Goal: Task Accomplishment & Management: Complete application form

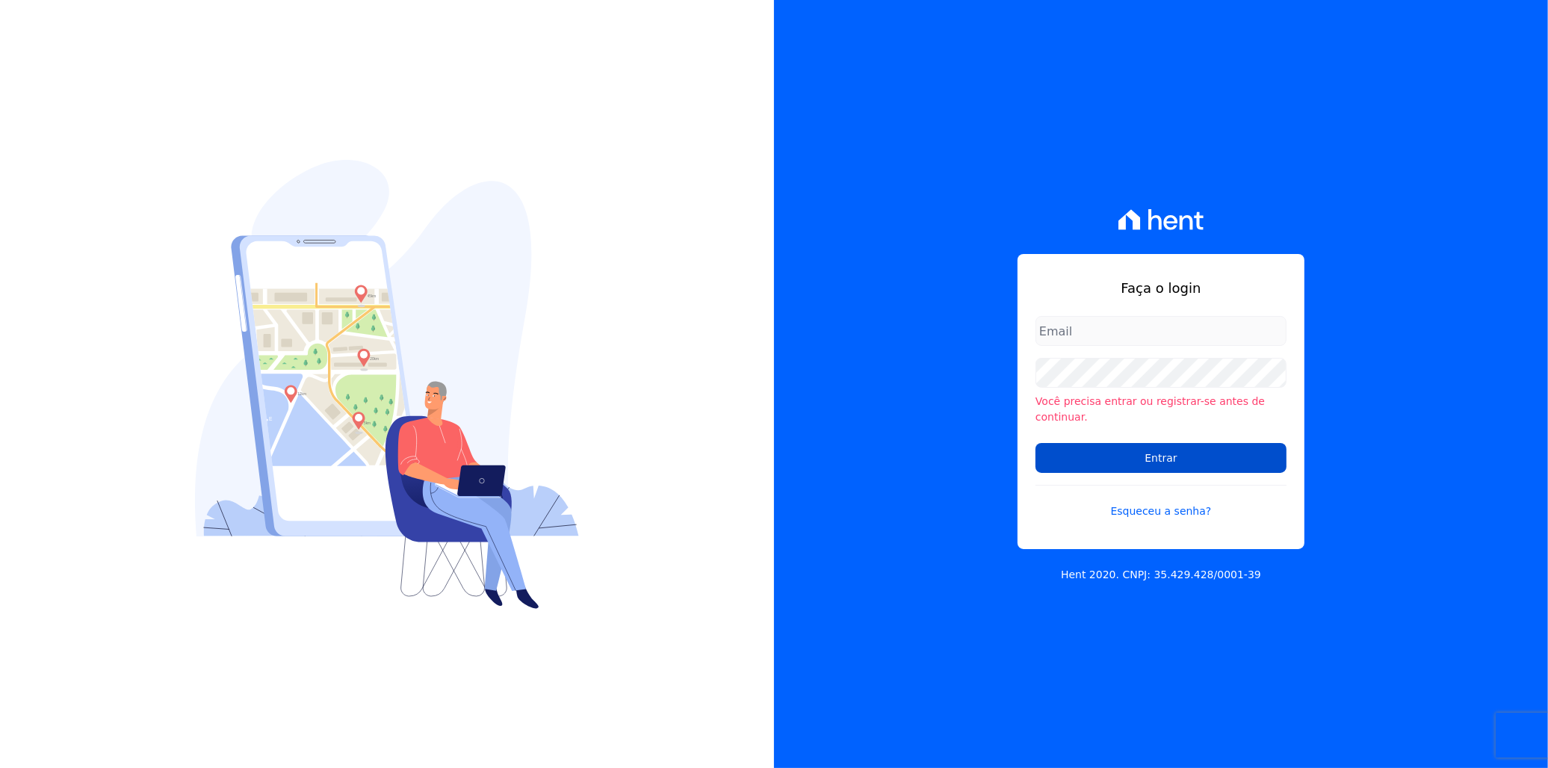
type input "[EMAIL_ADDRESS][PERSON_NAME][DOMAIN_NAME]"
click at [1164, 443] on input "Entrar" at bounding box center [1160, 458] width 251 height 30
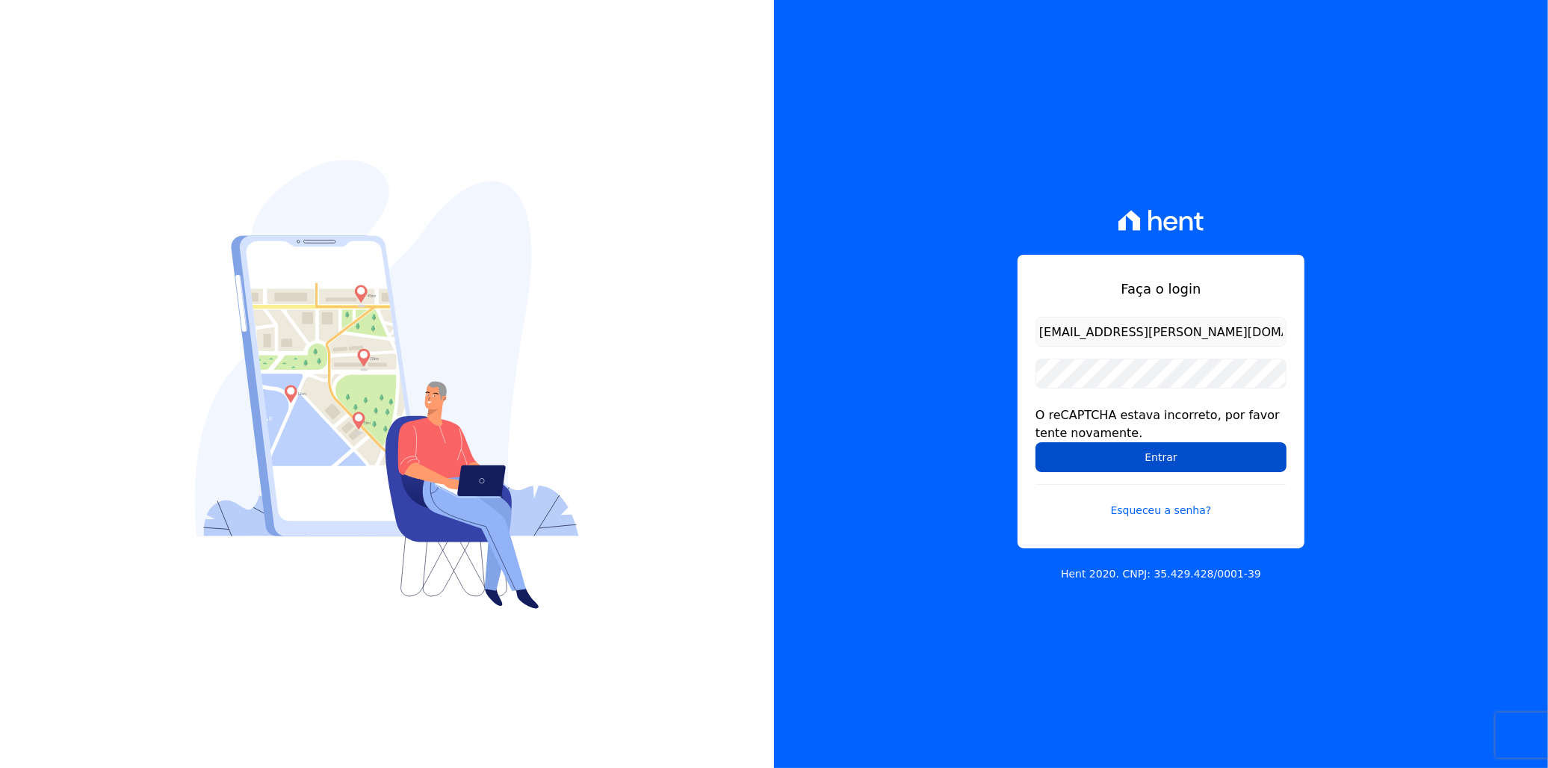
click at [1118, 458] on input "Entrar" at bounding box center [1160, 457] width 251 height 30
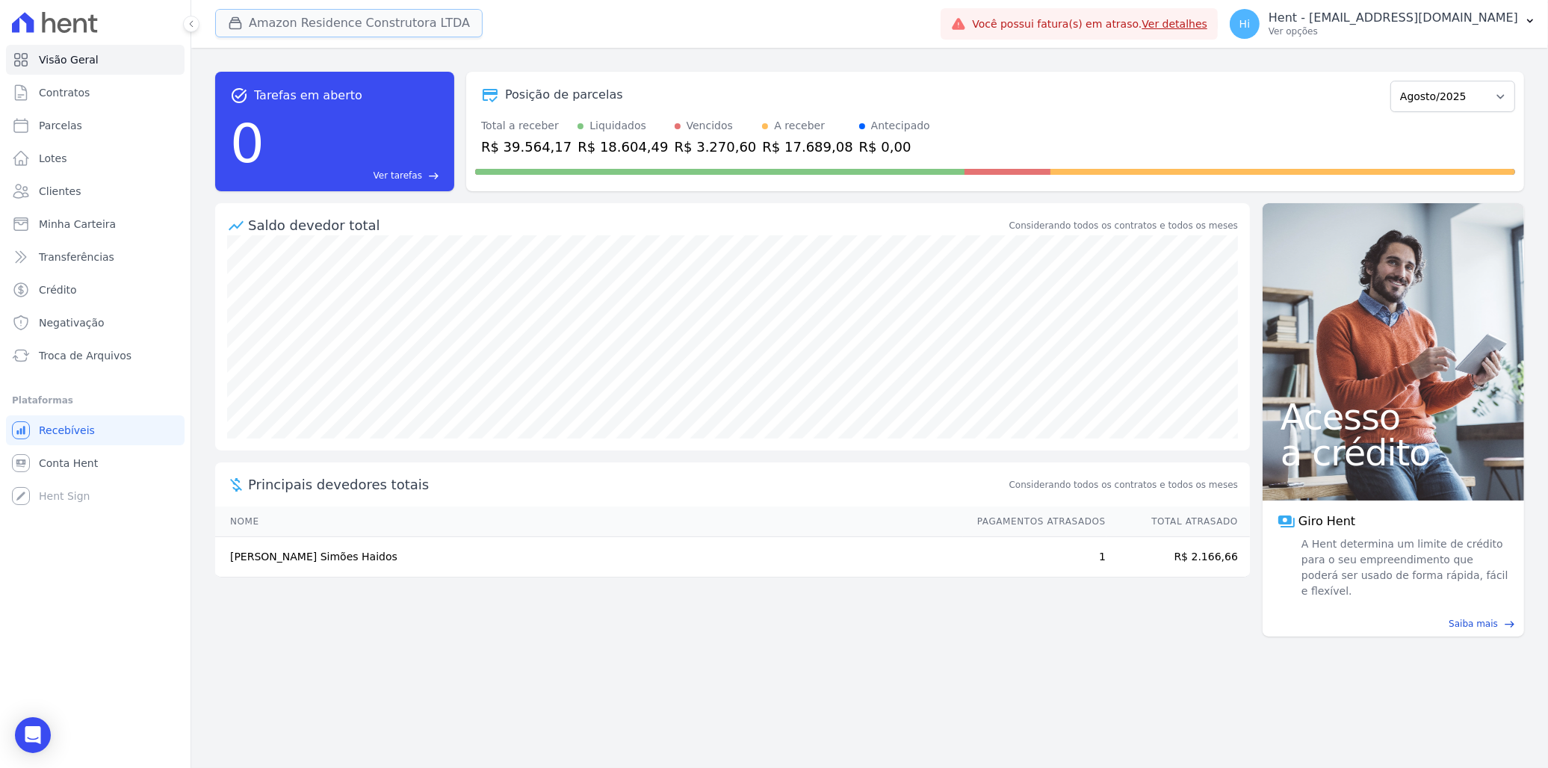
click at [297, 21] on button "Amazon Residence Construtora LTDA" at bounding box center [348, 23] width 267 height 28
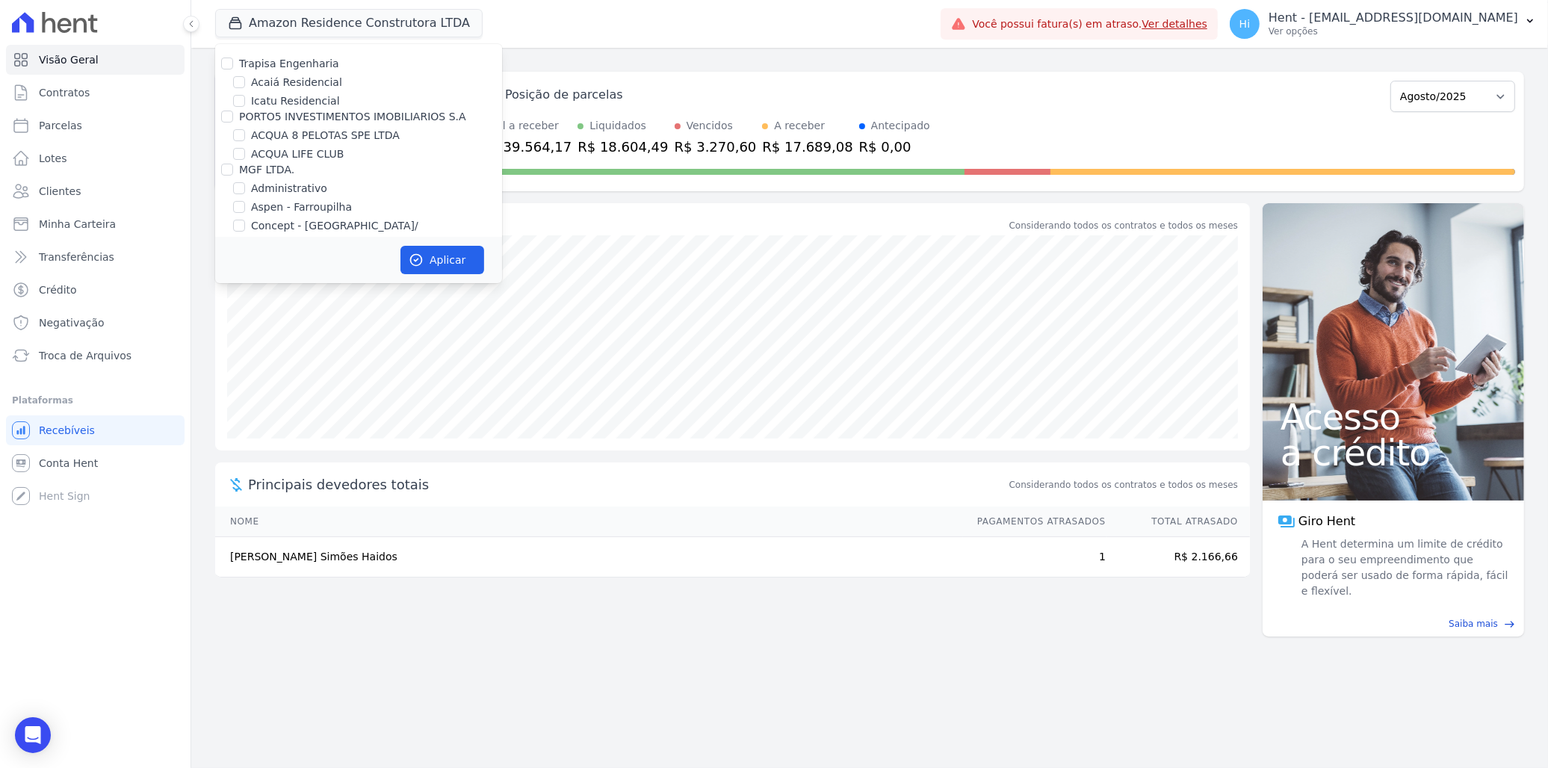
scroll to position [5505, 0]
click at [336, 316] on label "HARAS ROYAL URBANISMO" at bounding box center [321, 324] width 140 height 16
click at [245, 318] on input "HARAS ROYAL URBANISMO" at bounding box center [239, 324] width 12 height 12
checkbox input "true"
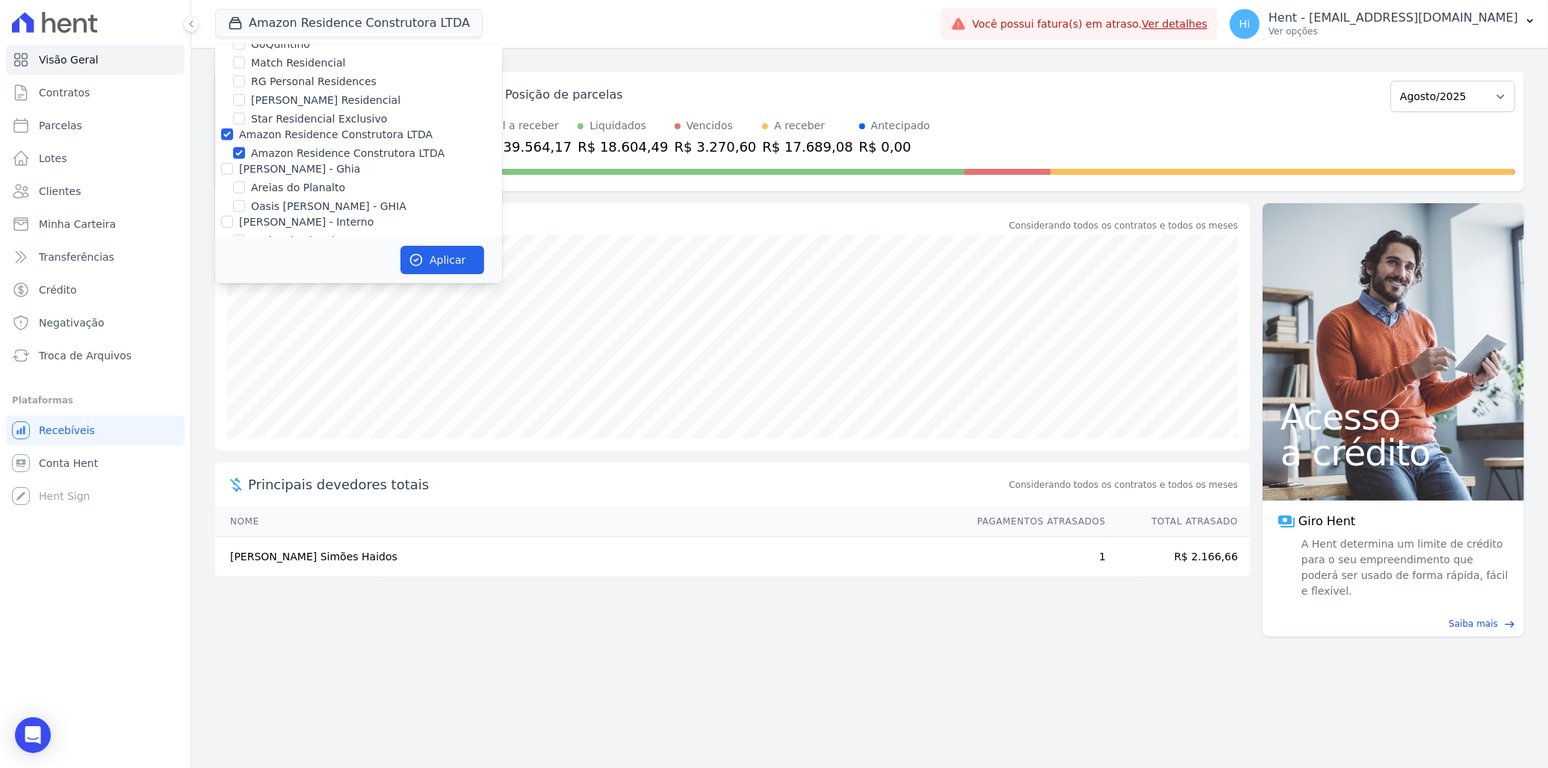
click at [362, 146] on label "Amazon Residence Construtora LTDA" at bounding box center [347, 154] width 193 height 16
click at [245, 147] on input "Amazon Residence Construtora LTDA" at bounding box center [239, 153] width 12 height 12
checkbox input "false"
click at [443, 259] on button "Aplicar" at bounding box center [442, 260] width 84 height 28
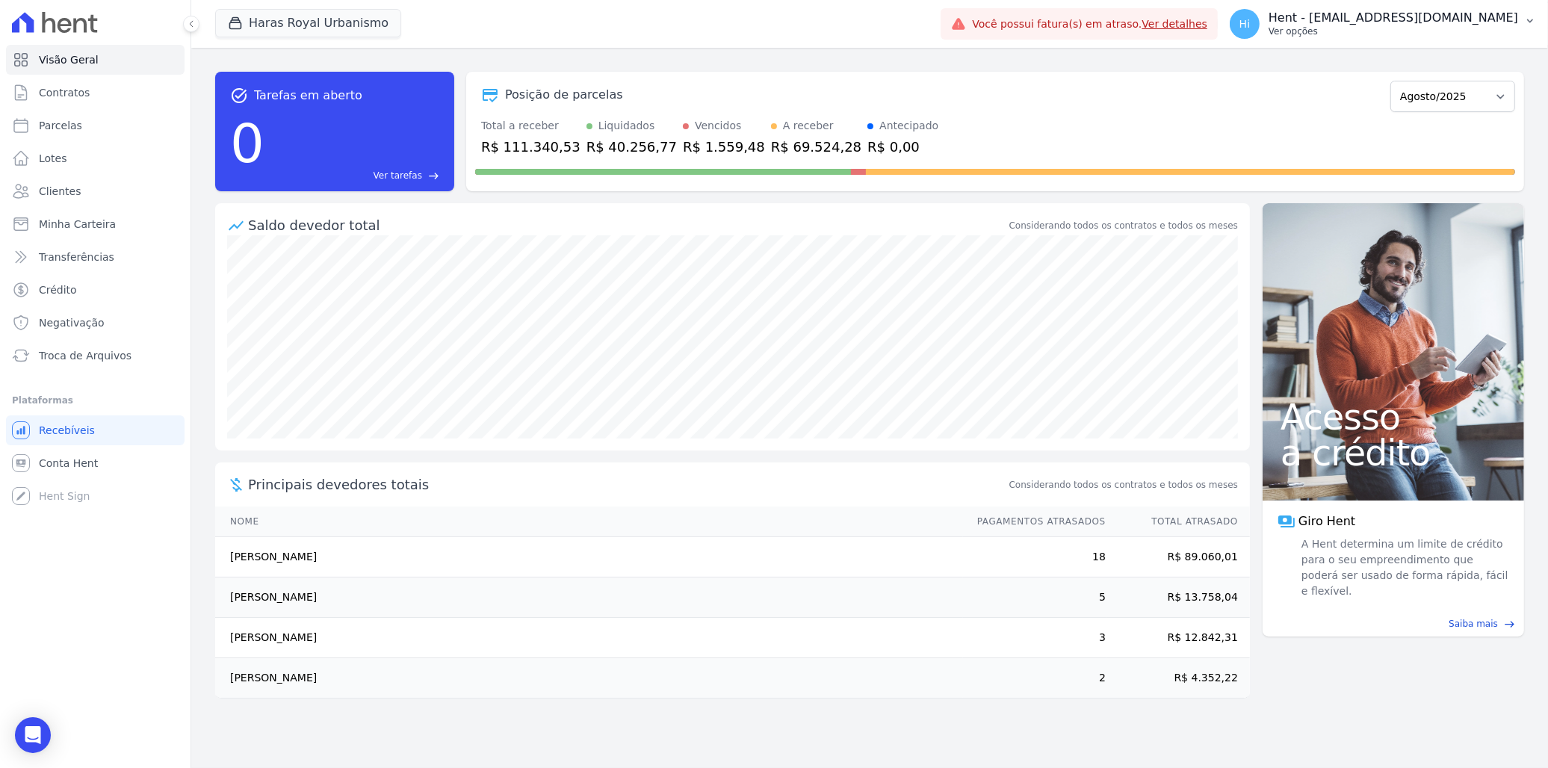
click at [1385, 23] on p "Hent - [EMAIL_ADDRESS][DOMAIN_NAME]" at bounding box center [1394, 17] width 250 height 15
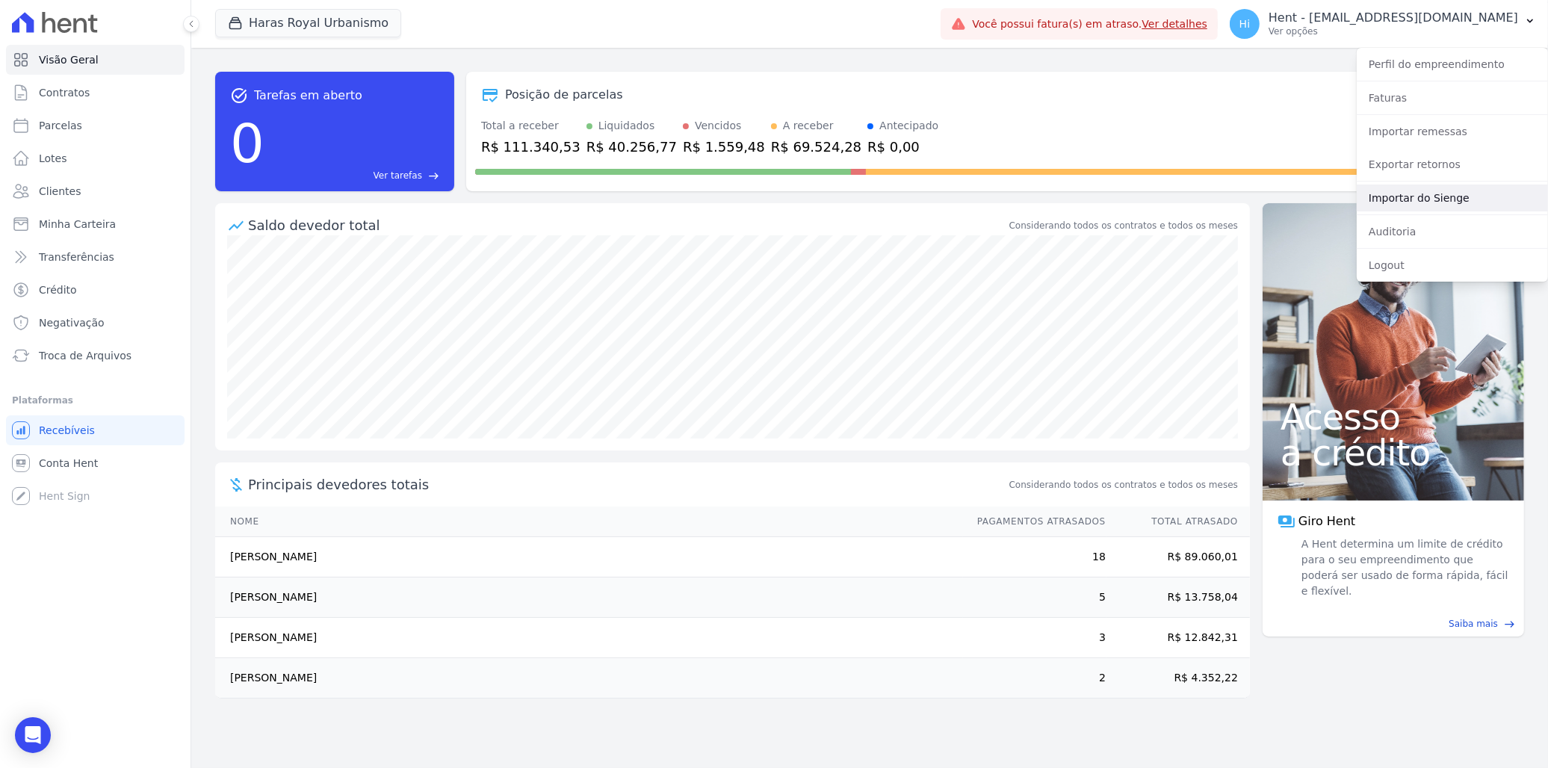
click at [1455, 198] on link "Importar do Sienge" at bounding box center [1452, 198] width 191 height 27
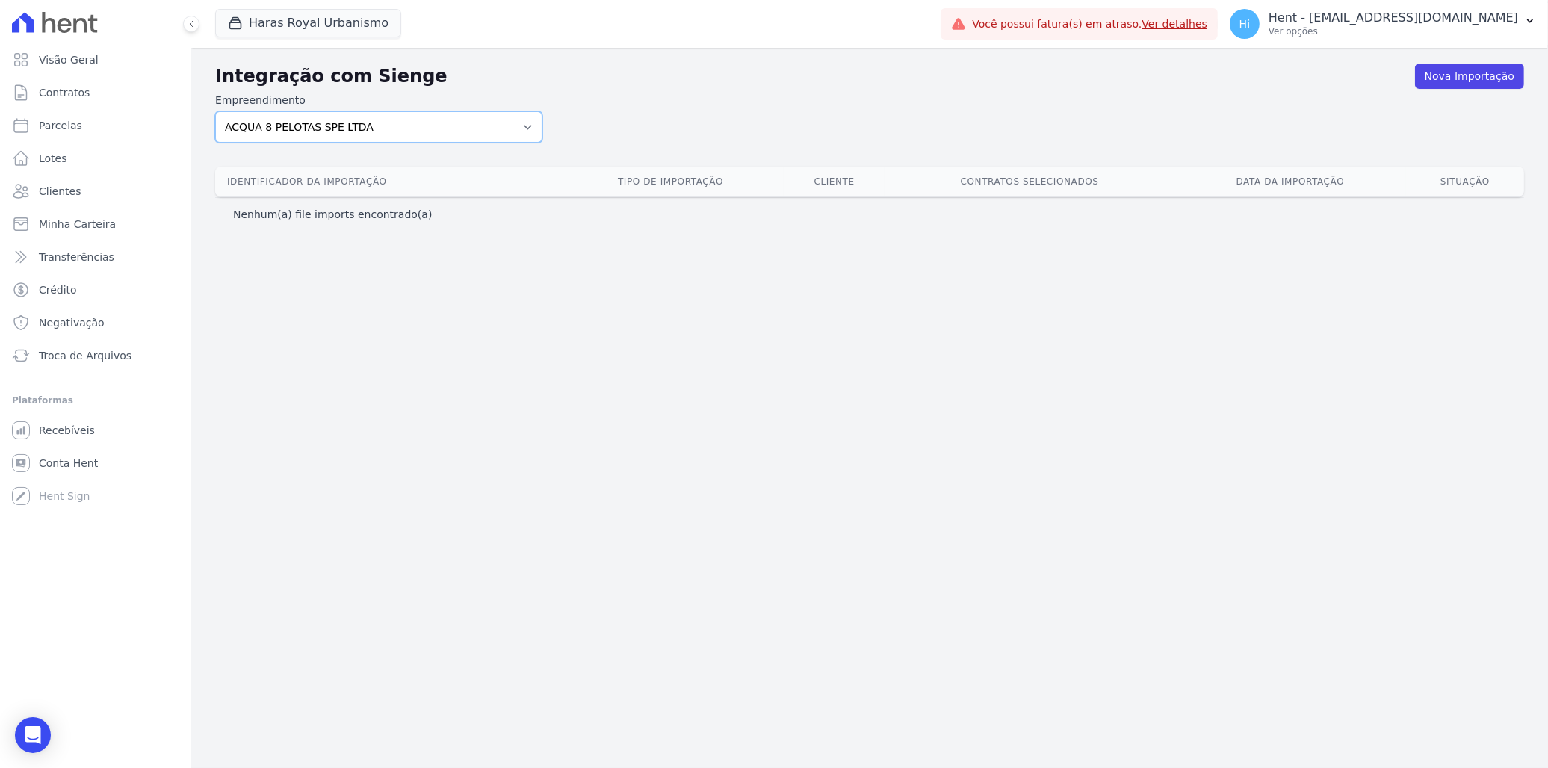
click at [453, 129] on select "ACQUA 8 PELOTAS SPE LTDA ACQUA LIFE CLUB Administrativo ALTOS DE SANTANA Amaré …" at bounding box center [378, 126] width 327 height 31
select select "a560e636-fc48-440d-a7c4-462896926369"
click at [215, 111] on select "ACQUA 8 PELOTAS SPE LTDA ACQUA LIFE CLUB Administrativo ALTOS DE SANTANA Amaré …" at bounding box center [378, 126] width 327 height 31
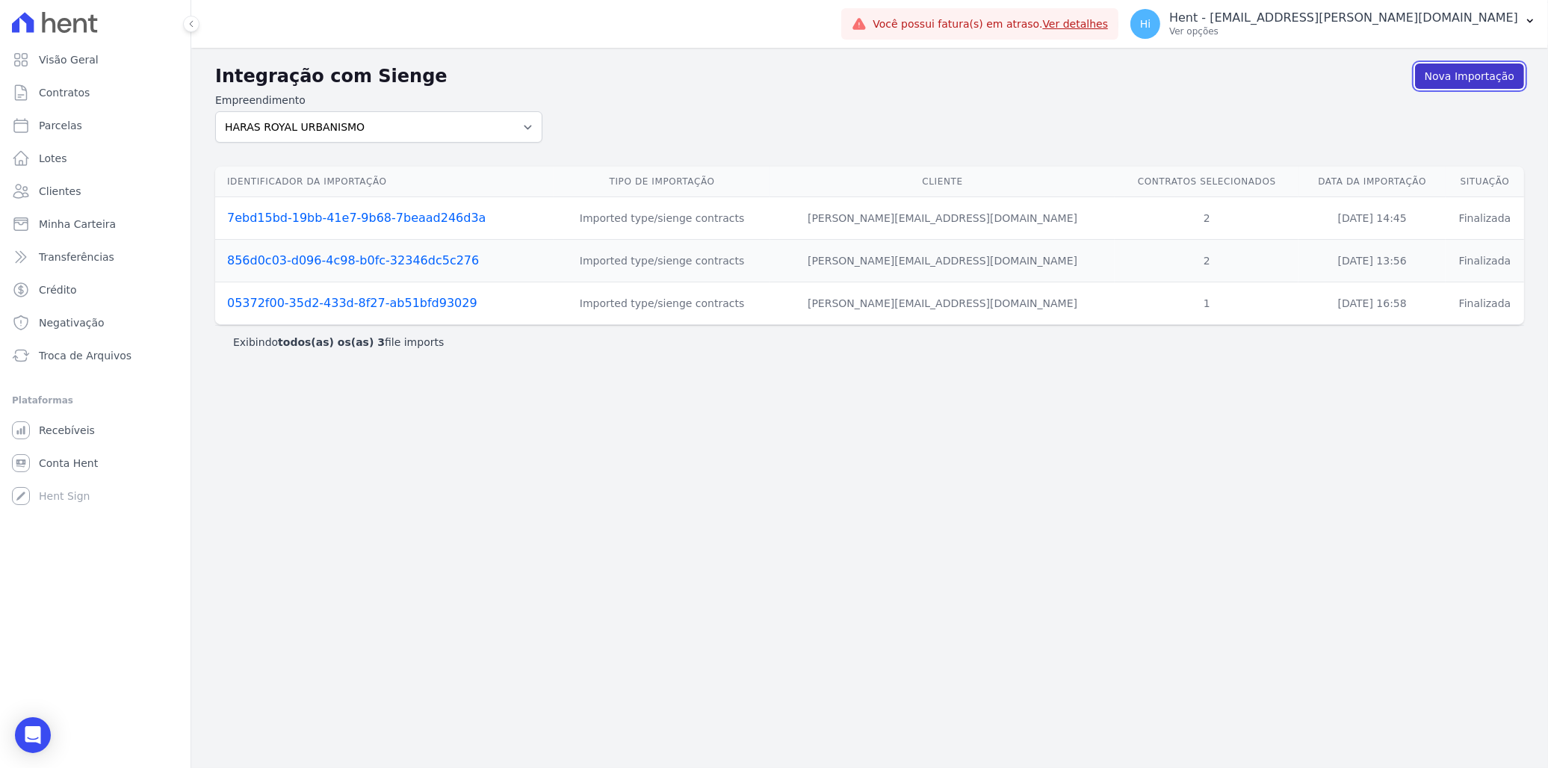
click at [1470, 73] on link "Nova Importação" at bounding box center [1469, 76] width 109 height 25
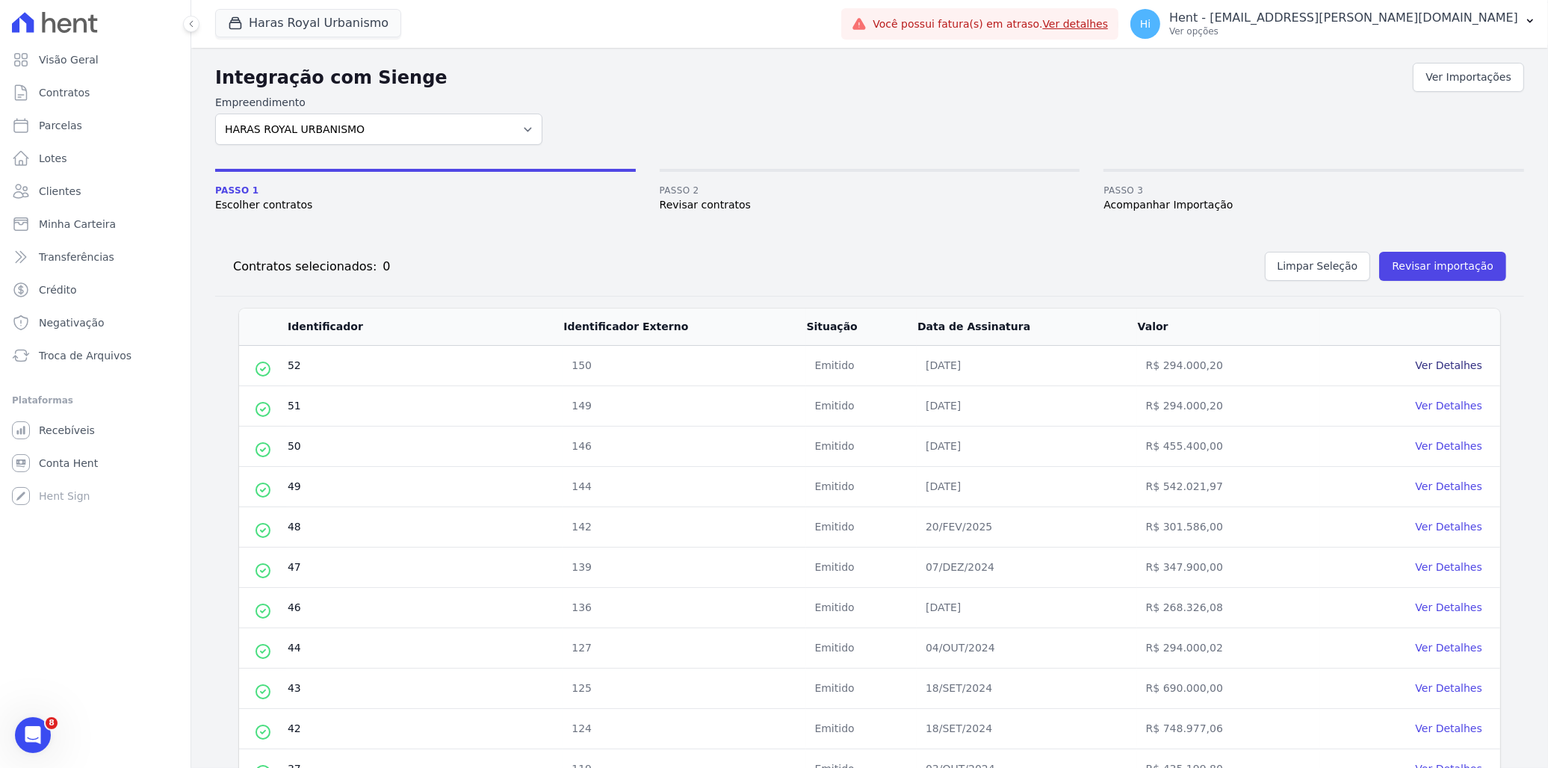
click at [1437, 368] on link "Ver Detalhes" at bounding box center [1449, 365] width 66 height 12
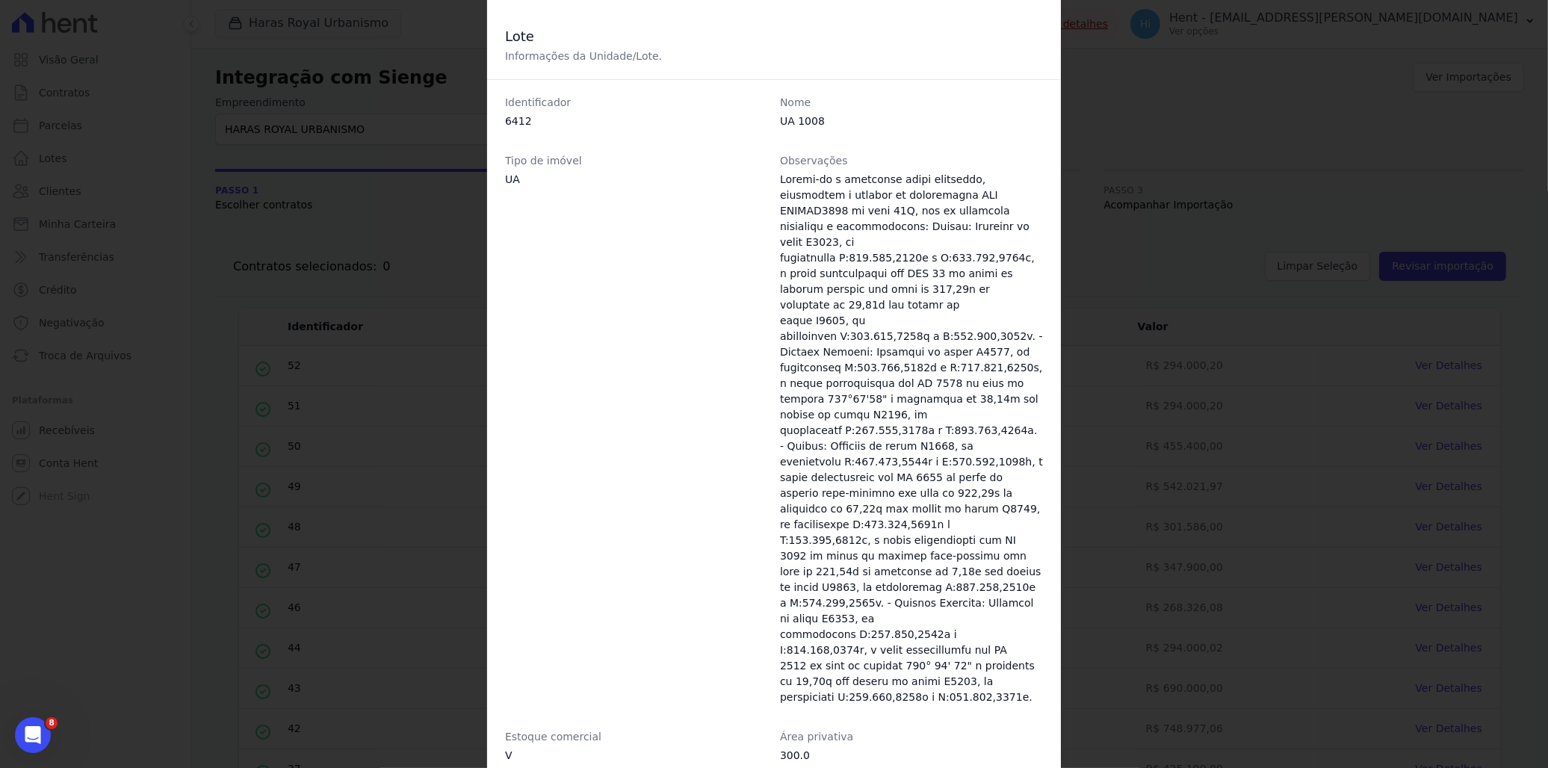
scroll to position [617, 0]
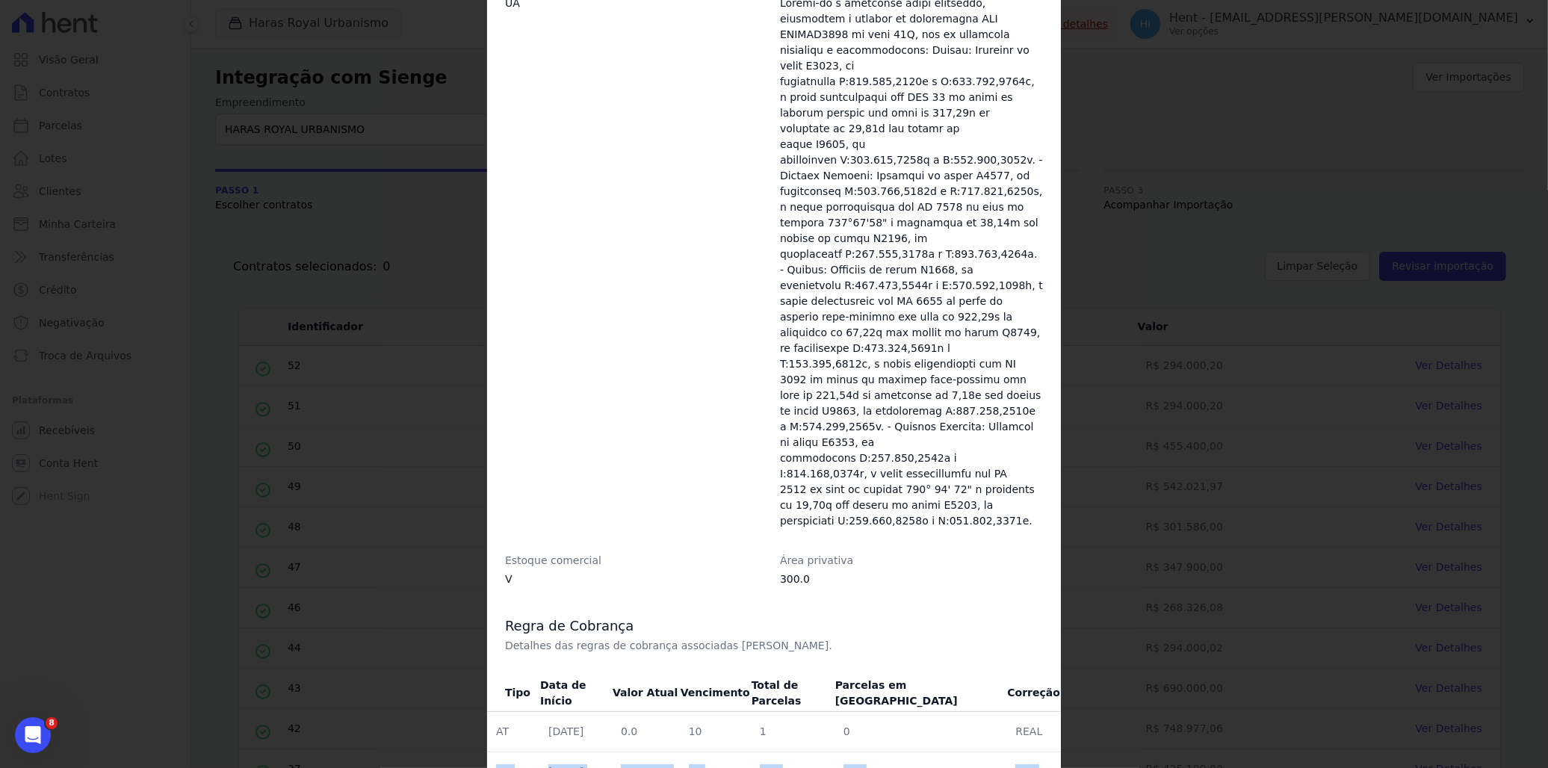
drag, startPoint x: 489, startPoint y: 705, endPoint x: 1035, endPoint y: 707, distance: 546.1
click at [1035, 752] on tr "PM 20/08/2025 269350.2 20 180 180 IPCA" at bounding box center [774, 772] width 574 height 40
drag, startPoint x: 1035, startPoint y: 707, endPoint x: 927, endPoint y: 702, distance: 107.7
click at [927, 752] on td "180" at bounding box center [920, 772] width 173 height 40
drag, startPoint x: 1001, startPoint y: 628, endPoint x: 1047, endPoint y: 628, distance: 45.6
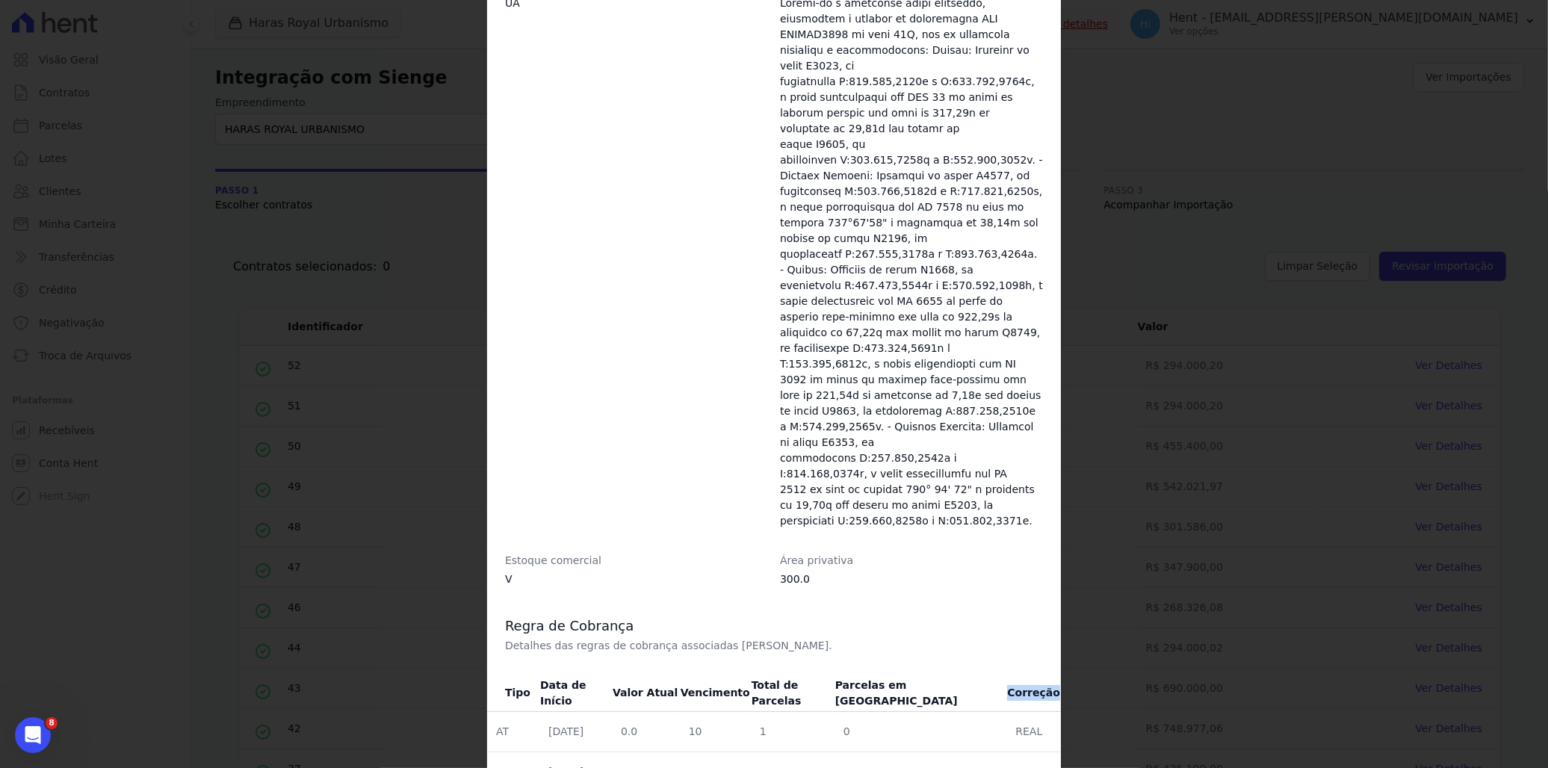
click at [1047, 675] on th "Correção" at bounding box center [1033, 693] width 55 height 37
drag, startPoint x: 1047, startPoint y: 628, endPoint x: 1028, endPoint y: 707, distance: 80.6
click at [1028, 752] on td "IPCA" at bounding box center [1033, 772] width 55 height 40
drag, startPoint x: 604, startPoint y: 710, endPoint x: 1021, endPoint y: 705, distance: 417.7
click at [1021, 752] on tr "PM 20/08/2025 269350.2 20 180 180 IPCA" at bounding box center [774, 772] width 574 height 40
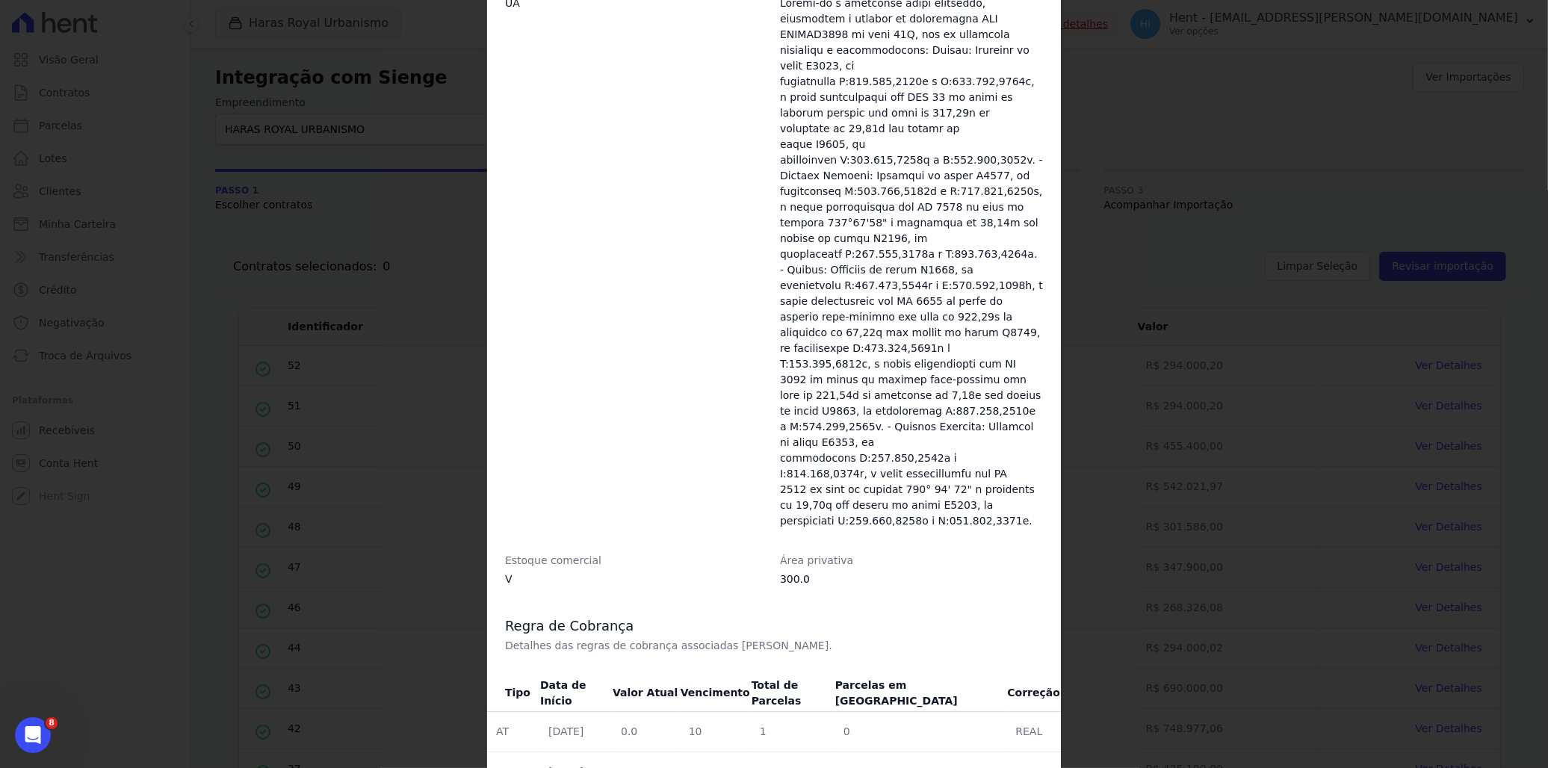
drag, startPoint x: 1021, startPoint y: 705, endPoint x: 931, endPoint y: 669, distance: 97.5
click at [931, 712] on td "0" at bounding box center [920, 732] width 173 height 40
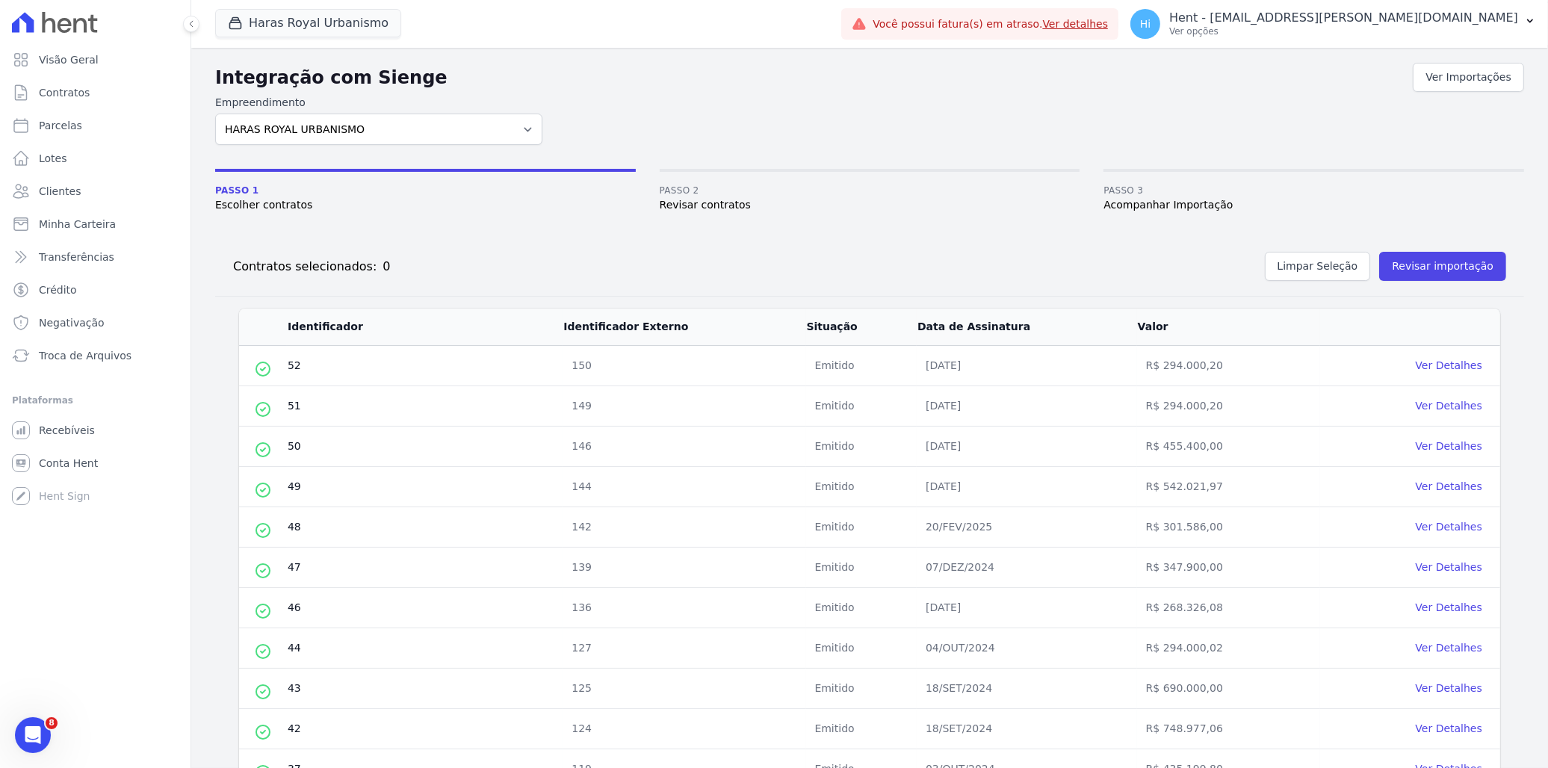
click at [31, 734] on icon "Abertura do Messenger da Intercom" at bounding box center [33, 734] width 25 height 25
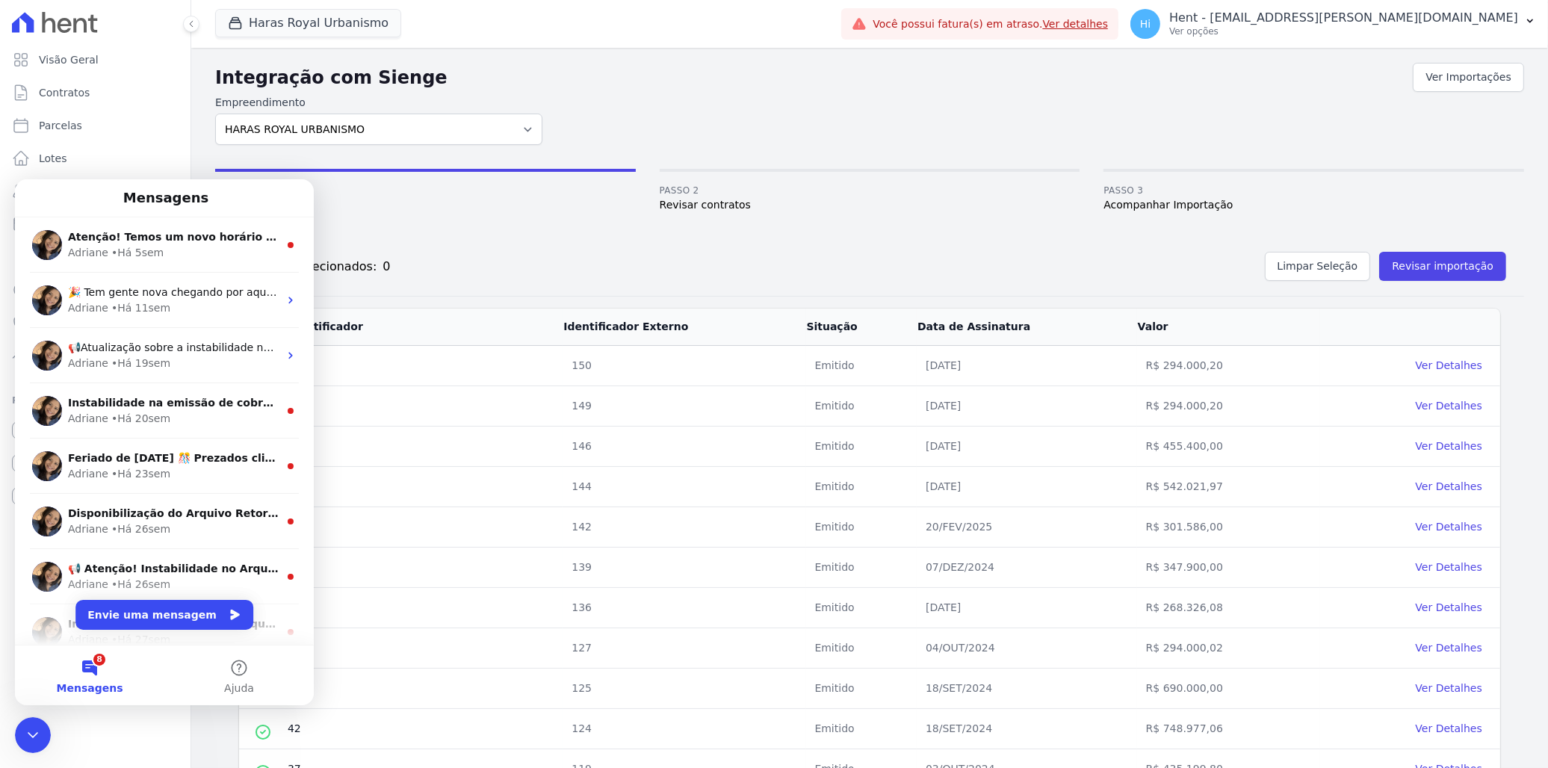
scroll to position [0, 0]
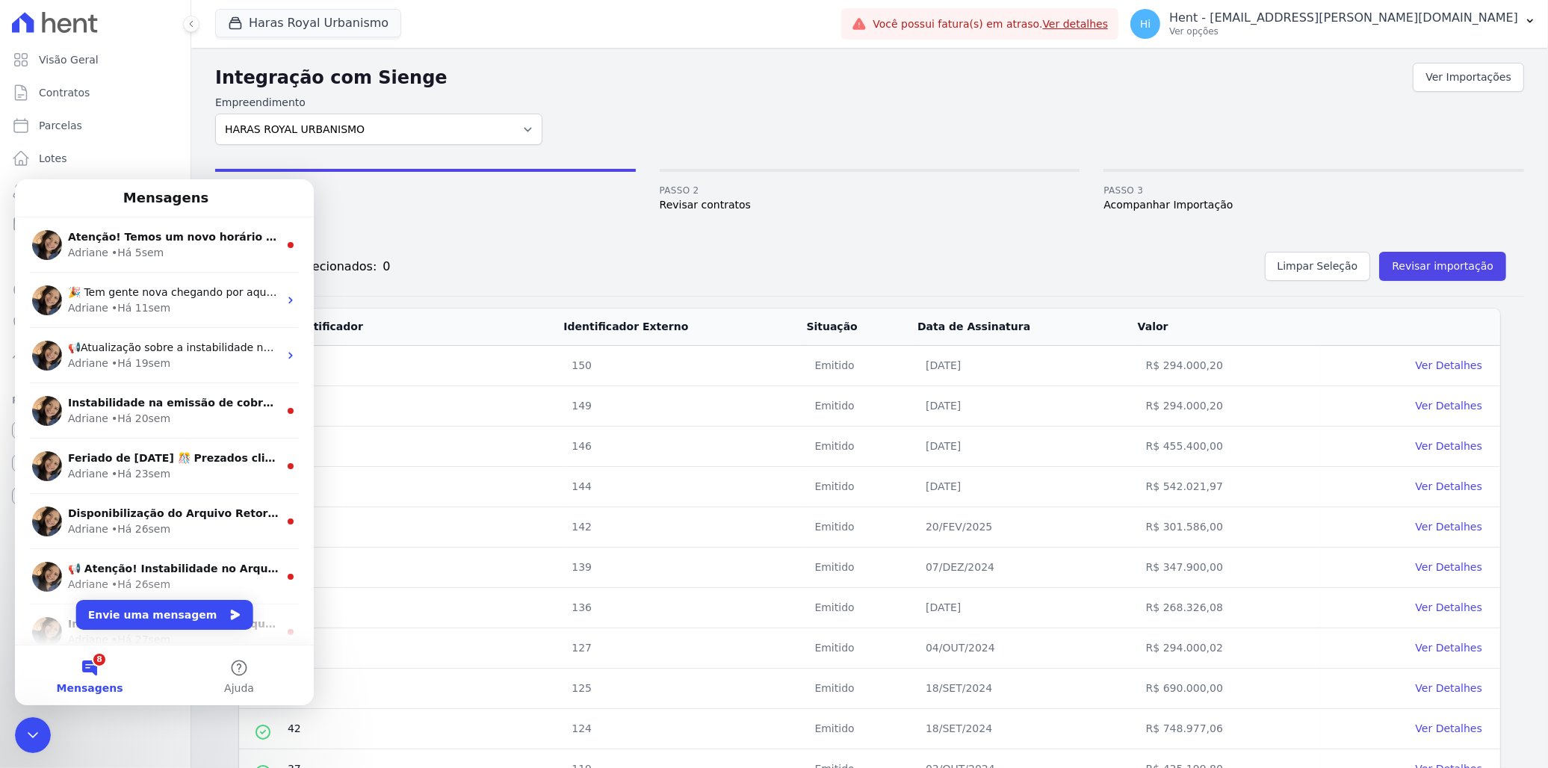
click at [436, 214] on div "Integração com Sienge Ver Importações Empreendimento Acaiá Residencial ACQUA 8 …" at bounding box center [869, 629] width 1309 height 1139
click at [36, 731] on icon "Encerramento do Messenger da Intercom" at bounding box center [33, 734] width 18 height 18
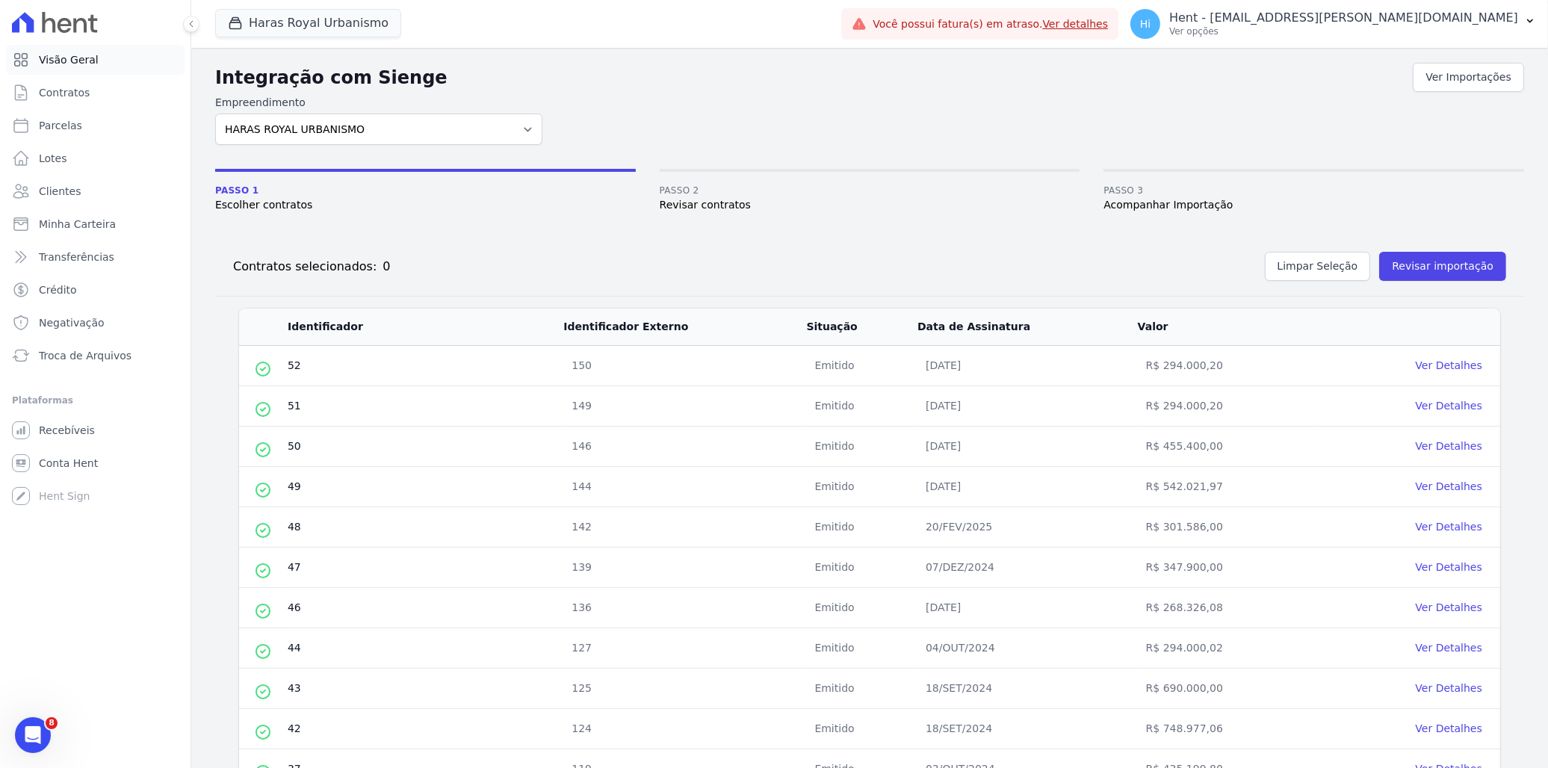
click at [70, 58] on span "Visão Geral" at bounding box center [69, 59] width 60 height 15
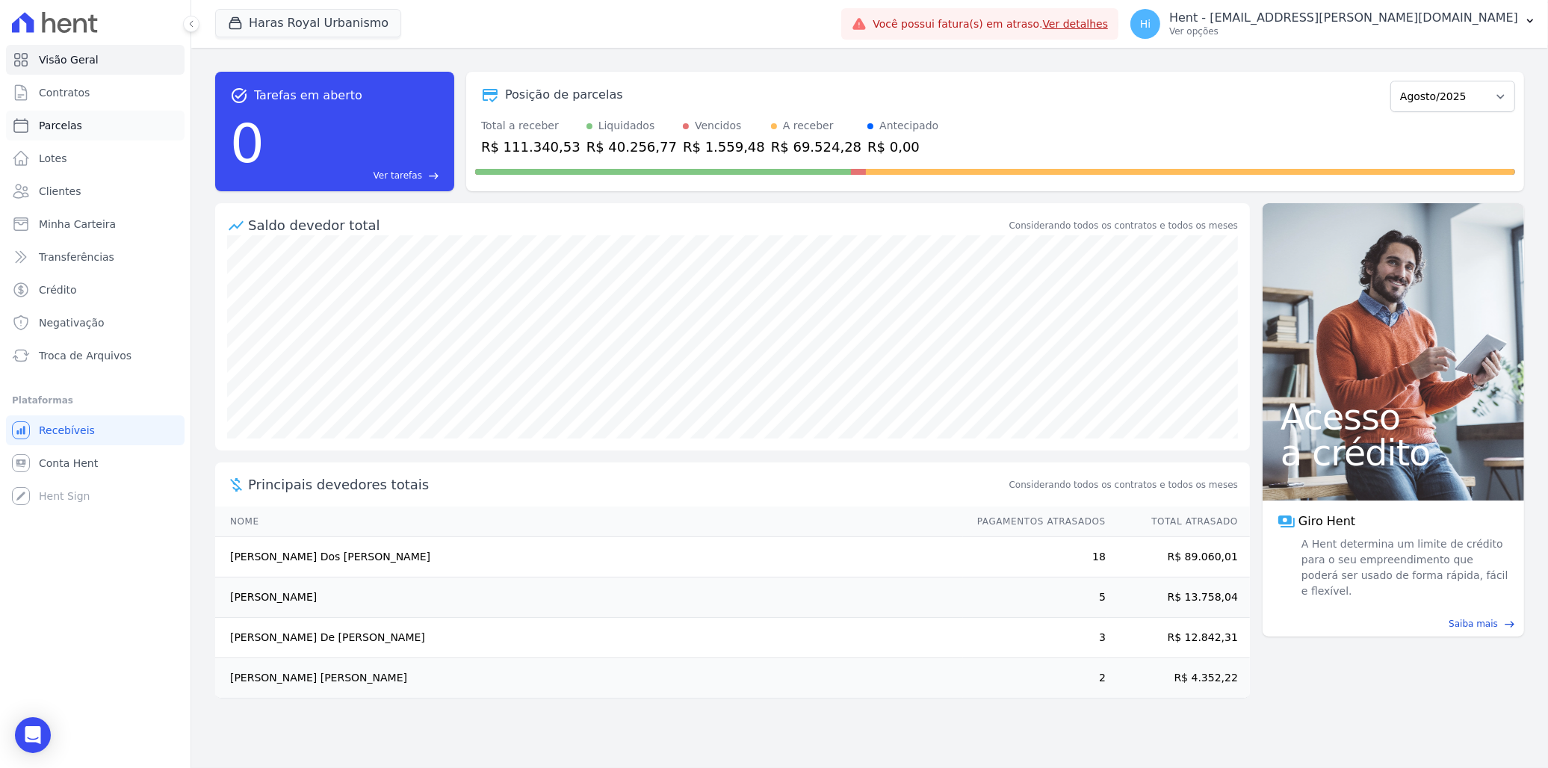
click at [75, 121] on span "Parcelas" at bounding box center [60, 125] width 43 height 15
select select
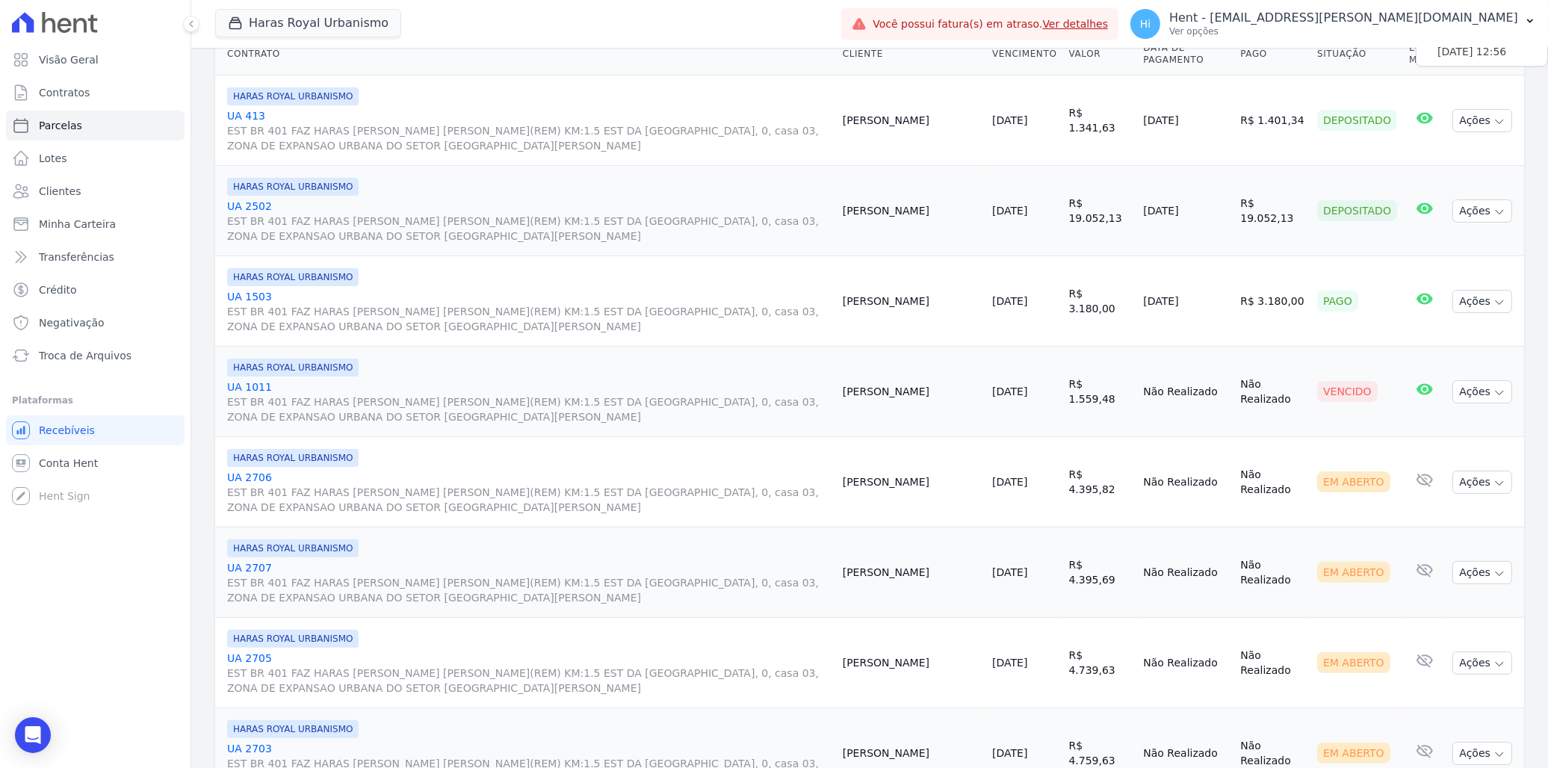
scroll to position [415, 0]
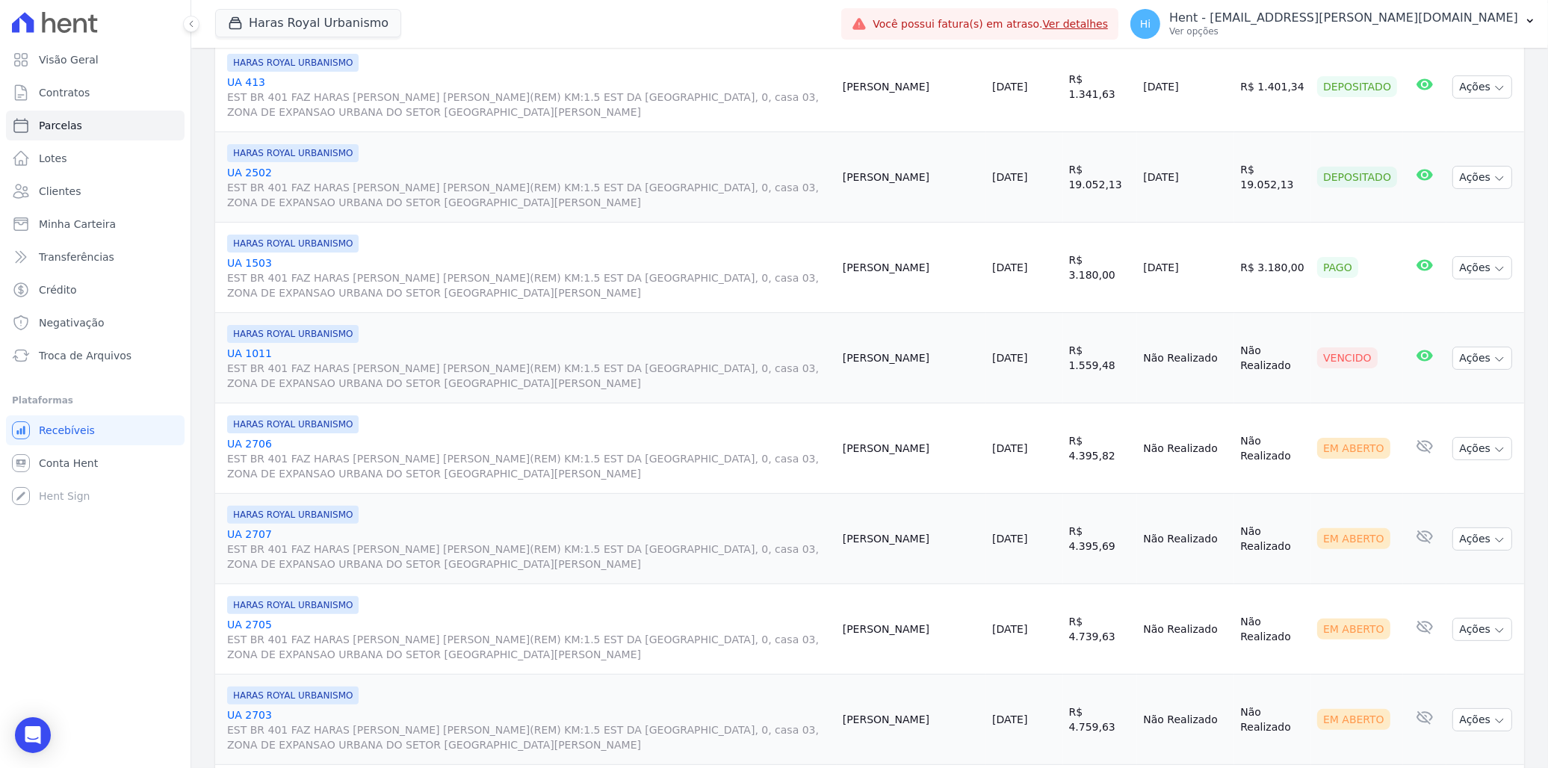
click at [244, 355] on link "UA 1011 EST BR 401 FAZ HARAS CUNHA PUCA(REM) KM:1.5 EST DA SERRA GRANDE, 0, cas…" at bounding box center [529, 368] width 604 height 45
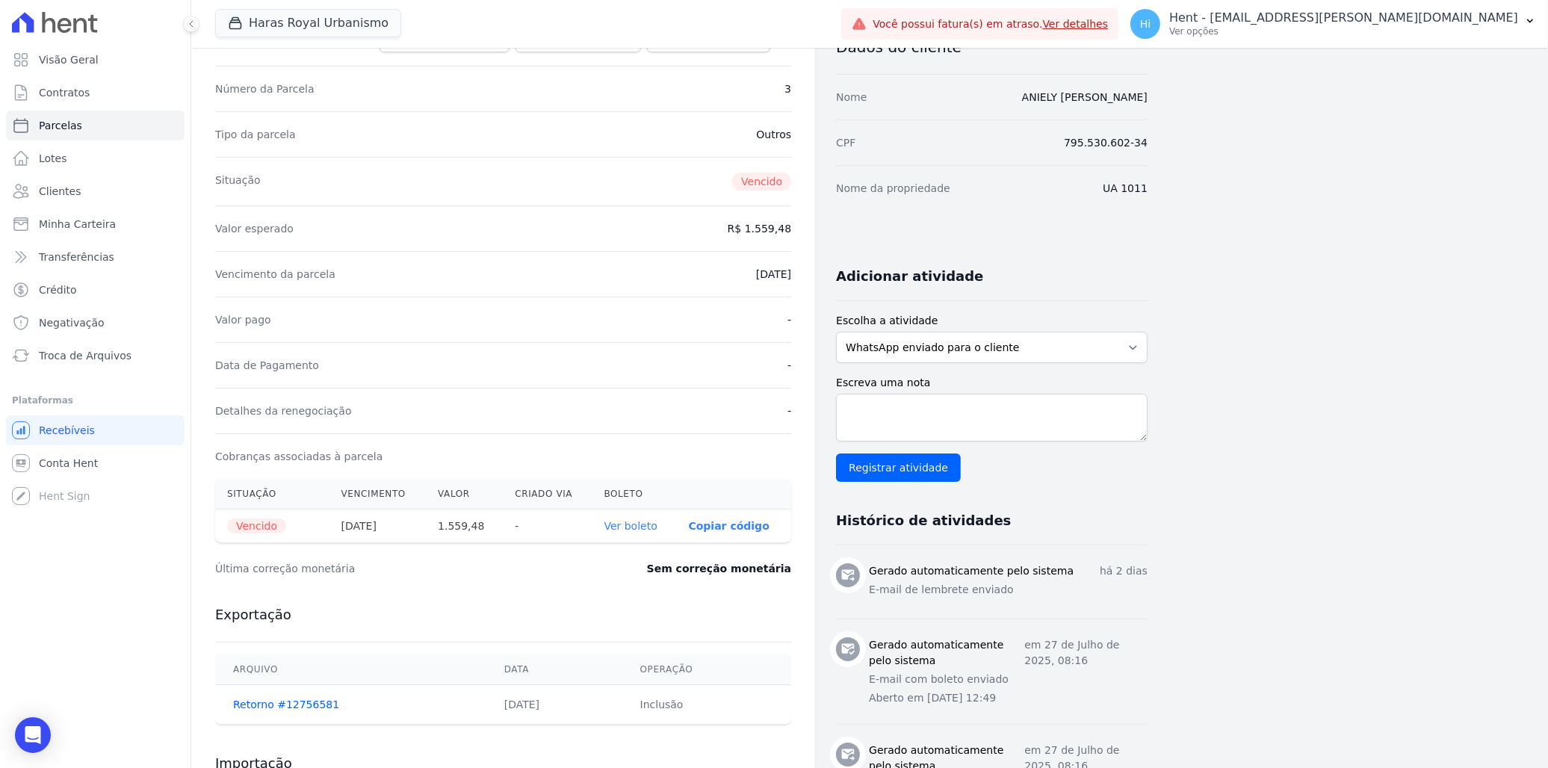
scroll to position [256, 0]
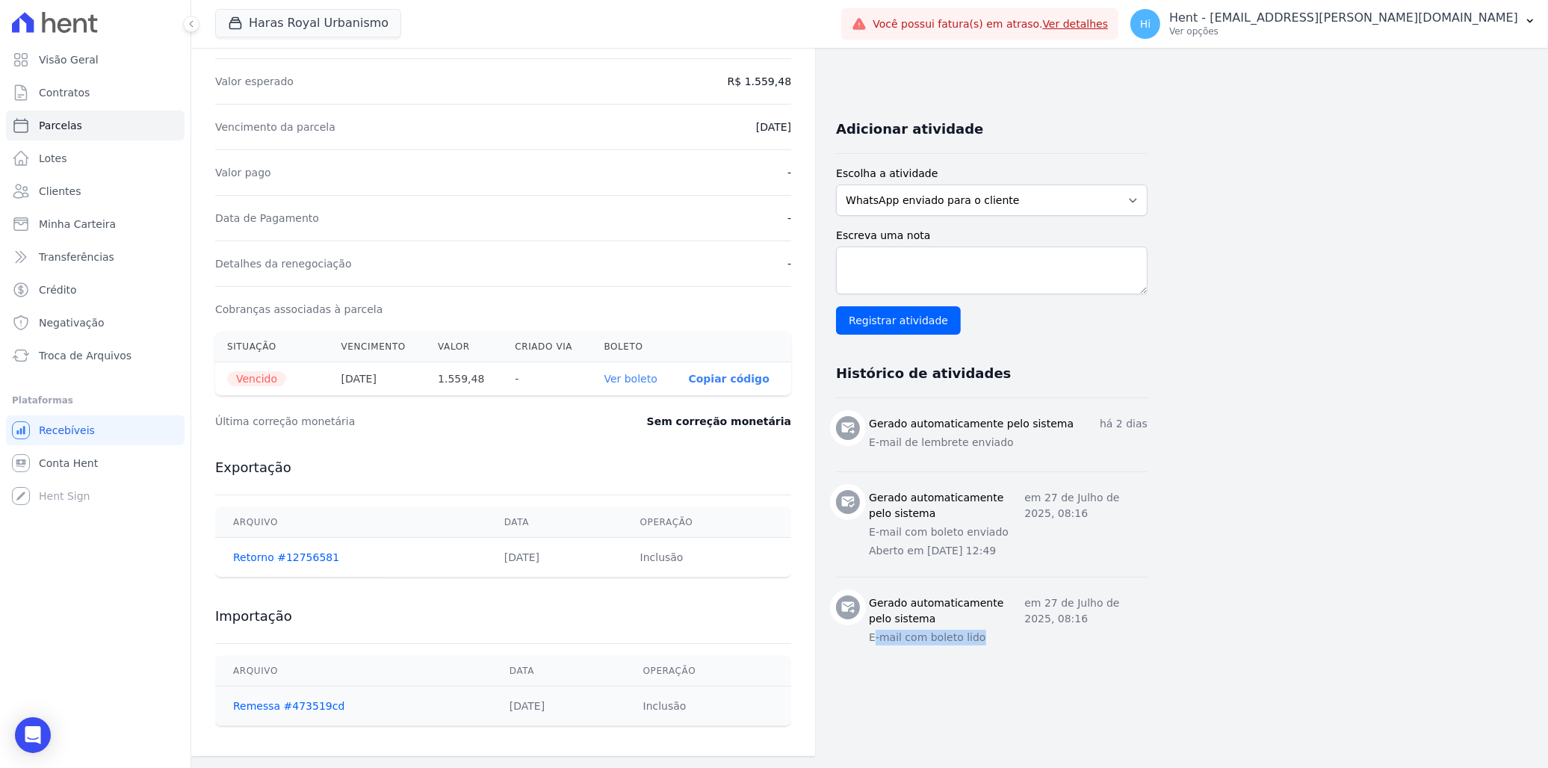
drag, startPoint x: 876, startPoint y: 640, endPoint x: 981, endPoint y: 639, distance: 105.3
click at [981, 639] on p "E-mail com boleto lido" at bounding box center [1008, 638] width 279 height 16
drag, startPoint x: 981, startPoint y: 639, endPoint x: 985, endPoint y: 443, distance: 195.8
click at [985, 443] on p "E-mail de lembrete enviado" at bounding box center [1008, 443] width 279 height 16
drag, startPoint x: 985, startPoint y: 443, endPoint x: 943, endPoint y: 445, distance: 41.9
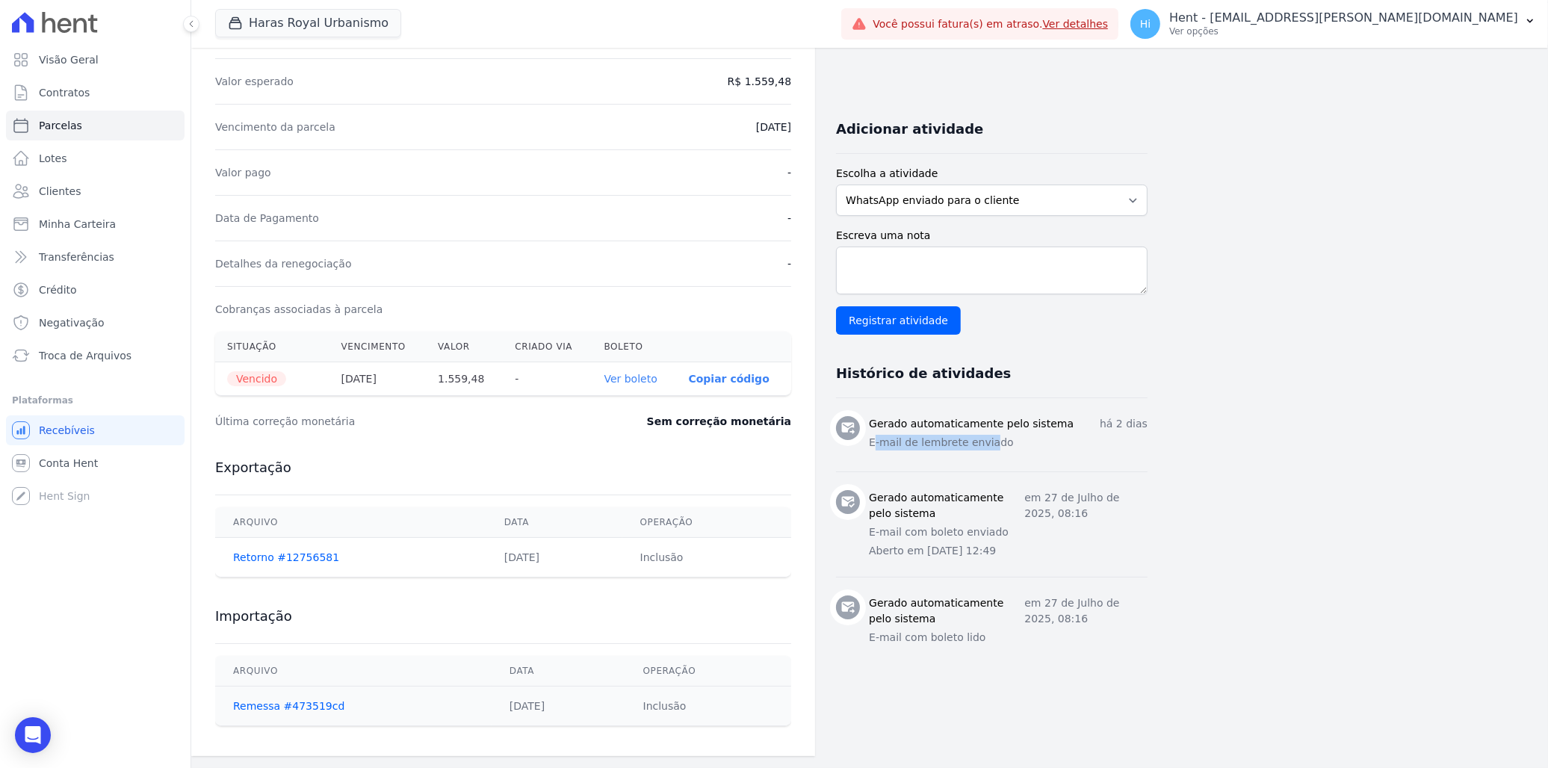
click at [943, 445] on p "E-mail de lembrete enviado" at bounding box center [1008, 443] width 279 height 16
drag, startPoint x: 872, startPoint y: 424, endPoint x: 1014, endPoint y: 434, distance: 142.3
click at [1014, 434] on div "Gerado automaticamente pelo sistema há 2 dias E-mail de lembrete enviado" at bounding box center [1008, 434] width 279 height 37
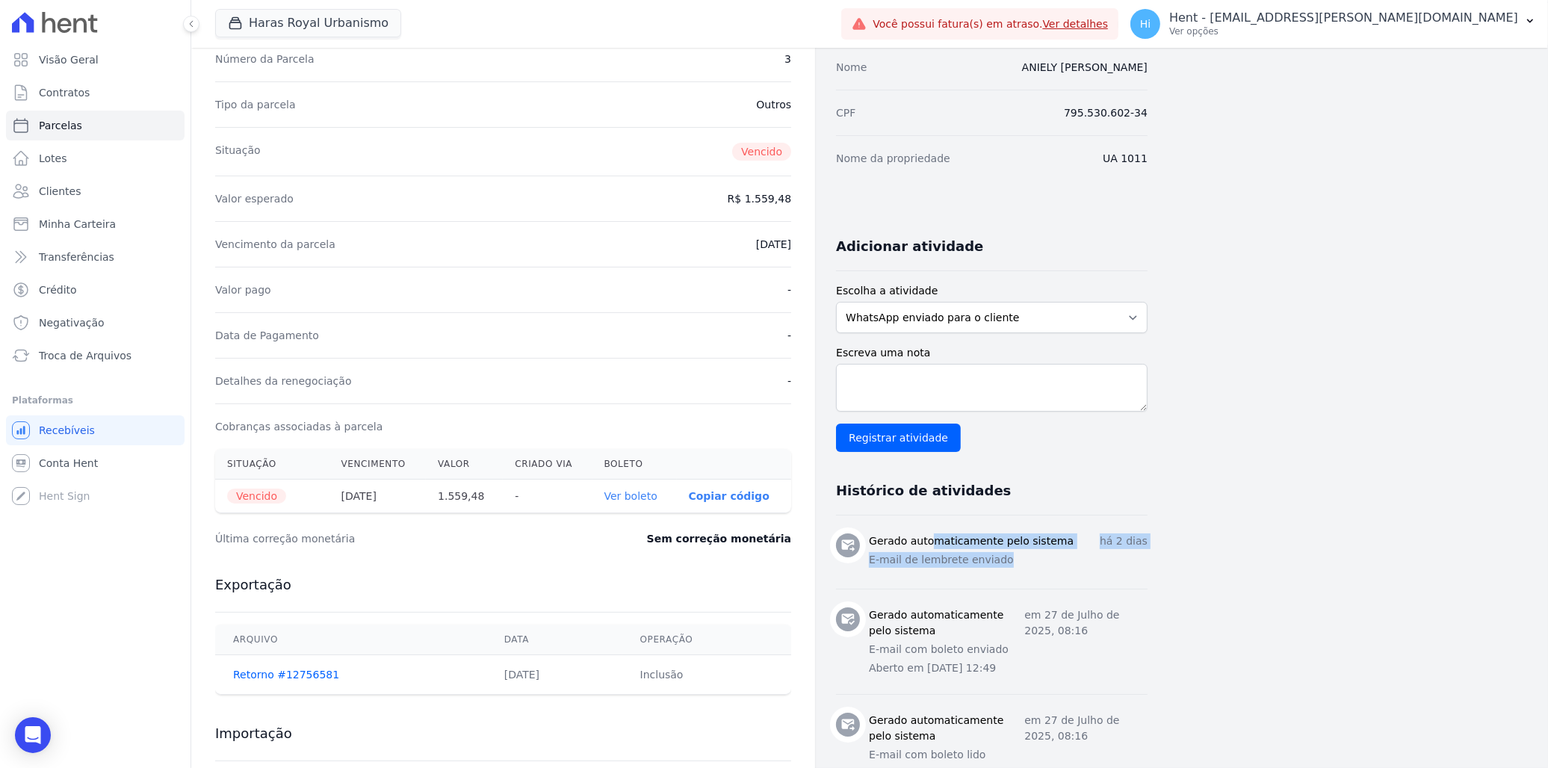
scroll to position [0, 0]
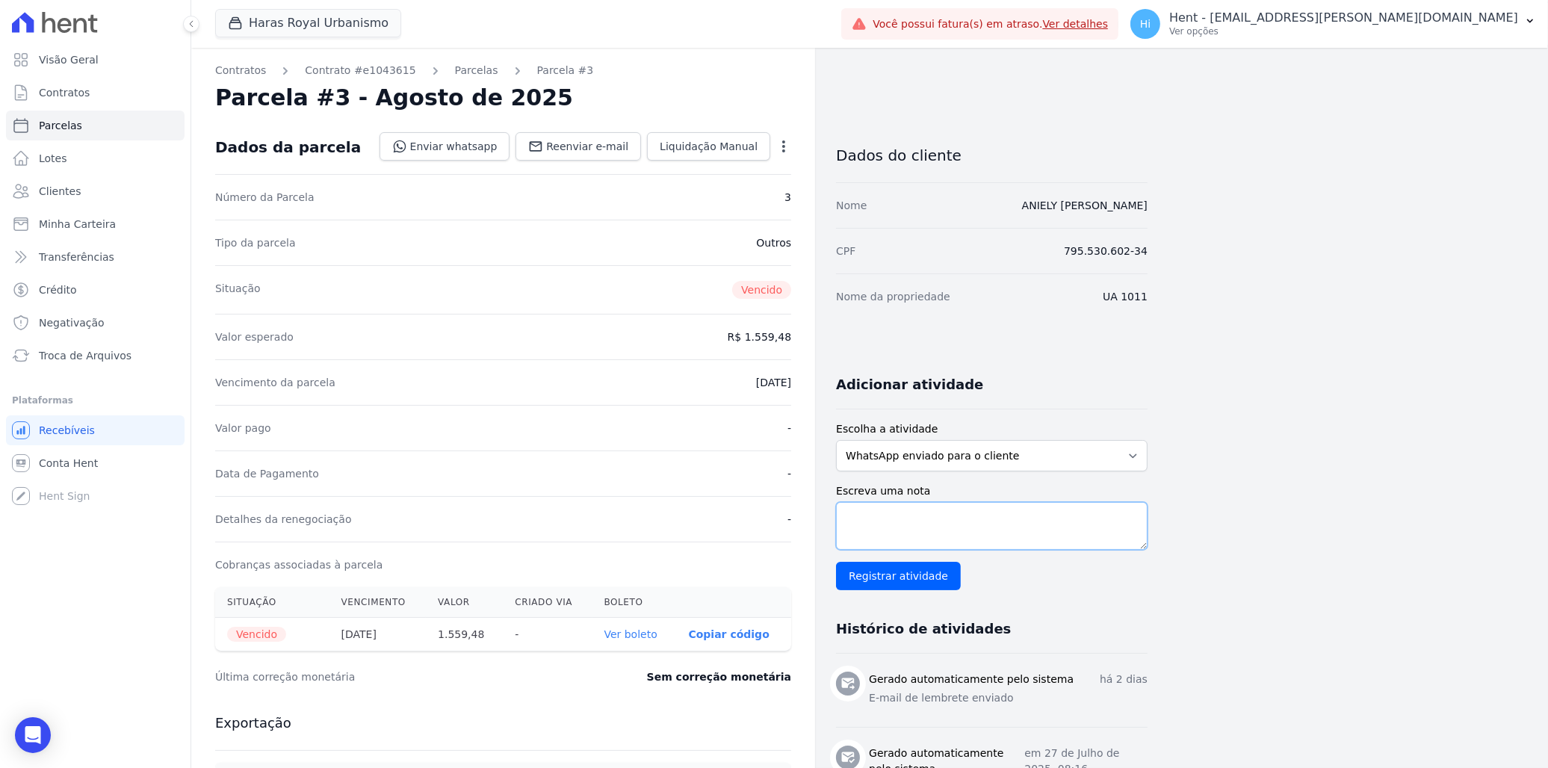
click at [967, 511] on textarea "Escreva uma nota" at bounding box center [992, 526] width 312 height 48
type textarea "ghfghjfghjgfhj"
drag, startPoint x: 927, startPoint y: 521, endPoint x: 826, endPoint y: 521, distance: 101.6
click at [826, 521] on div "Contratos Contrato #e1043615 Parcelas Parcela #3 Parcela #3 - Agosto de 2025 Da…" at bounding box center [669, 530] width 956 height 964
click at [778, 144] on icon "button" at bounding box center [783, 146] width 15 height 15
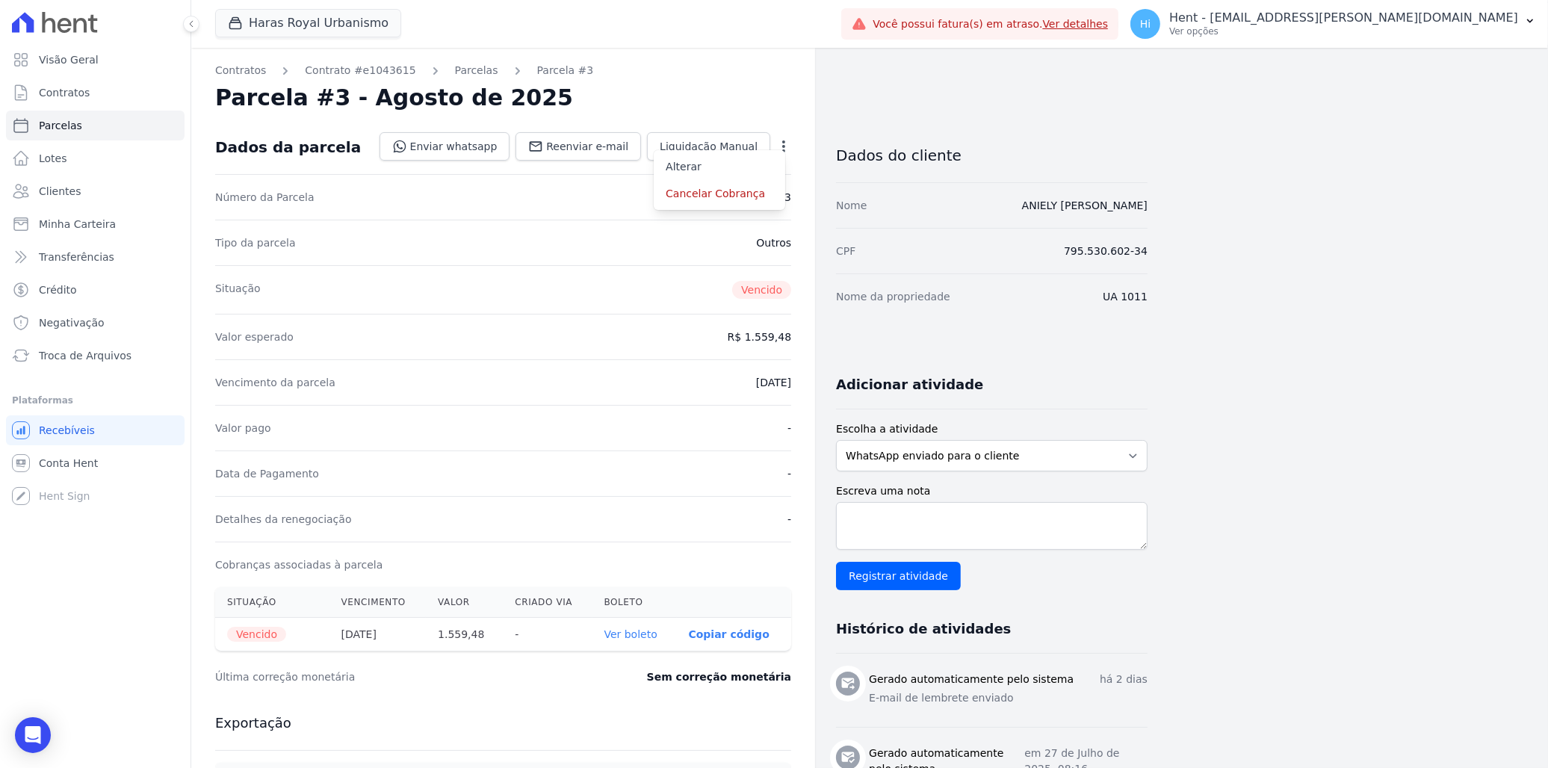
click at [340, 153] on div "Dados da parcela Enviar whatsapp Registrar envio de WhatsApp Caso o envio da me…" at bounding box center [503, 147] width 576 height 54
click at [45, 128] on span "Parcelas" at bounding box center [60, 125] width 43 height 15
select select
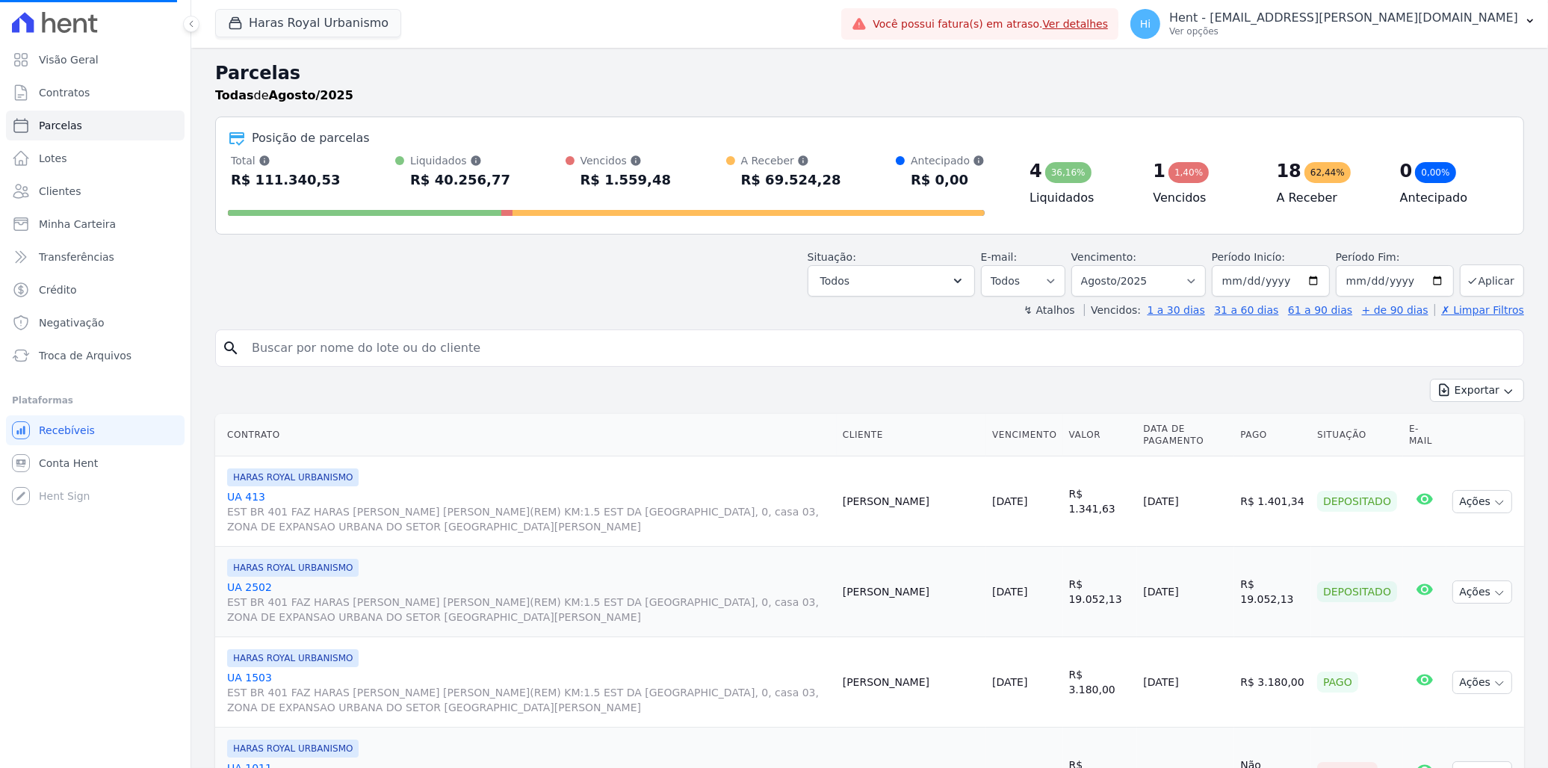
select select
click at [1427, 285] on input "2025-08-31" at bounding box center [1395, 280] width 118 height 31
type input "2026-02-28"
click at [1469, 269] on button "Aplicar" at bounding box center [1492, 280] width 64 height 32
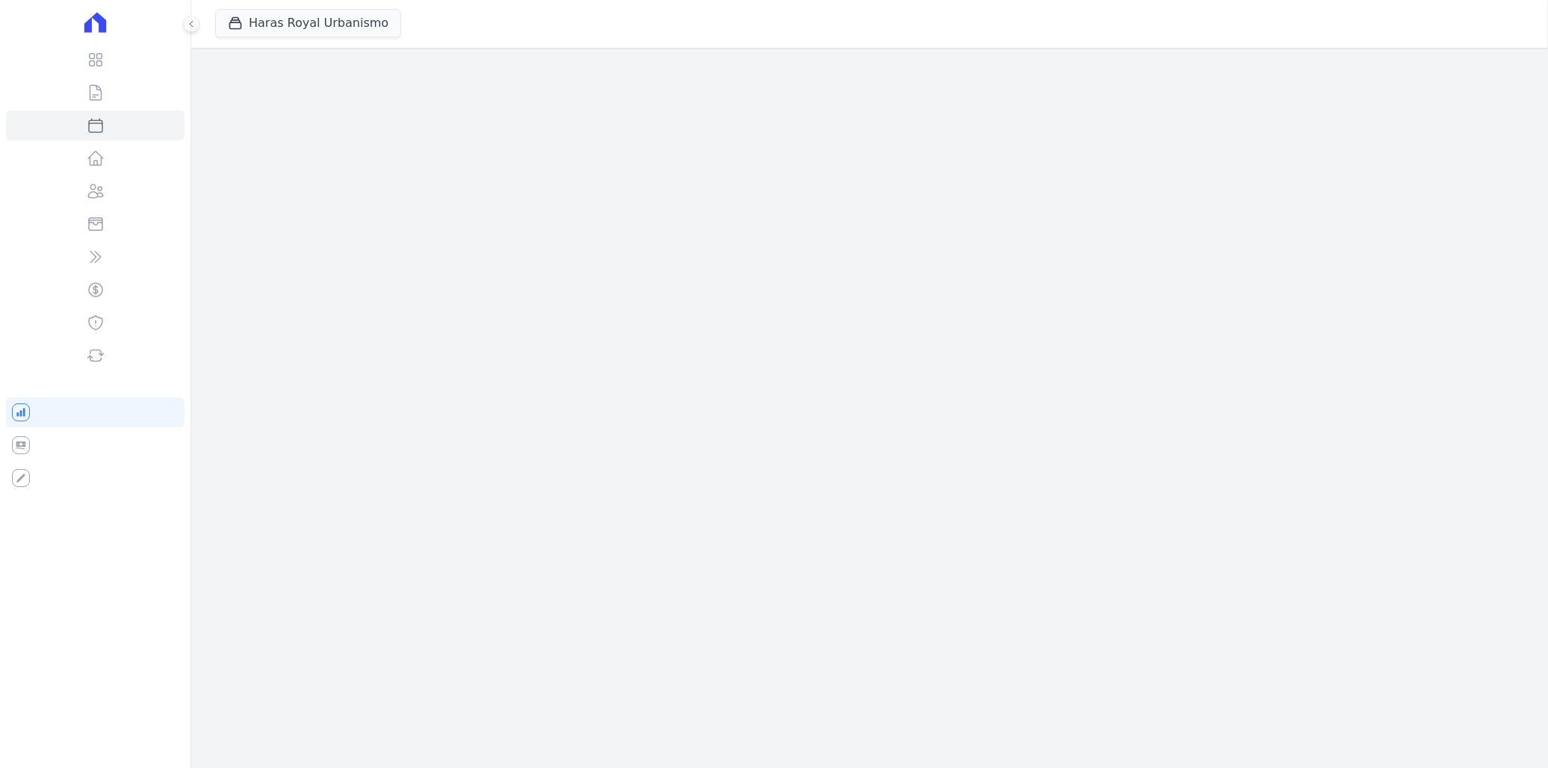
select select
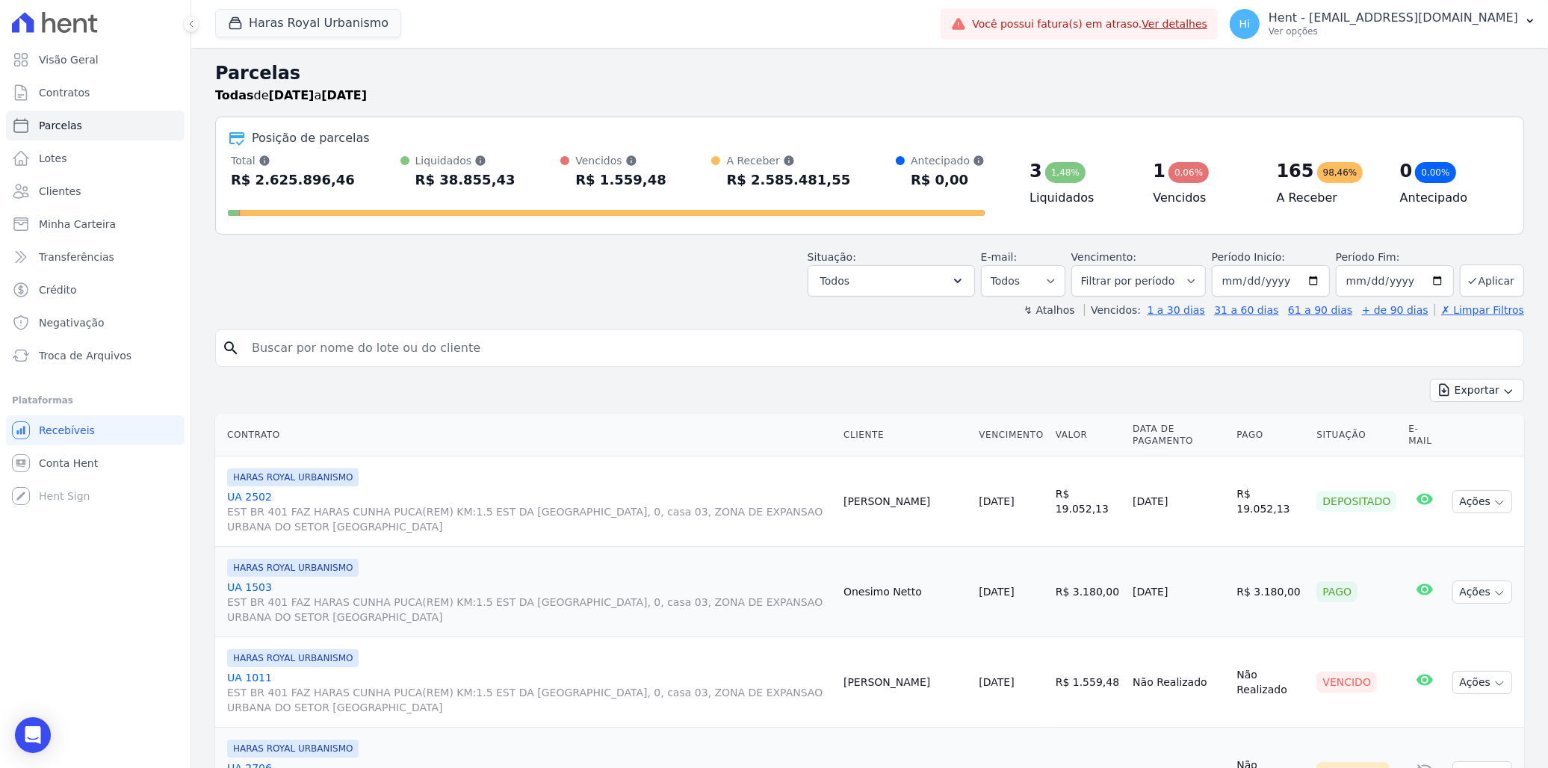
drag, startPoint x: 278, startPoint y: 182, endPoint x: 335, endPoint y: 182, distance: 56.8
click at [335, 182] on div "Total Soma das parcelas pagas, vencidas, em aberto e agendadas. Não considera p…" at bounding box center [606, 172] width 757 height 39
drag, startPoint x: 335, startPoint y: 182, endPoint x: 474, endPoint y: 185, distance: 139.7
click at [474, 185] on div "R$ 38.855,43" at bounding box center [465, 180] width 100 height 24
drag, startPoint x: 474, startPoint y: 185, endPoint x: 645, endPoint y: 182, distance: 170.4
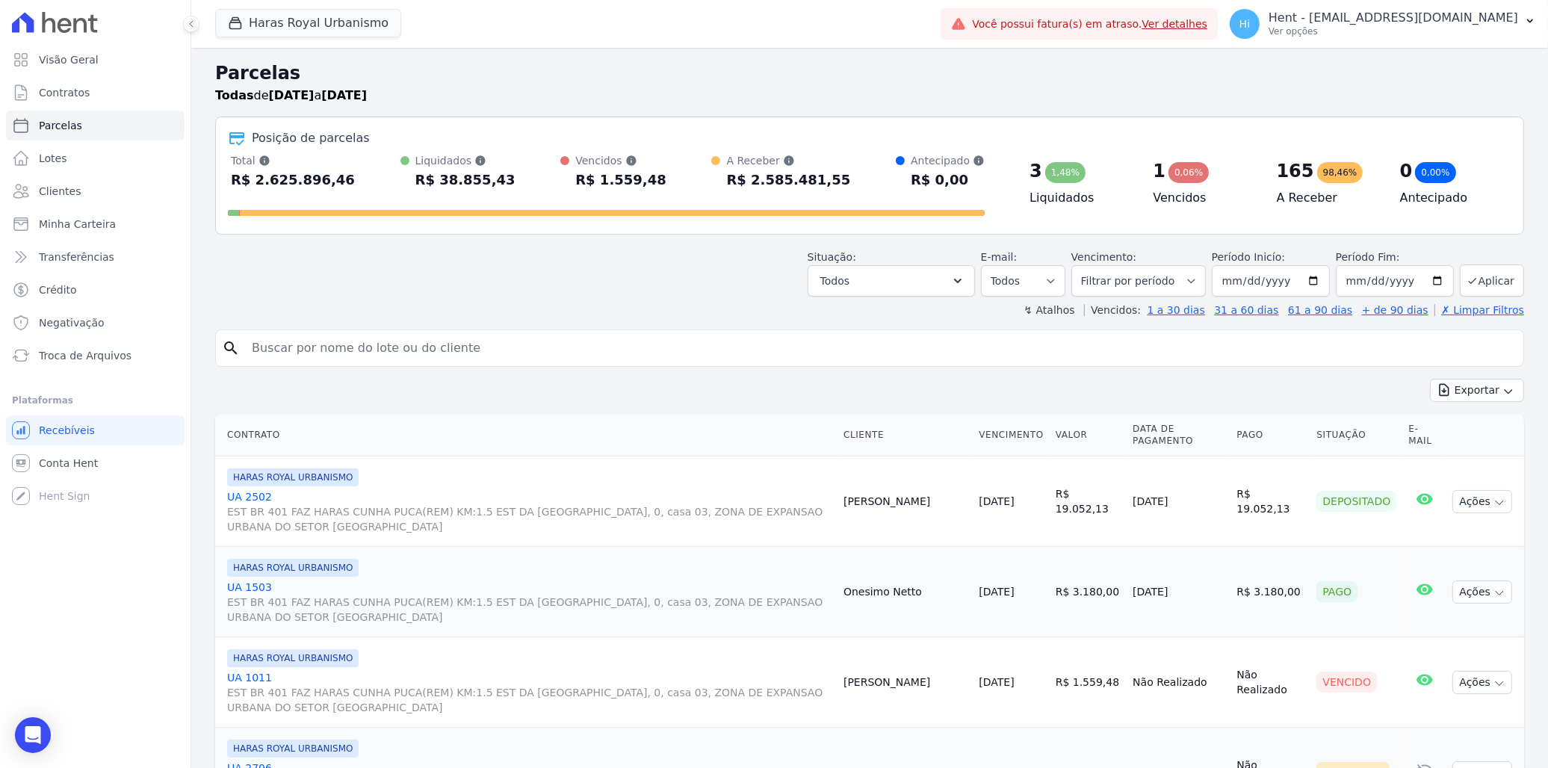
click at [645, 182] on div "Total Soma das parcelas pagas, vencidas, em aberto e agendadas. Não considera p…" at bounding box center [606, 172] width 757 height 39
drag, startPoint x: 645, startPoint y: 182, endPoint x: 825, endPoint y: 183, distance: 180.0
click at [825, 183] on div "Total Soma das parcelas pagas, vencidas, em aberto e agendadas. Não considera p…" at bounding box center [606, 172] width 757 height 39
drag, startPoint x: 825, startPoint y: 183, endPoint x: 1029, endPoint y: 173, distance: 204.9
click at [1029, 173] on div "3 1,48% Liquidados" at bounding box center [1079, 181] width 123 height 57
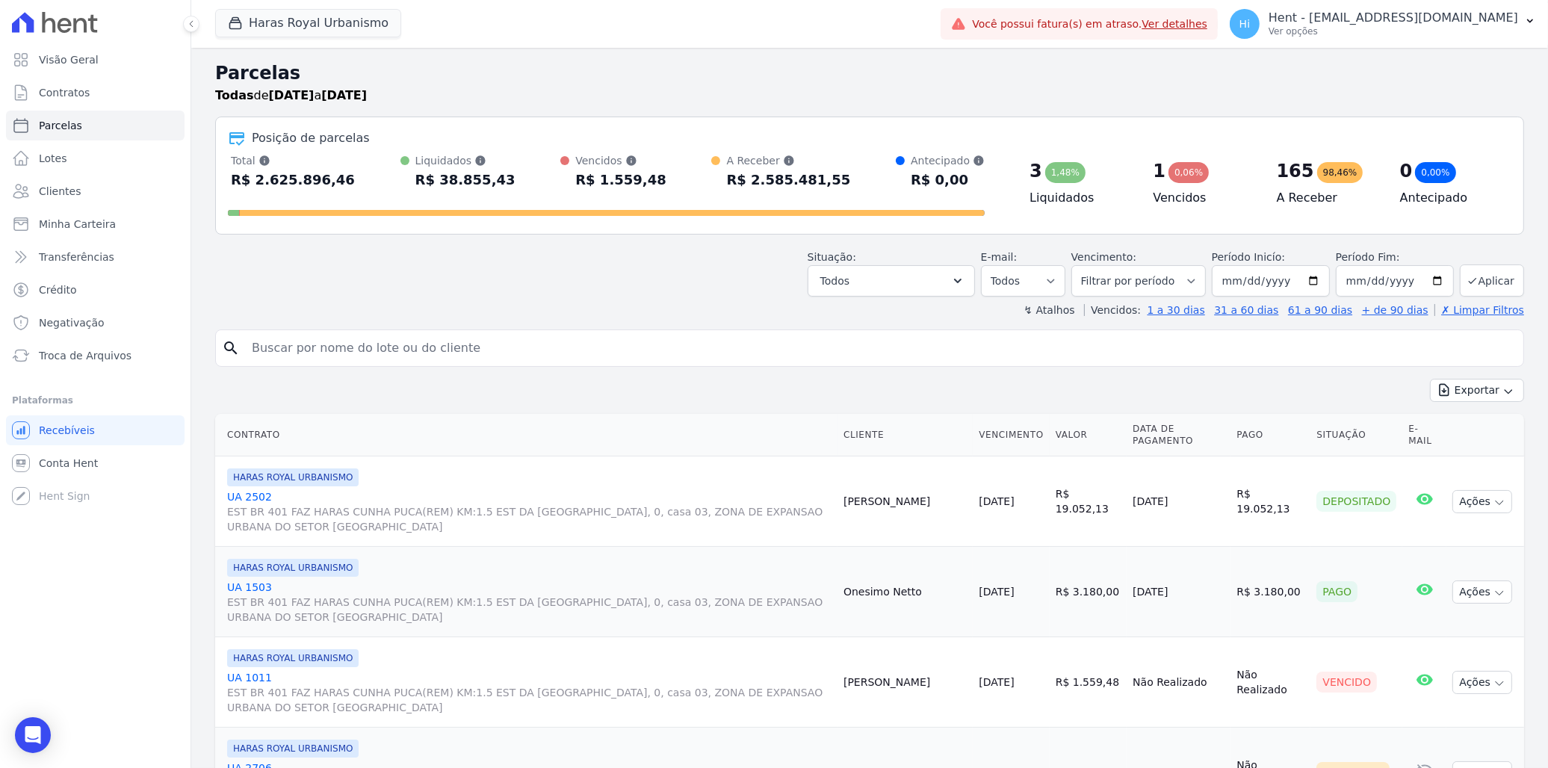
drag, startPoint x: 1029, startPoint y: 173, endPoint x: 1079, endPoint y: 211, distance: 62.3
click at [1079, 211] on div "3 1,48% Liquidados" at bounding box center [1079, 187] width 123 height 69
click at [67, 61] on span "Visão Geral" at bounding box center [69, 59] width 60 height 15
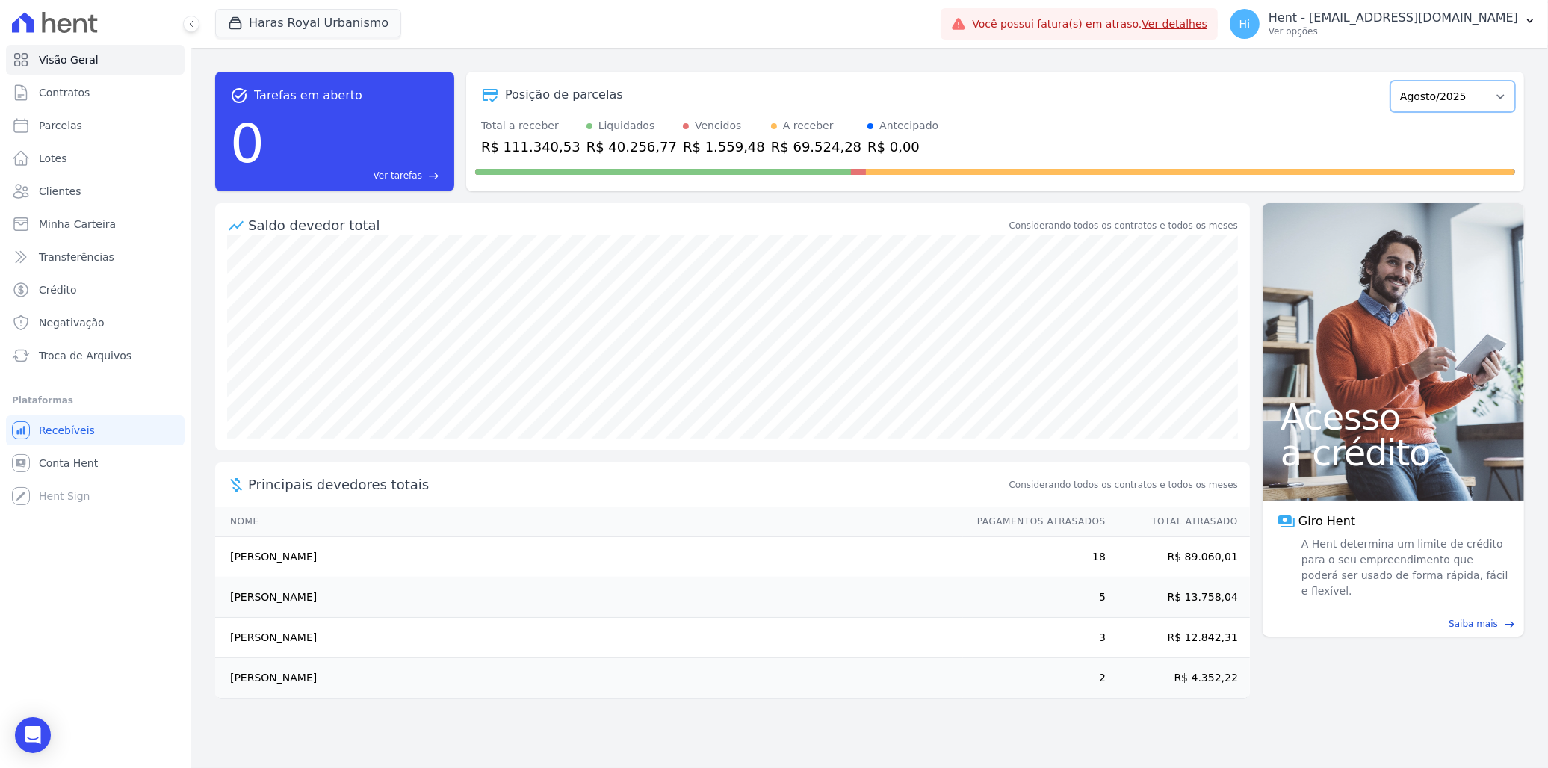
click at [1450, 102] on select "Julho/2024 Agosto/2024 Setembro/2024 Outubro/2024 Novembro/2024 Dezembro/2024 J…" at bounding box center [1452, 96] width 125 height 31
select select "10/2028"
click at [1398, 81] on select "Julho/2024 Agosto/2024 Setembro/2024 Outubro/2024 Novembro/2024 Dezembro/2024 J…" at bounding box center [1452, 96] width 125 height 31
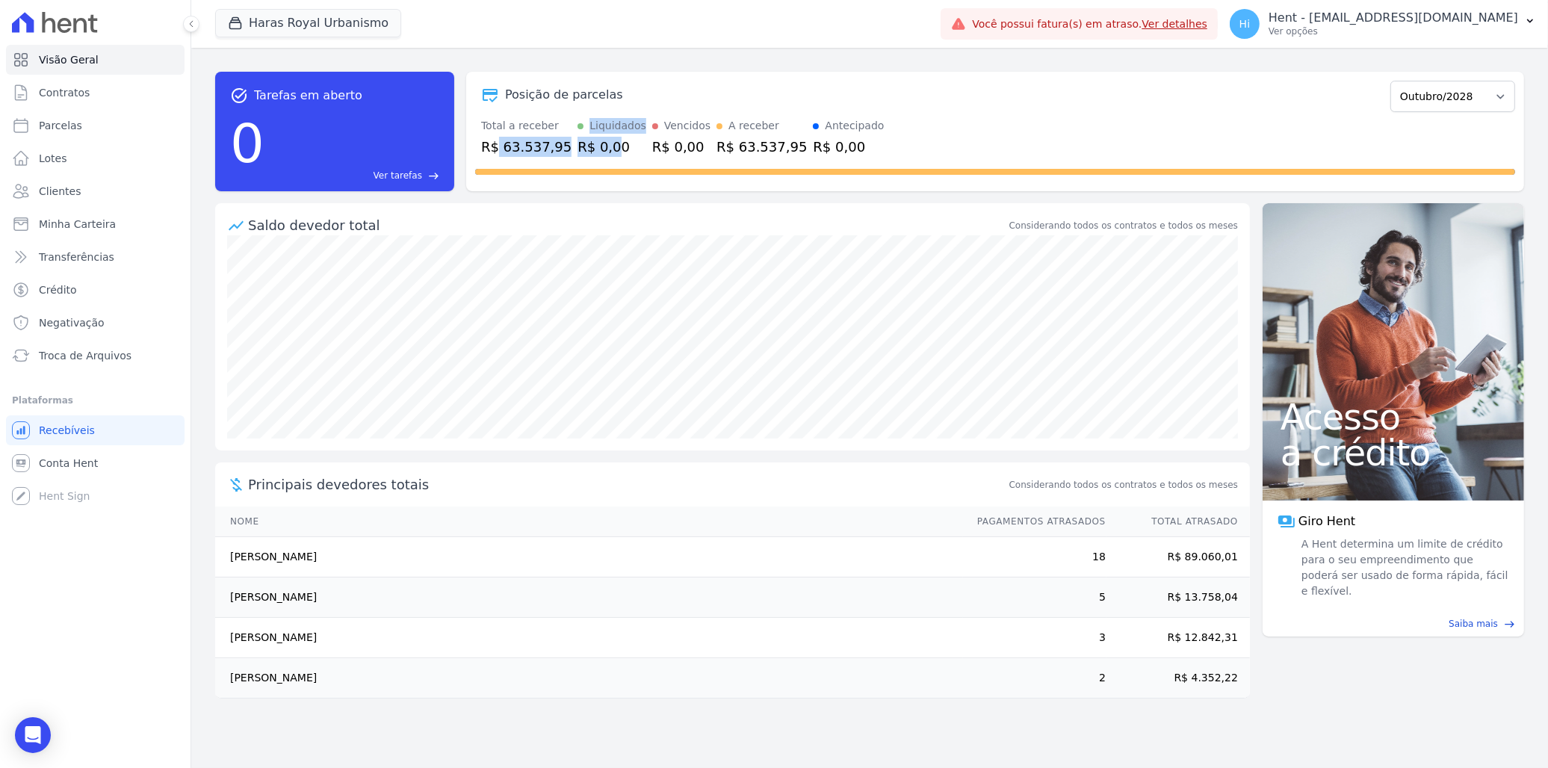
drag, startPoint x: 503, startPoint y: 144, endPoint x: 601, endPoint y: 140, distance: 97.9
click at [601, 140] on div "Total a receber R$ 63.537,95 Liquidados R$ 0,00 Vencidos R$ 0,00 A receber R$ 6…" at bounding box center [995, 137] width 1040 height 39
drag, startPoint x: 601, startPoint y: 140, endPoint x: 628, endPoint y: 151, distance: 28.9
click at [628, 151] on div "Total a receber R$ 63.537,95 Liquidados R$ 0,00 Vencidos R$ 0,00 A receber R$ 6…" at bounding box center [995, 137] width 1040 height 39
drag, startPoint x: 571, startPoint y: 145, endPoint x: 611, endPoint y: 148, distance: 40.5
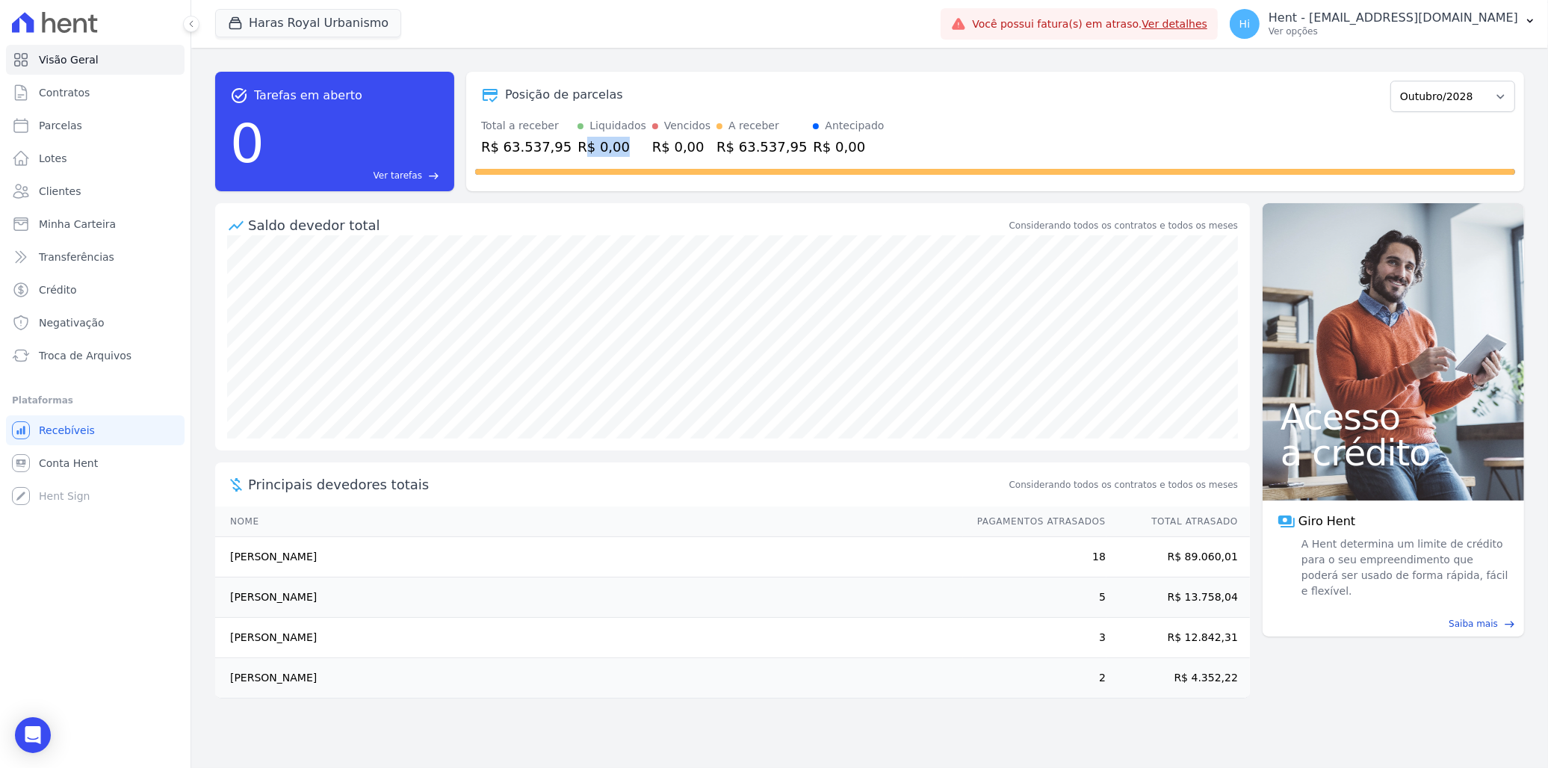
click at [611, 148] on div "R$ 0,00" at bounding box center [611, 147] width 69 height 20
drag, startPoint x: 611, startPoint y: 148, endPoint x: 624, endPoint y: 155, distance: 14.7
click at [623, 155] on div "R$ 0,00" at bounding box center [611, 147] width 69 height 20
drag, startPoint x: 266, startPoint y: 490, endPoint x: 1230, endPoint y: 695, distance: 986.0
click at [1230, 695] on div "Principais devedores totais Considerando todos os contratos e todos os meses No…" at bounding box center [732, 580] width 1035 height 236
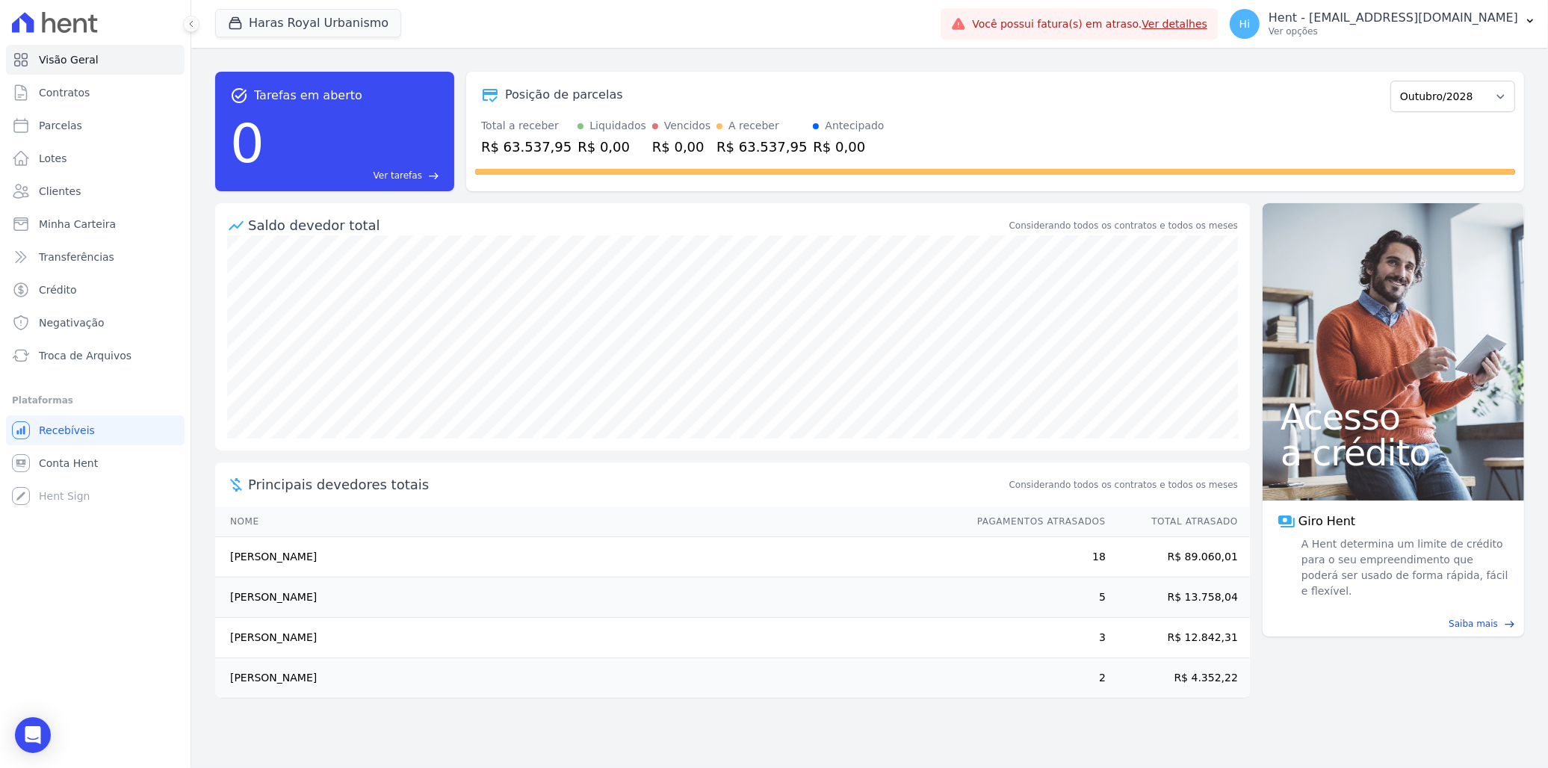
click at [361, 569] on td "[PERSON_NAME]" at bounding box center [589, 557] width 748 height 40
drag, startPoint x: 229, startPoint y: 557, endPoint x: 1242, endPoint y: 560, distance: 1013.1
click at [1242, 560] on tr "[PERSON_NAME] 18 R$ 89.060,01" at bounding box center [732, 557] width 1035 height 40
click at [312, 12] on button "Haras Royal Urbanismo" at bounding box center [308, 23] width 186 height 28
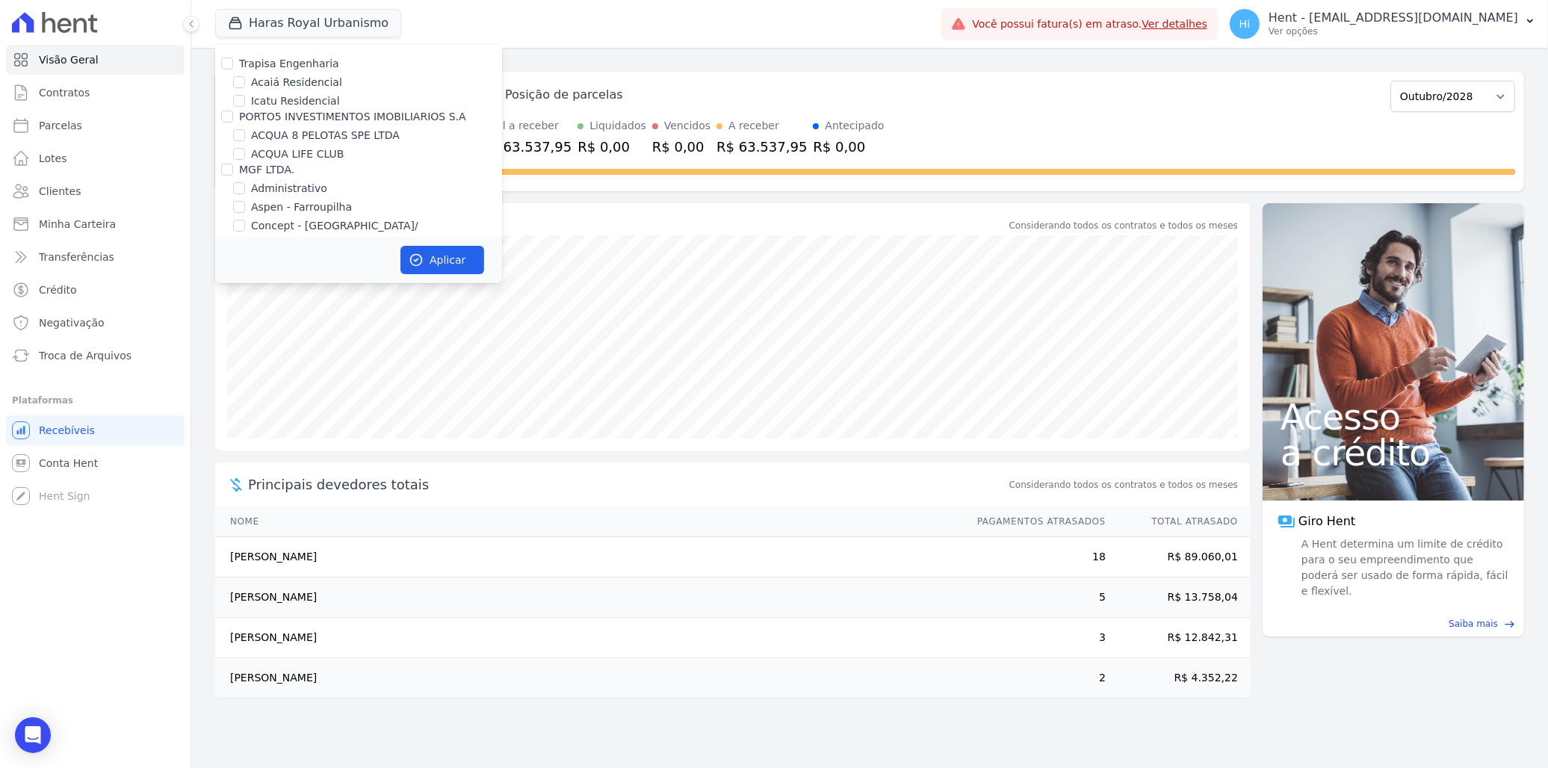
scroll to position [5505, 0]
click at [241, 283] on input "HARAS ROYAL RESIDENCE - [GEOGRAPHIC_DATA]" at bounding box center [239, 289] width 12 height 12
checkbox input "true"
click at [452, 259] on button "Aplicar" at bounding box center [442, 260] width 84 height 28
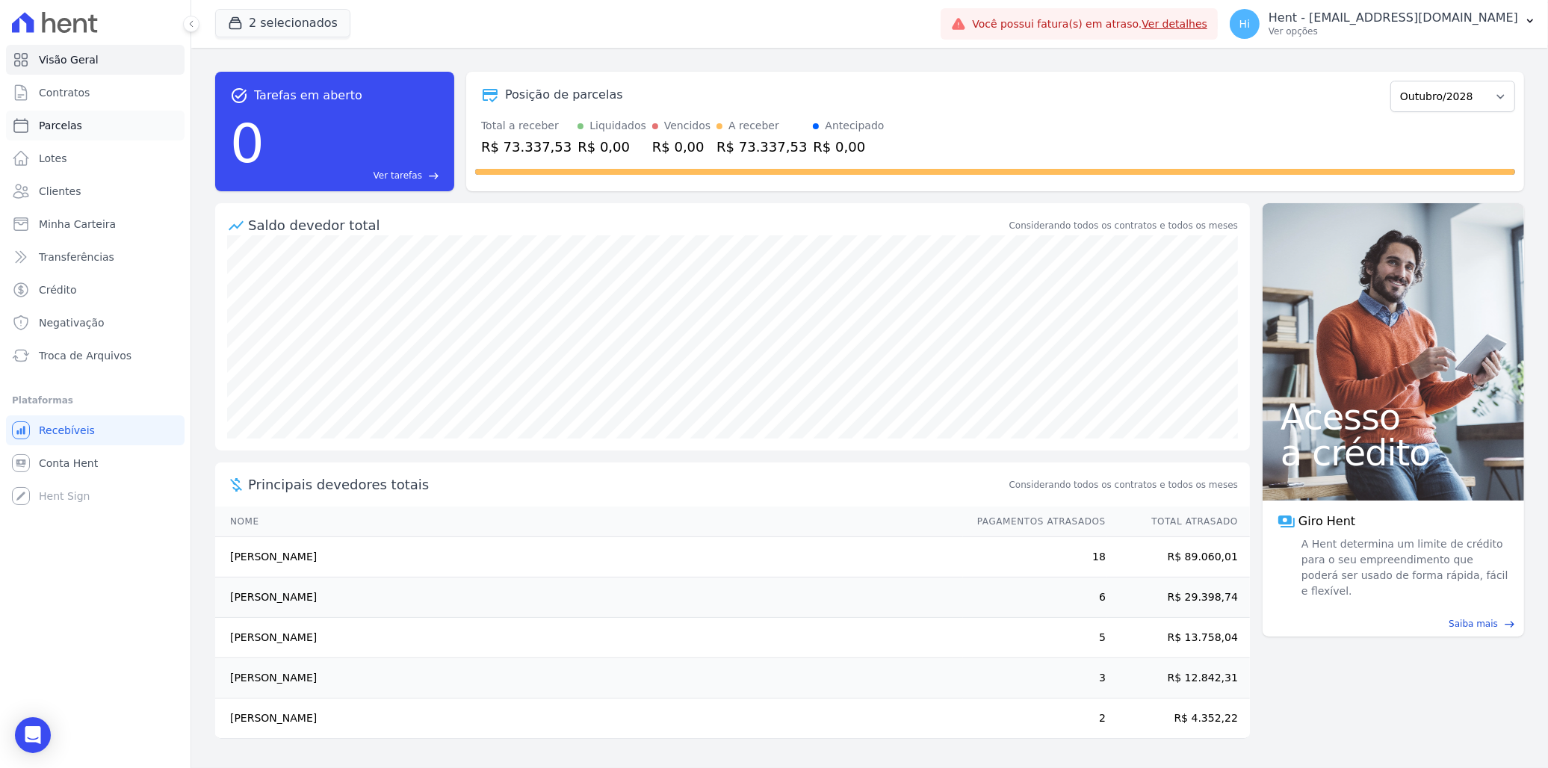
click at [78, 124] on link "Parcelas" at bounding box center [95, 126] width 179 height 30
select select
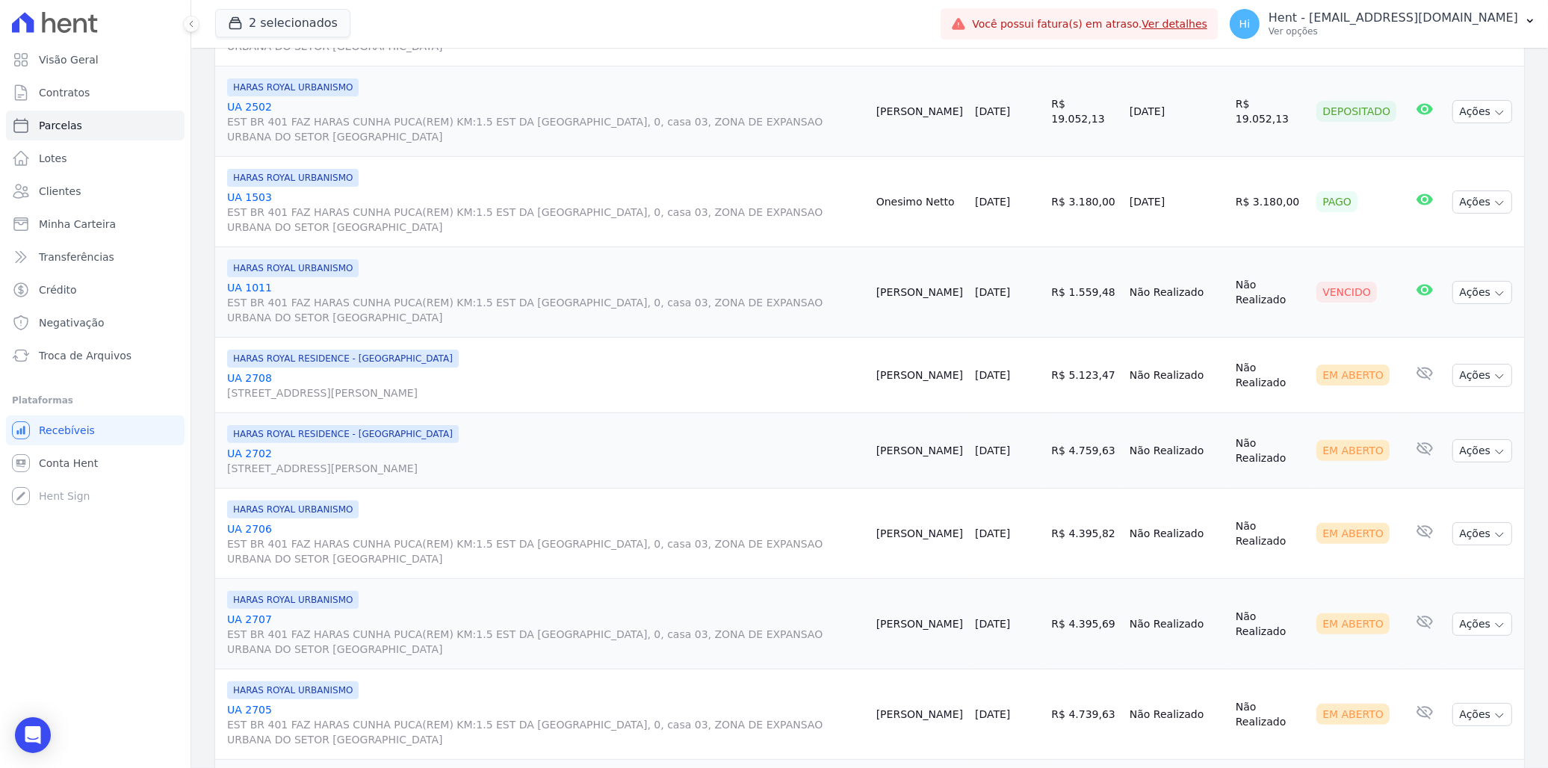
scroll to position [498, 0]
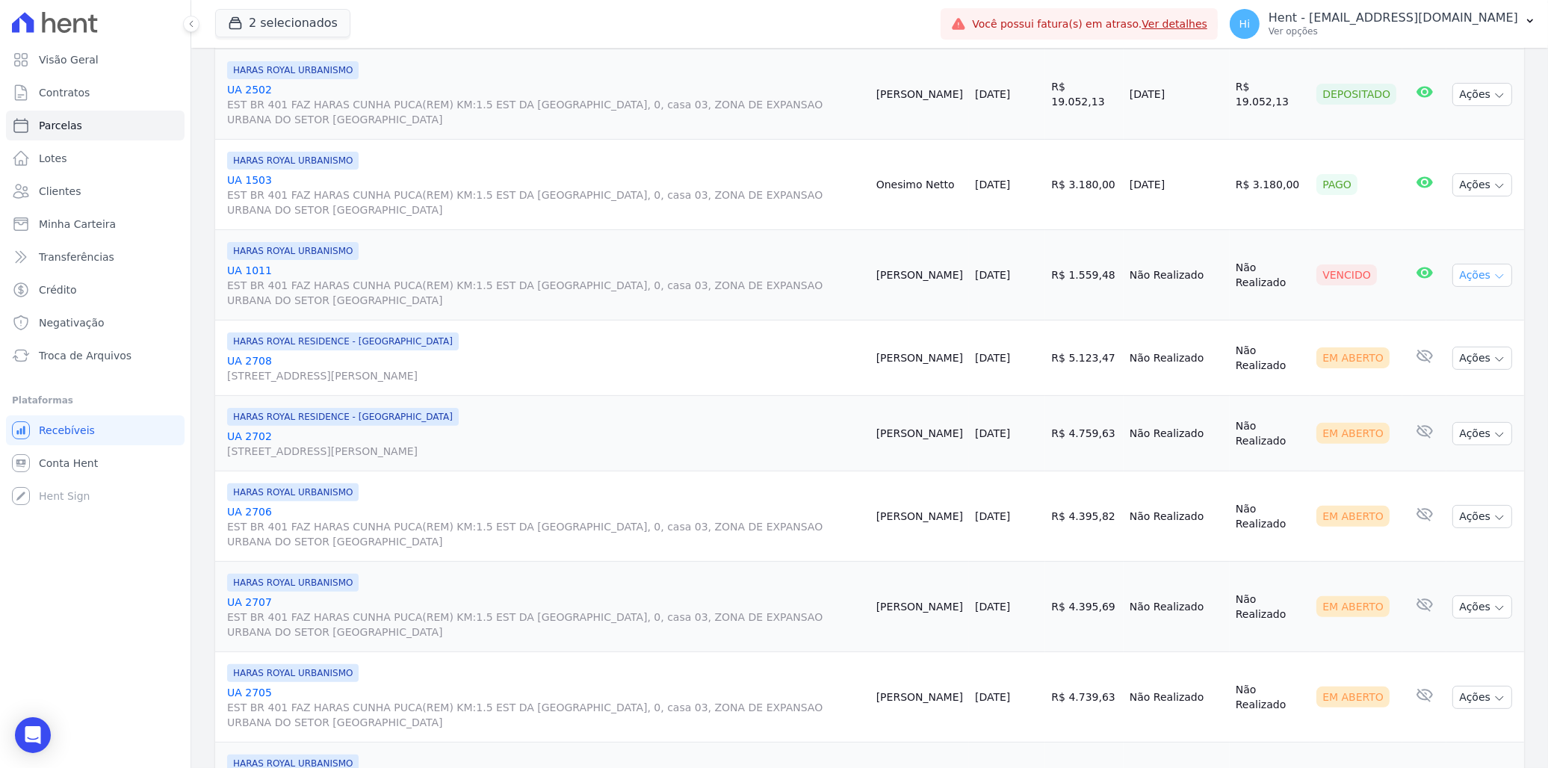
click at [1470, 273] on button "Ações" at bounding box center [1482, 275] width 60 height 23
click at [1334, 385] on td "Em Aberto" at bounding box center [1356, 358] width 92 height 75
click at [1476, 269] on button "Ações" at bounding box center [1482, 275] width 60 height 23
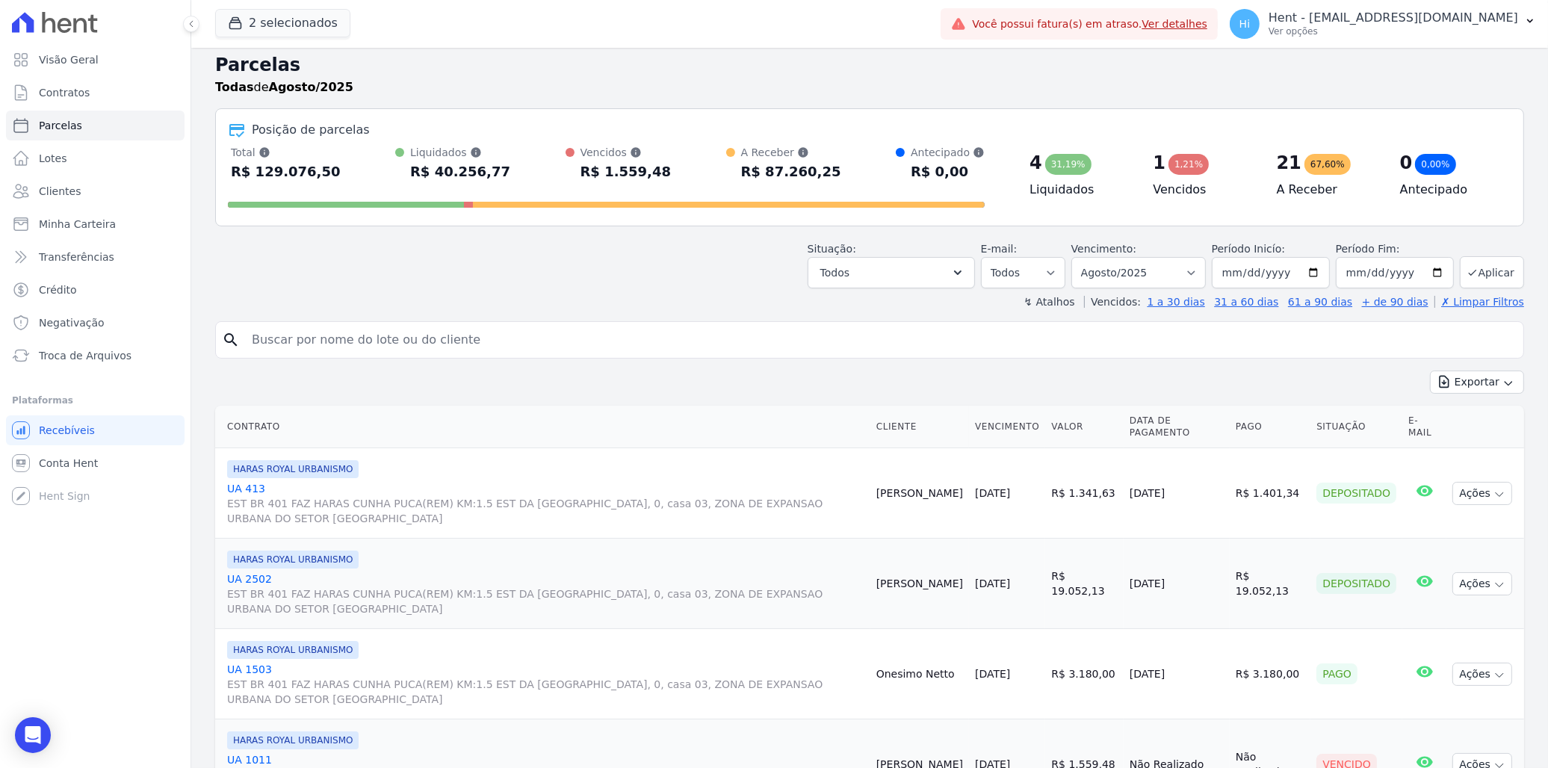
scroll to position [0, 0]
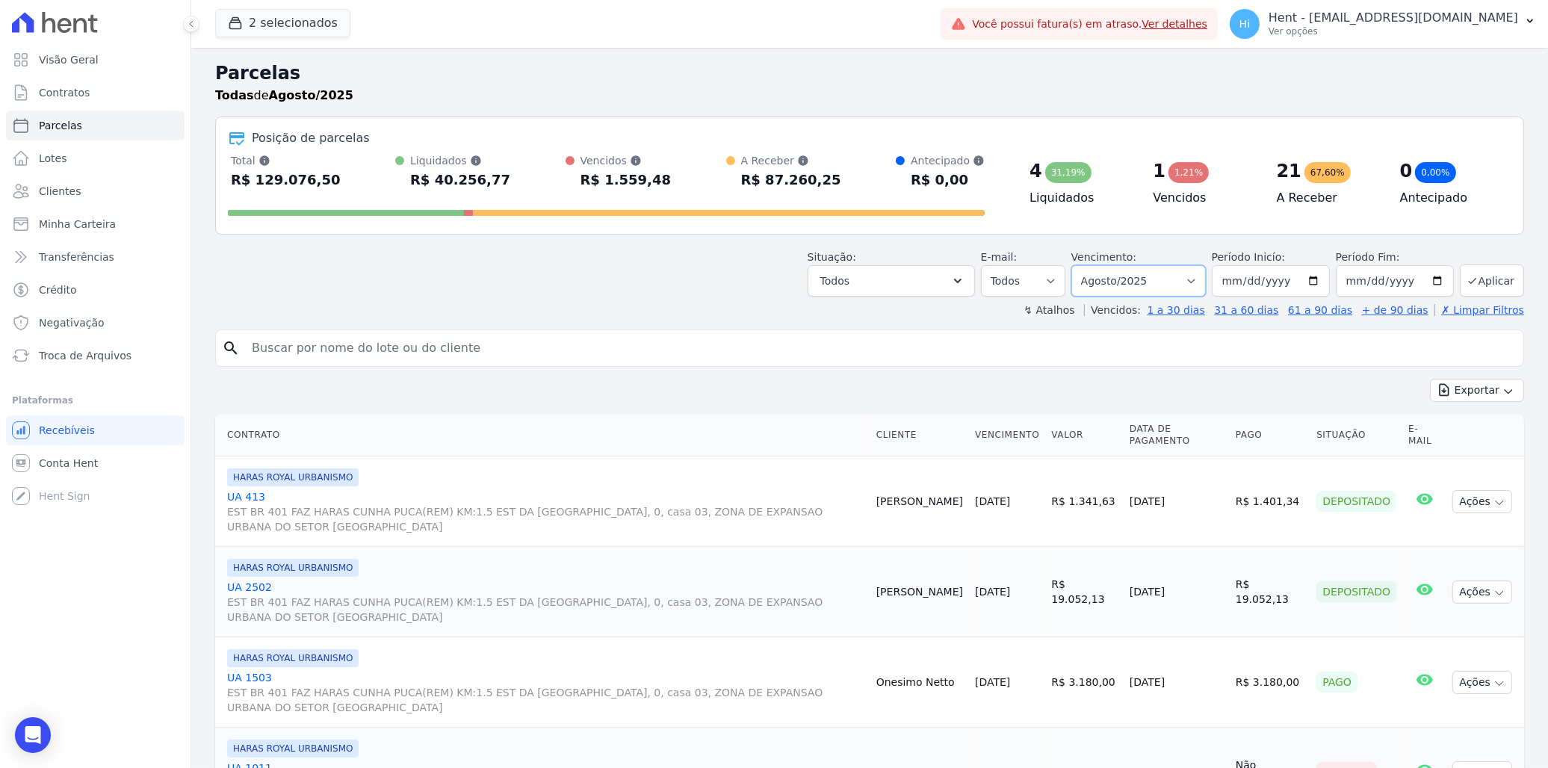
click at [1198, 280] on select "Filtrar por período ──────── Todos os meses Julho/2024 Agosto/2024 Setembro/202…" at bounding box center [1138, 280] width 134 height 31
select select "07/2025"
click at [1080, 265] on select "Filtrar por período ──────── Todos os meses Julho/2024 Agosto/2024 Setembro/202…" at bounding box center [1138, 280] width 134 height 31
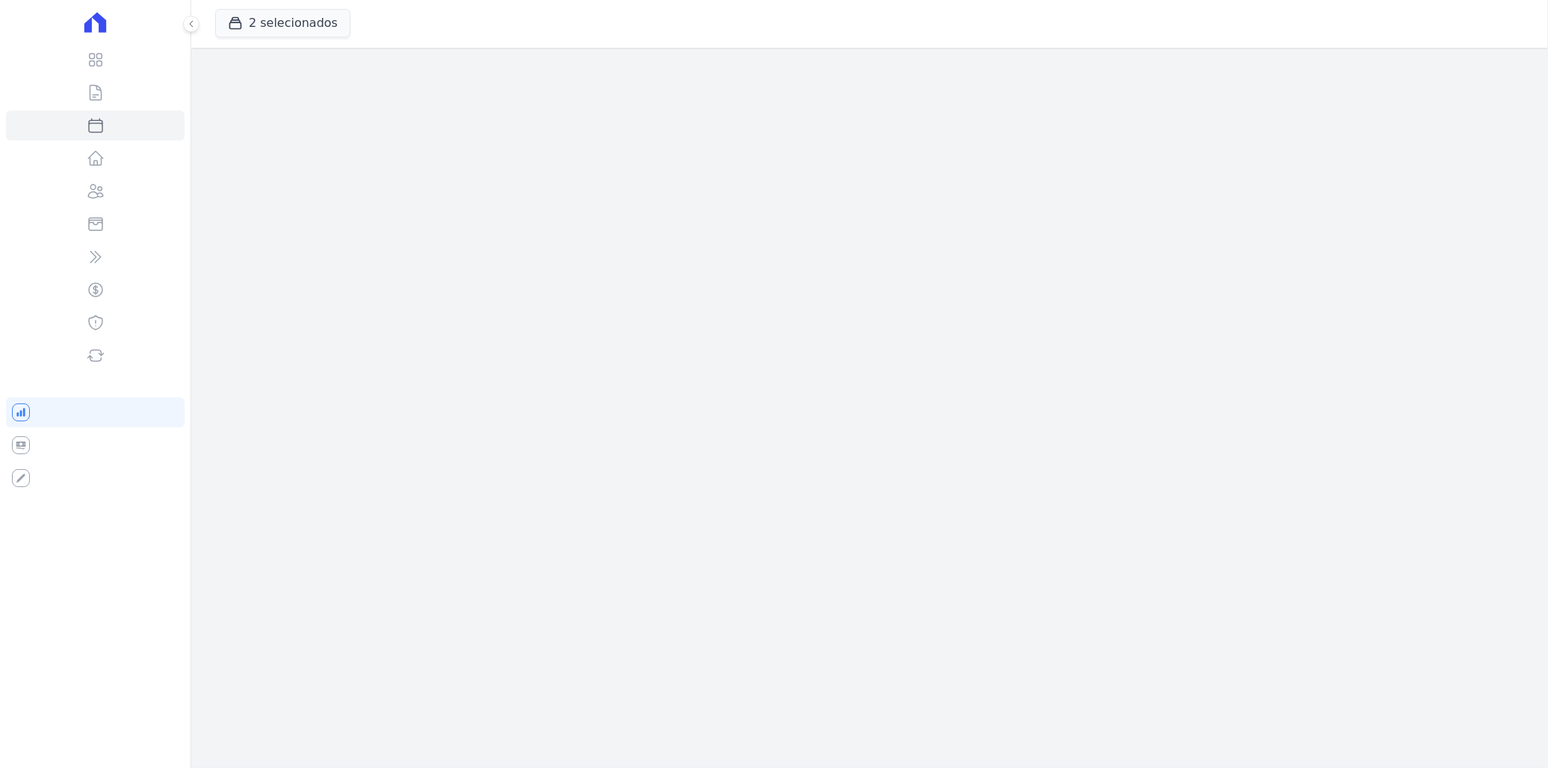
select select
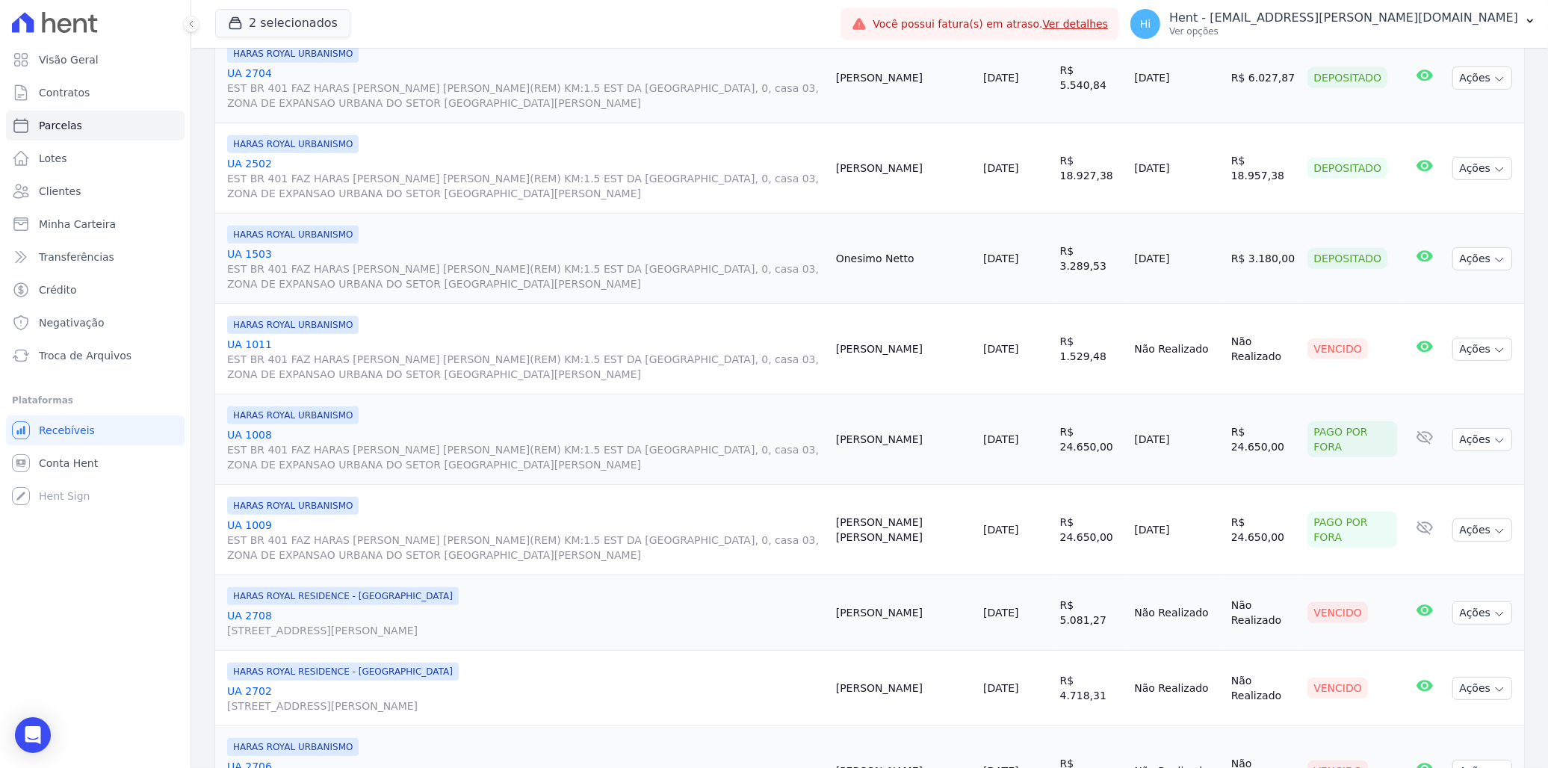
scroll to position [1162, 0]
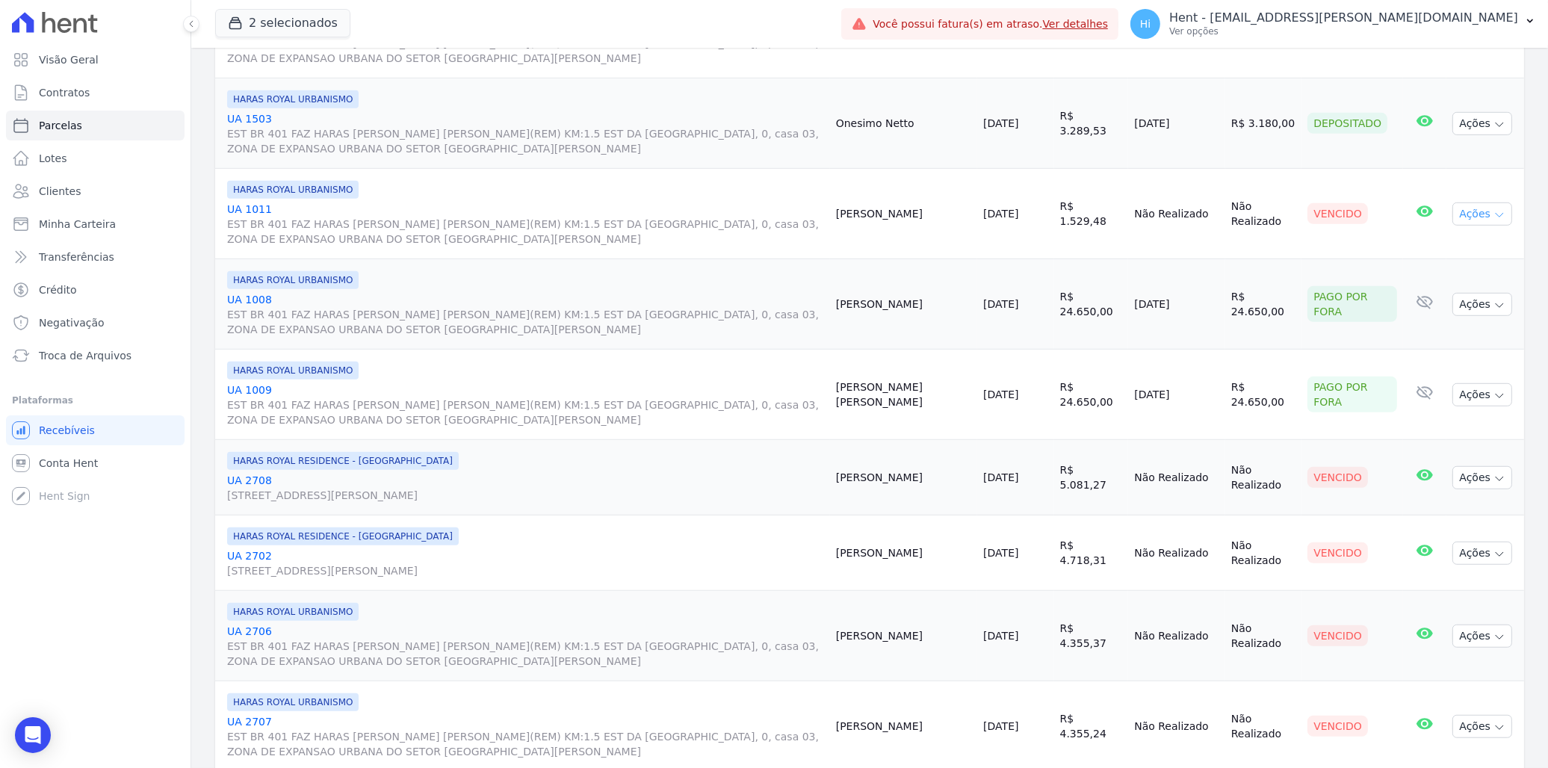
click at [1479, 214] on button "Ações" at bounding box center [1482, 213] width 60 height 23
click at [88, 326] on span "Negativação" at bounding box center [72, 322] width 66 height 15
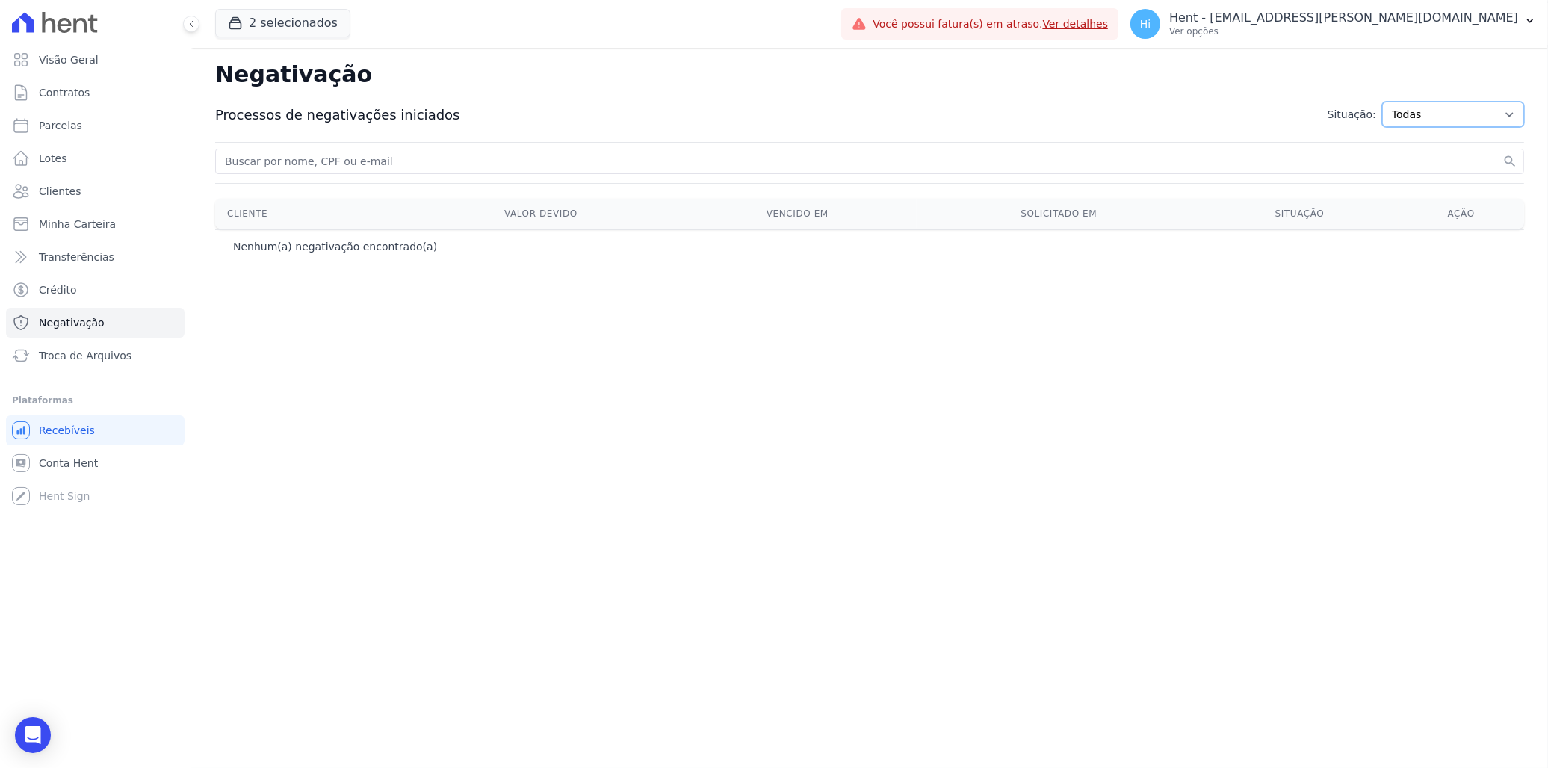
click at [1469, 109] on select "Todas Adição solicitada Adicionada Adição rejeitada Remoção solicitada Removida…" at bounding box center [1453, 114] width 142 height 25
click at [363, 165] on input "search" at bounding box center [861, 161] width 1278 height 18
click at [93, 120] on link "Parcelas" at bounding box center [95, 126] width 179 height 30
select select
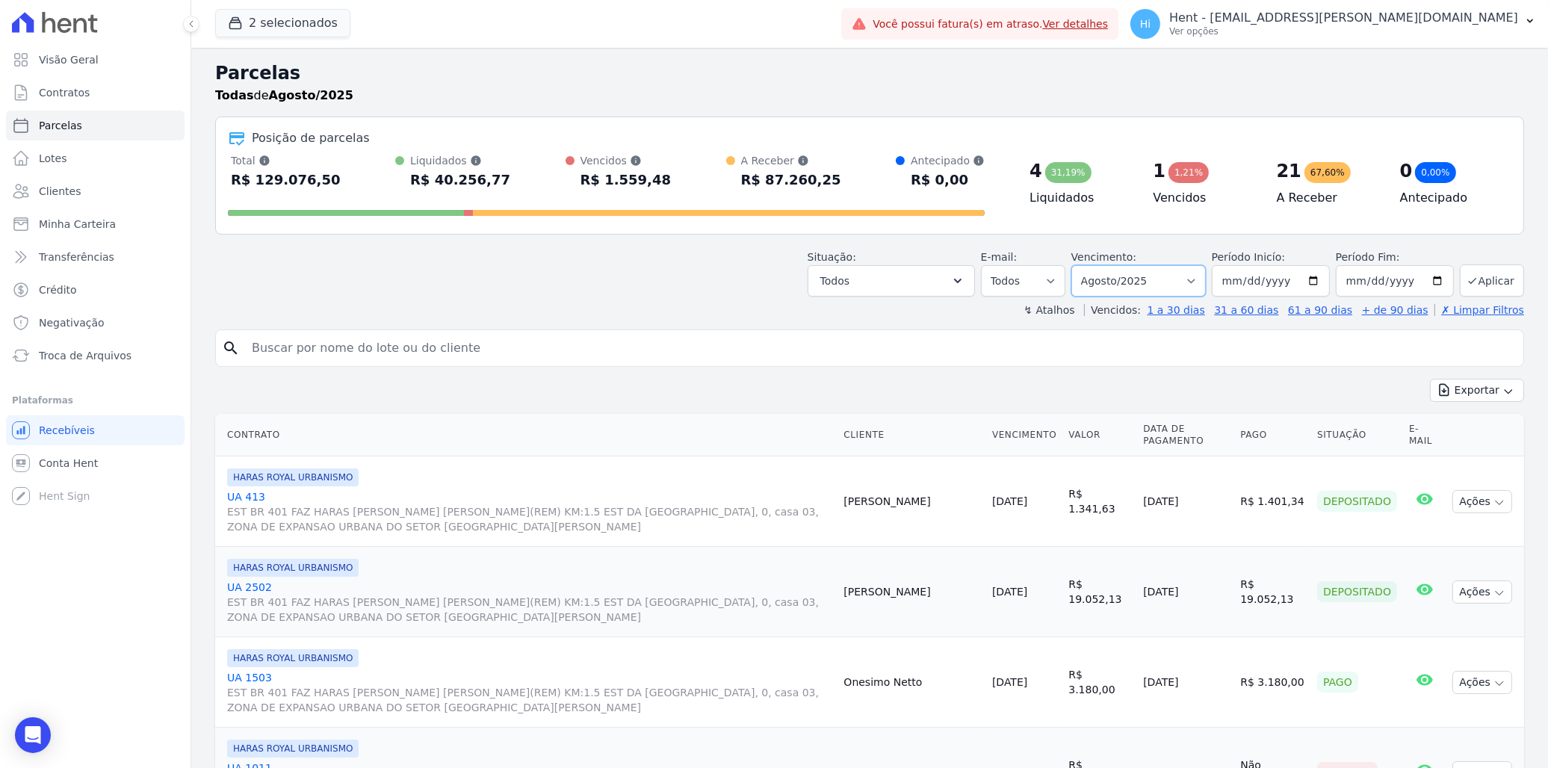
click at [1151, 286] on select "Filtrar por período ──────── Todos os meses Julho/2024 Agosto/2024 Setembro/202…" at bounding box center [1138, 280] width 134 height 31
select select "07/2025"
click at [1080, 265] on select "Filtrar por período ──────── Todos os meses Julho/2024 Agosto/2024 Setembro/202…" at bounding box center [1138, 280] width 134 height 31
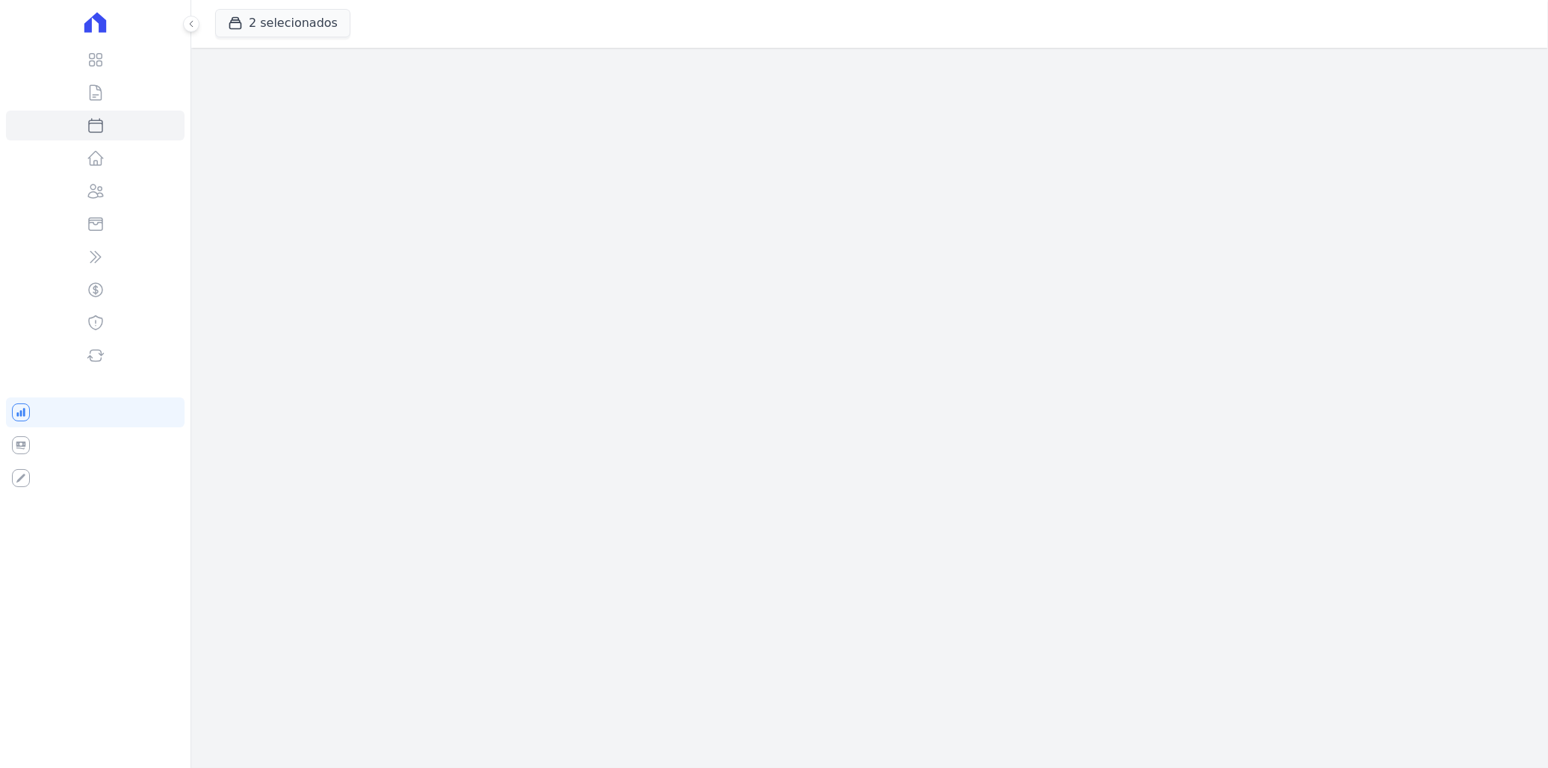
select select
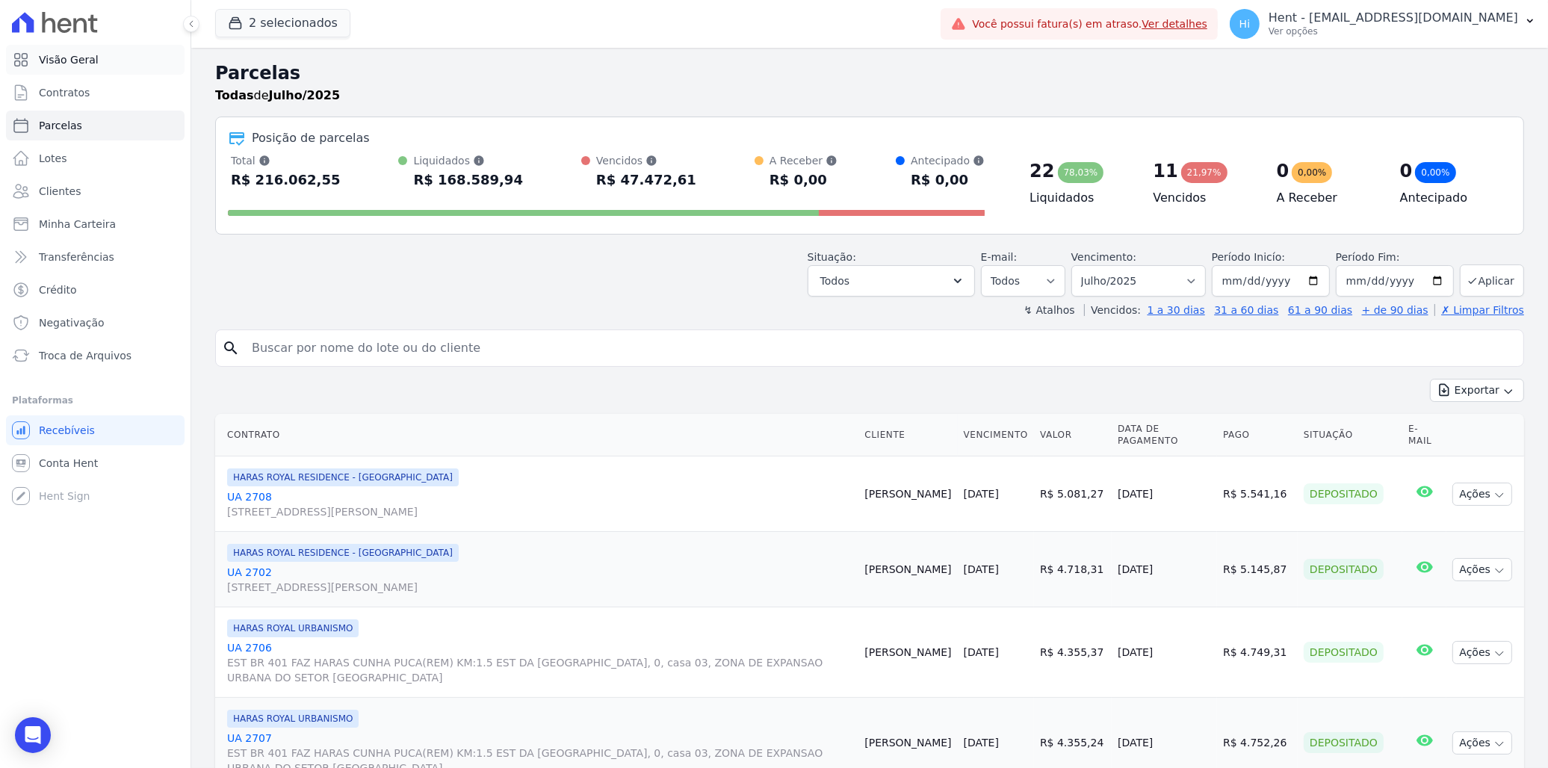
click at [90, 52] on span "Visão Geral" at bounding box center [69, 59] width 60 height 15
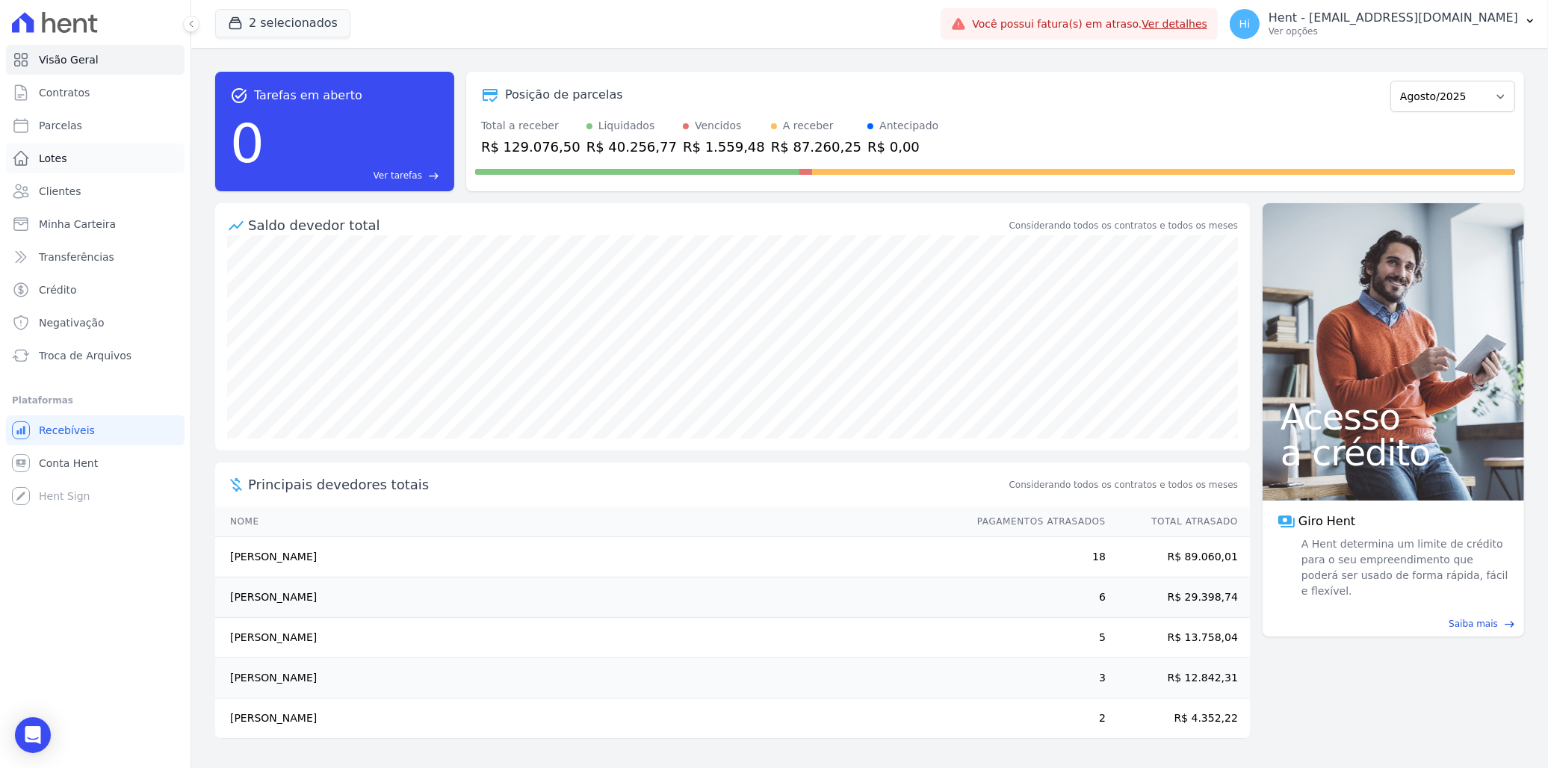
click at [51, 155] on span "Lotes" at bounding box center [53, 158] width 28 height 15
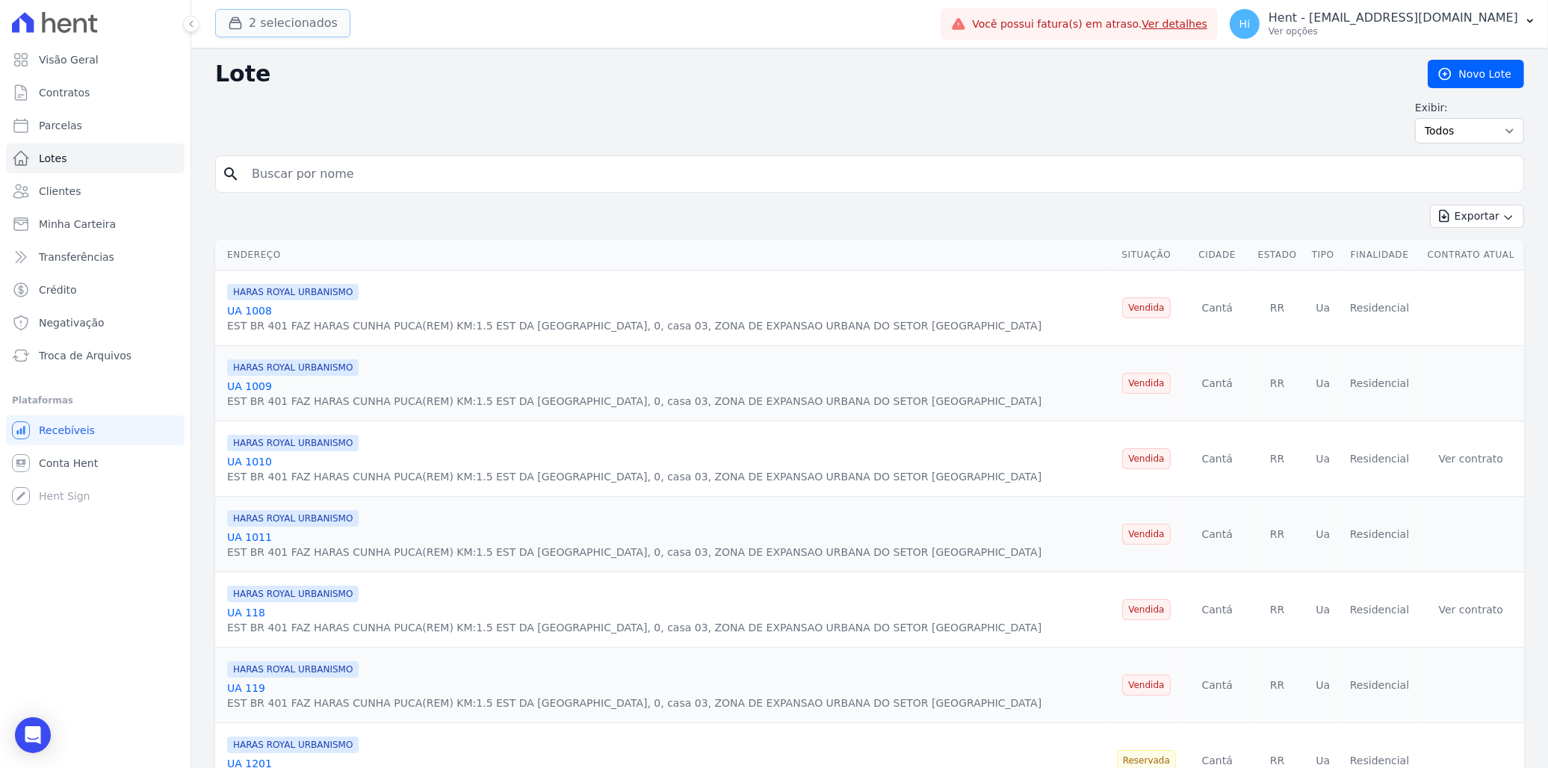
click at [259, 28] on button "2 selecionados" at bounding box center [282, 23] width 135 height 28
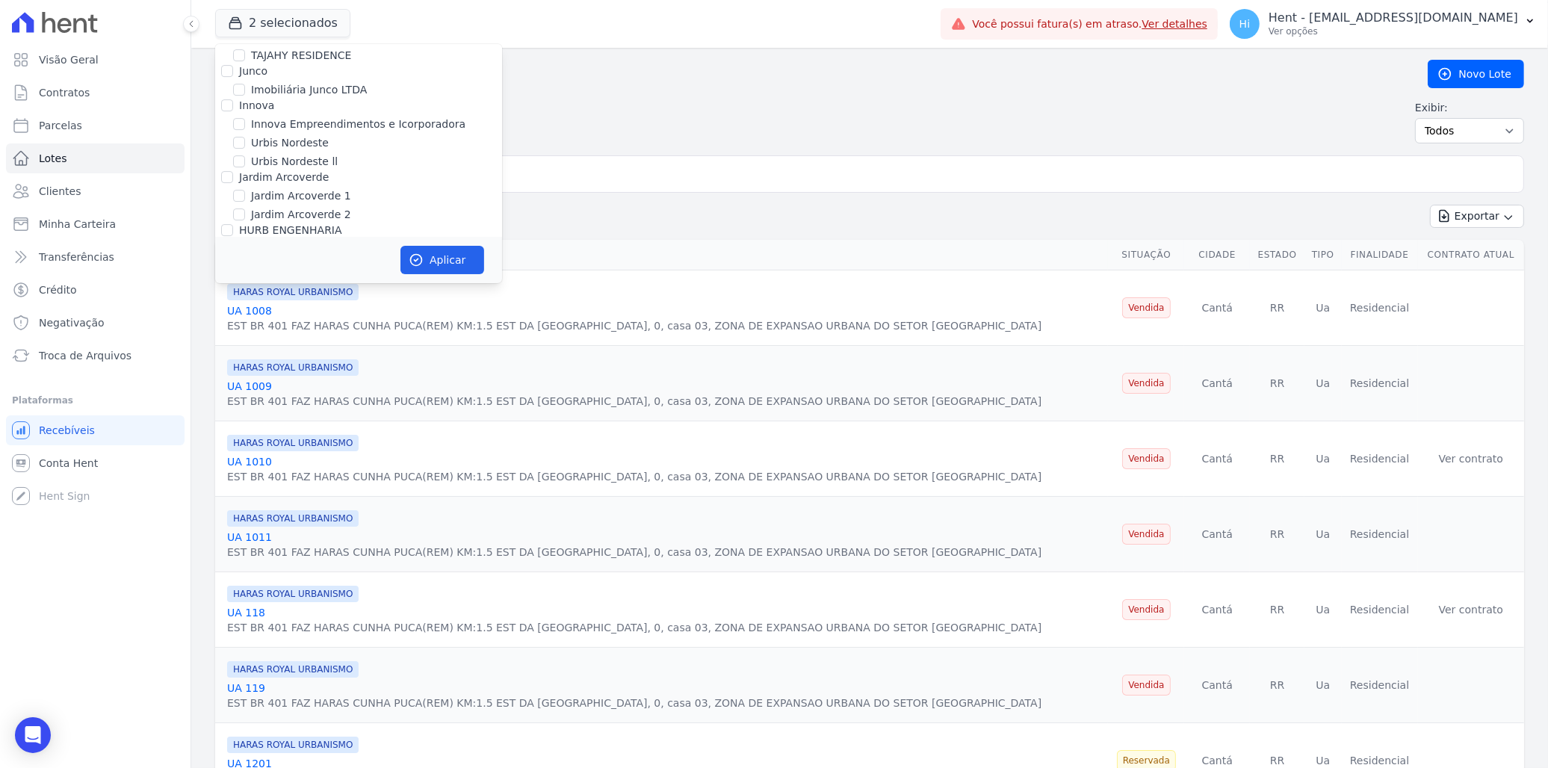
scroll to position [4769, 0]
click at [271, 262] on label "Loteamento 1" at bounding box center [287, 270] width 72 height 16
click at [245, 264] on input "Loteamento 1" at bounding box center [239, 270] width 12 height 12
checkbox input "true"
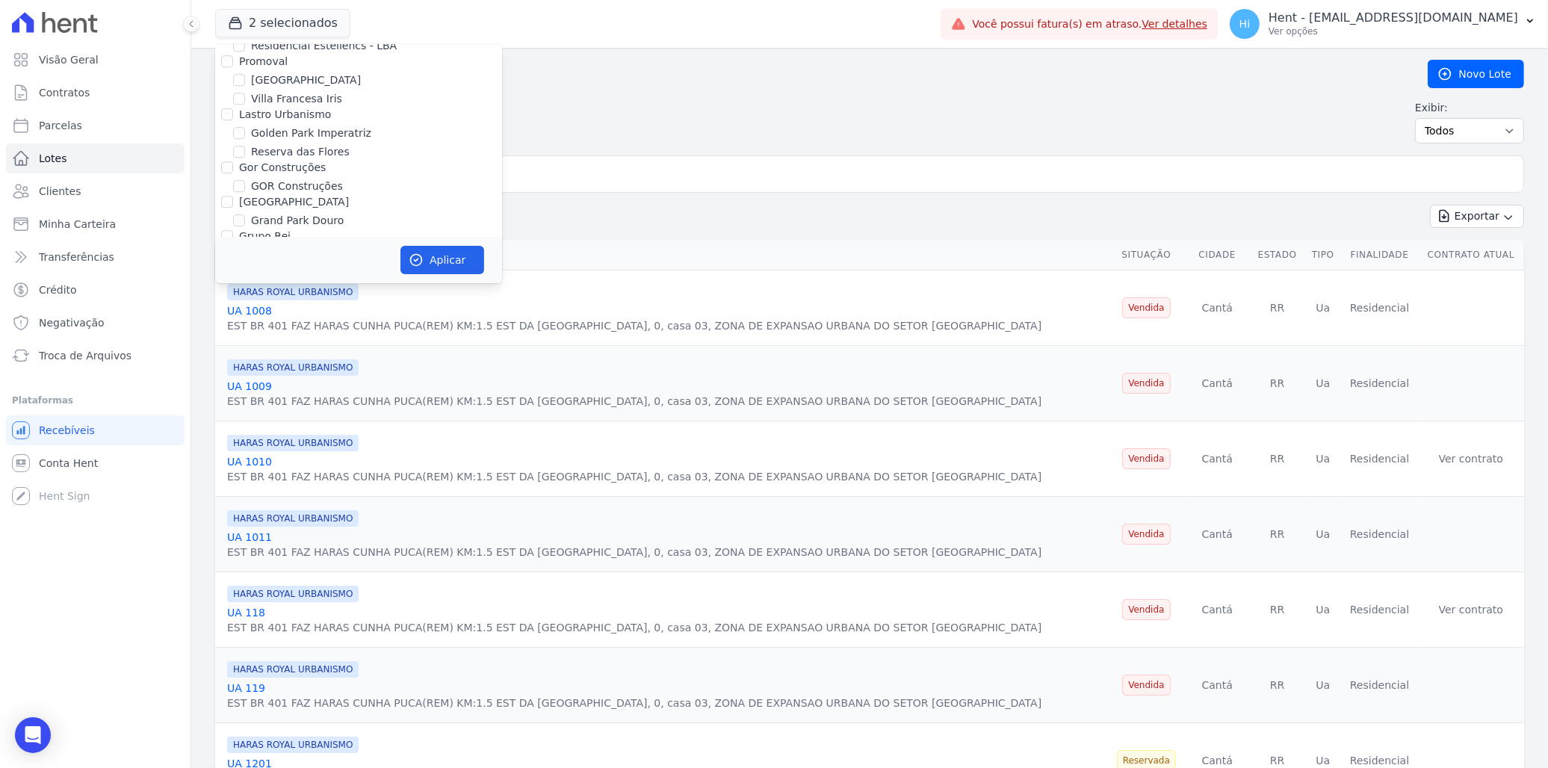
click at [263, 264] on label "HARAS ROYAL URBANISMO" at bounding box center [309, 270] width 140 height 12
click at [233, 264] on input "HARAS ROYAL URBANISMO" at bounding box center [227, 270] width 12 height 12
checkbox input "false"
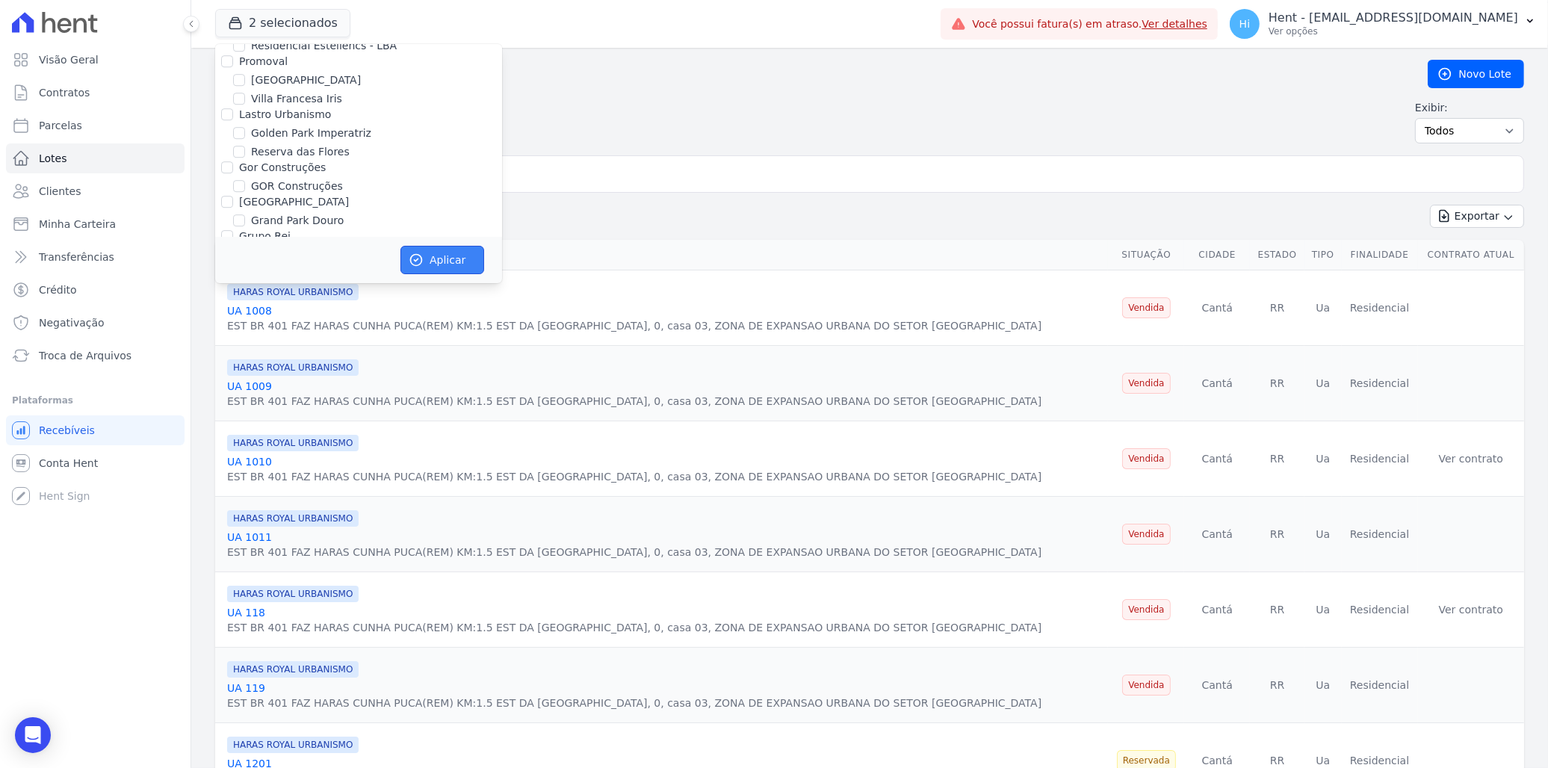
click at [450, 259] on button "Aplicar" at bounding box center [442, 260] width 84 height 28
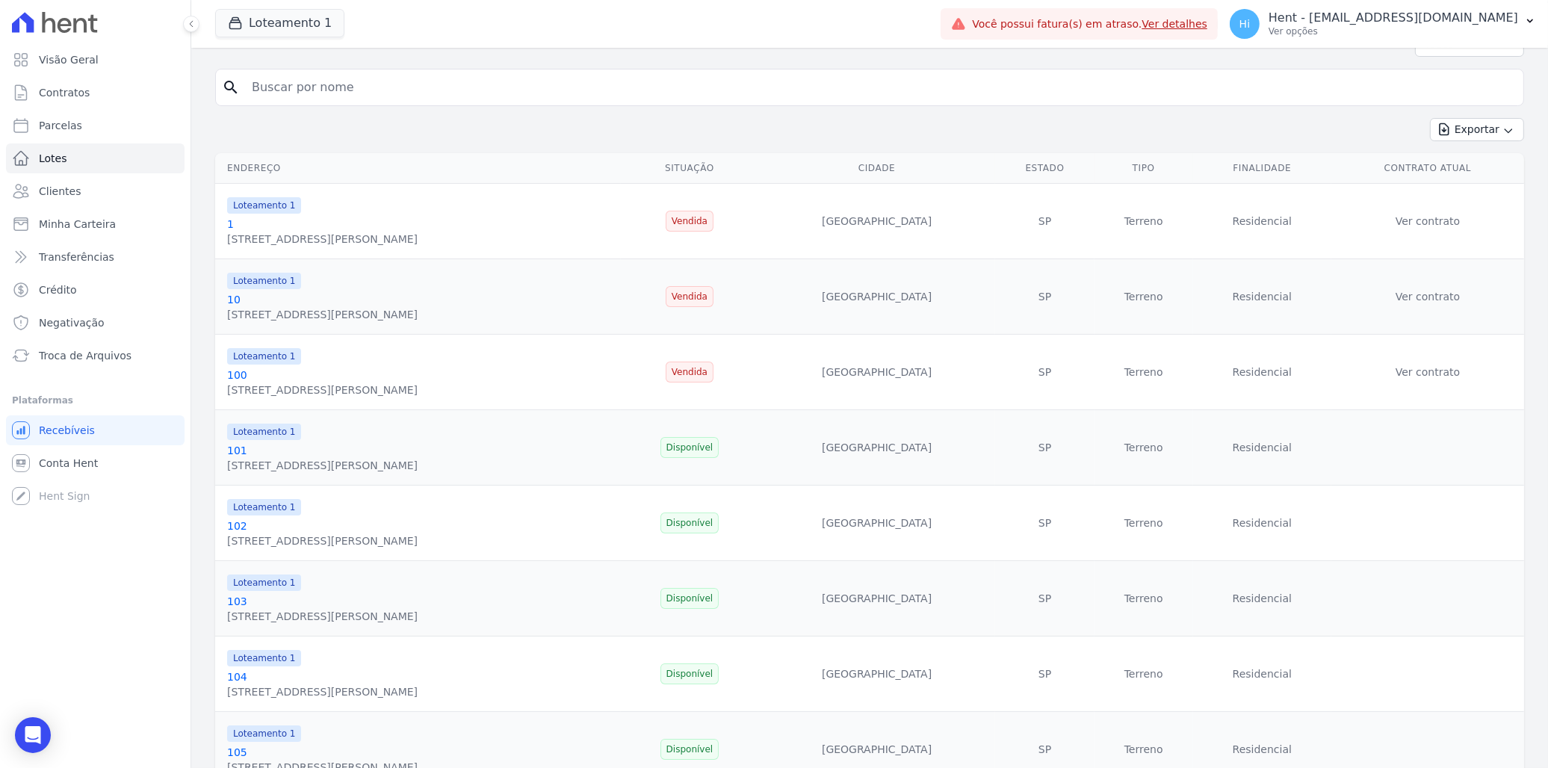
scroll to position [249, 0]
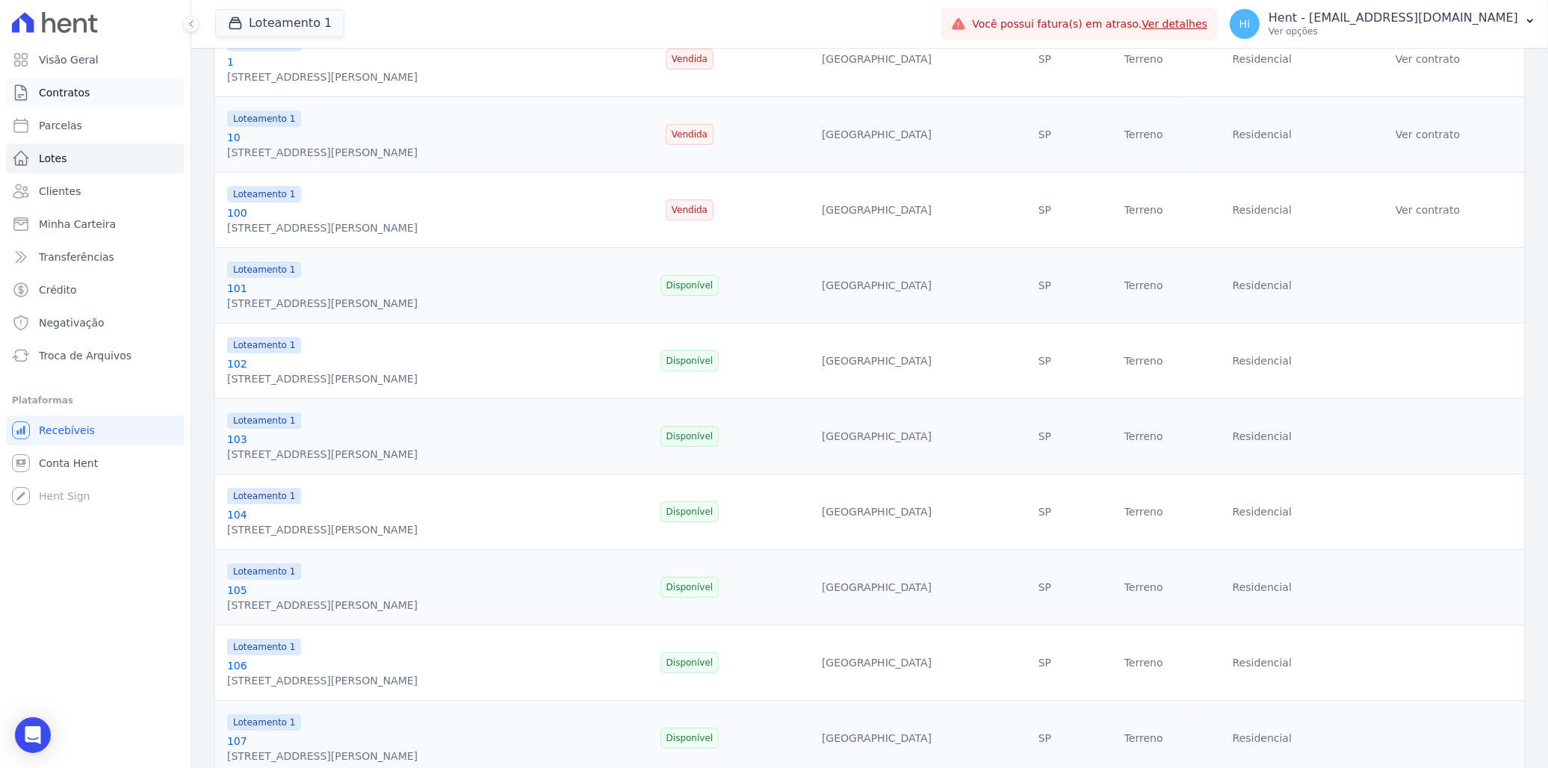
click at [95, 90] on link "Contratos" at bounding box center [95, 93] width 179 height 30
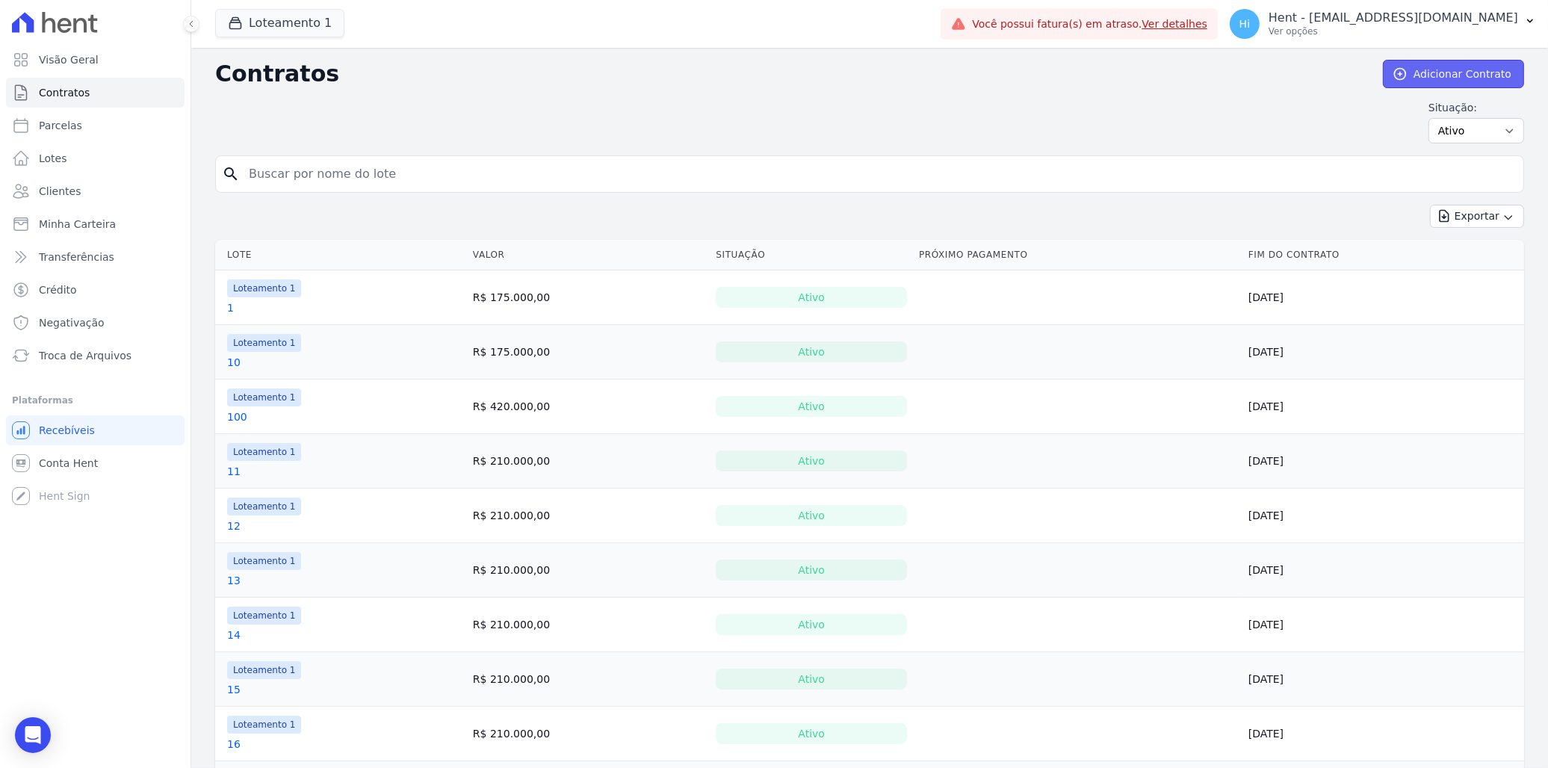
click at [1445, 70] on link "Adicionar Contrato" at bounding box center [1453, 74] width 141 height 28
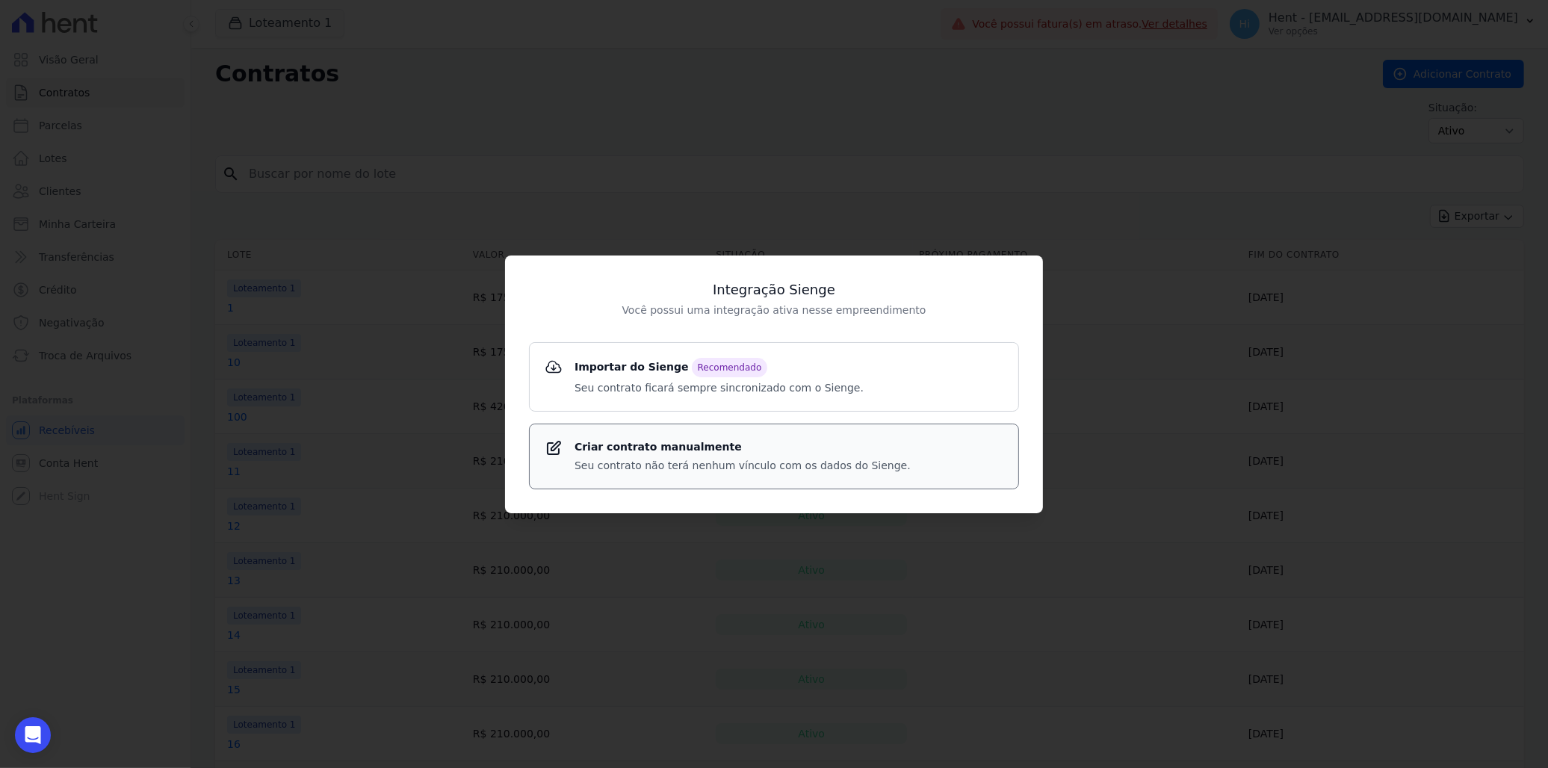
click at [641, 454] on strong "Criar contrato manualmente" at bounding box center [743, 447] width 336 height 16
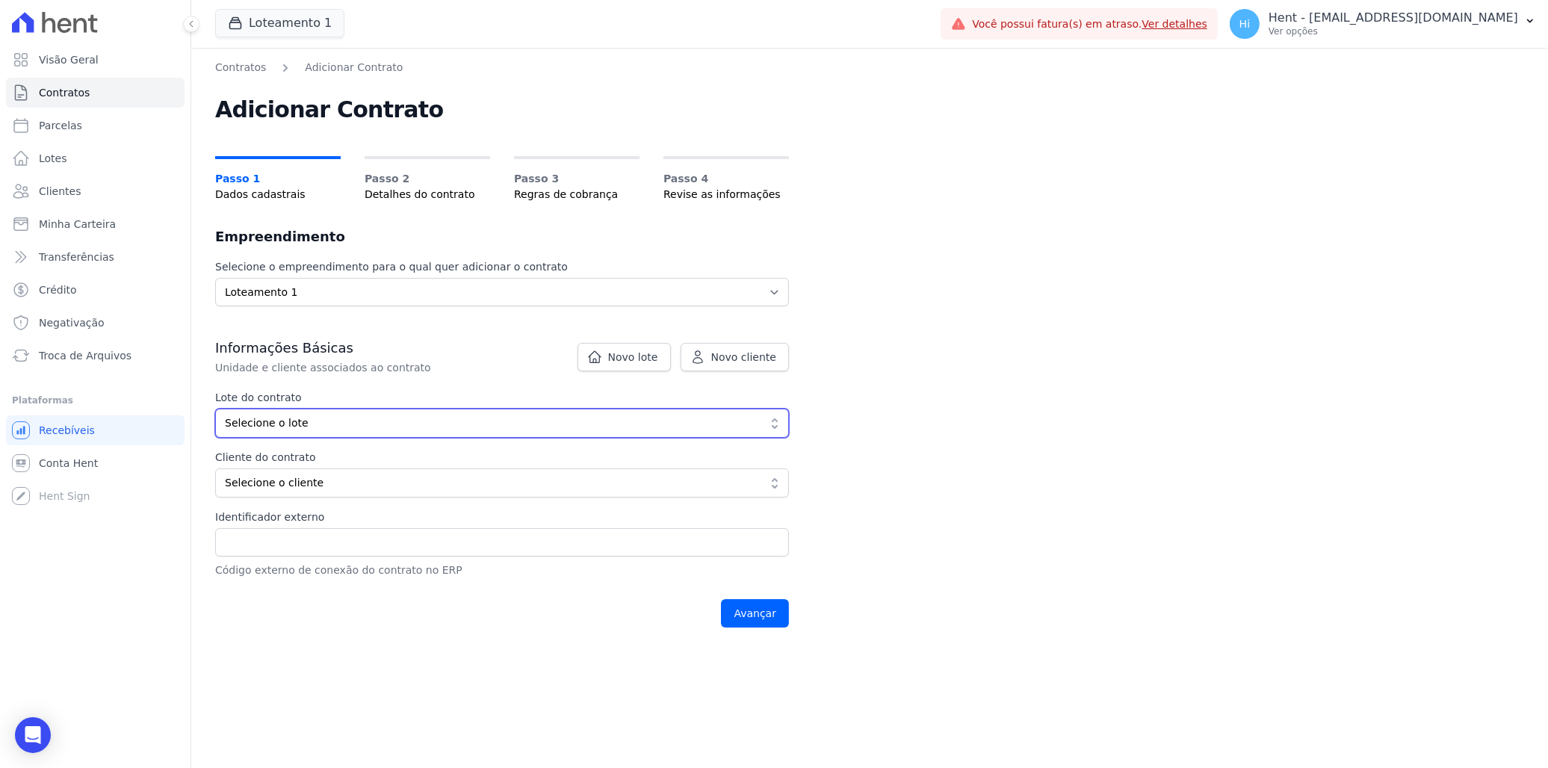
click at [341, 428] on span "Selecione o lote" at bounding box center [491, 423] width 533 height 16
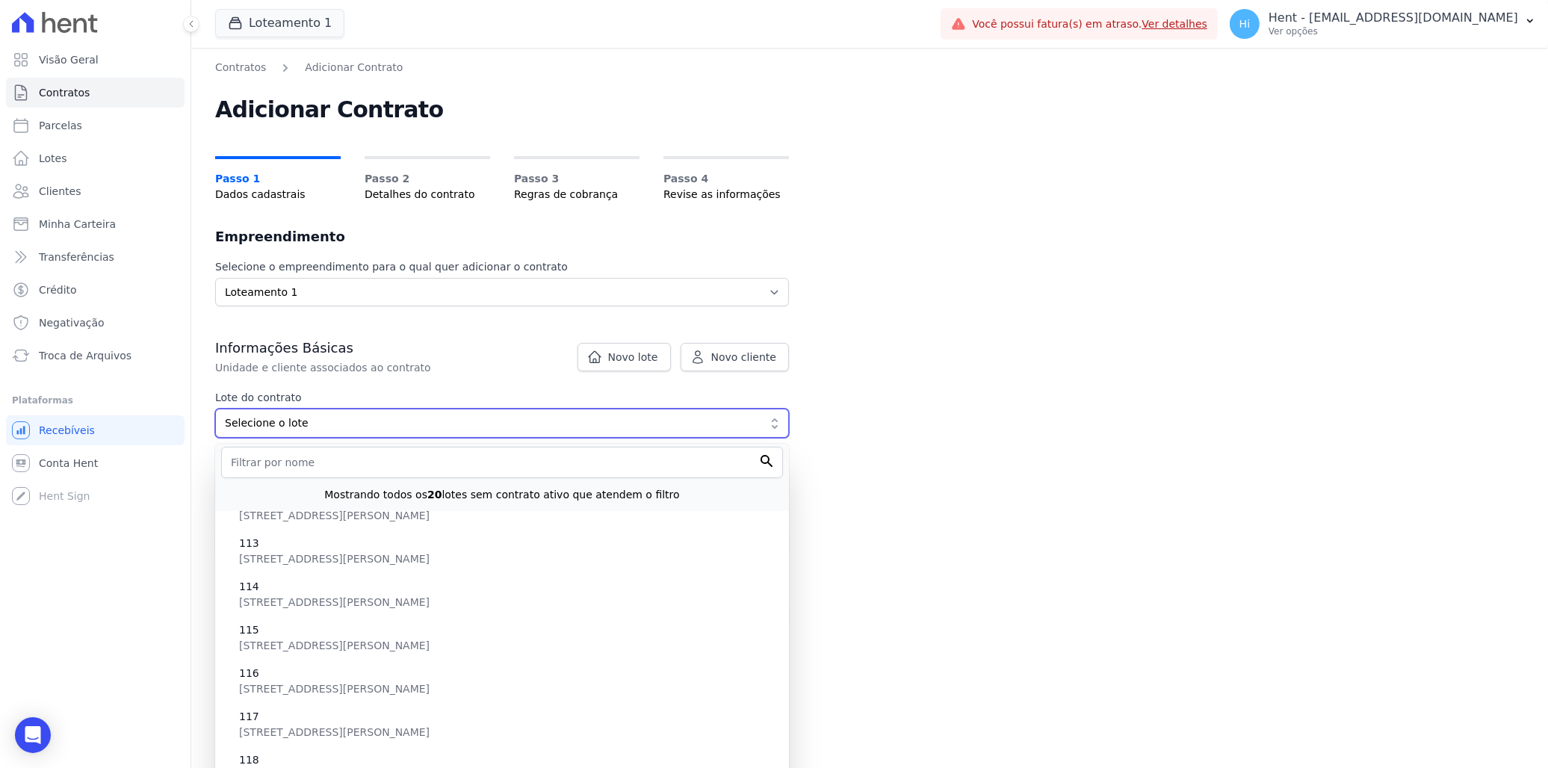
scroll to position [584, 0]
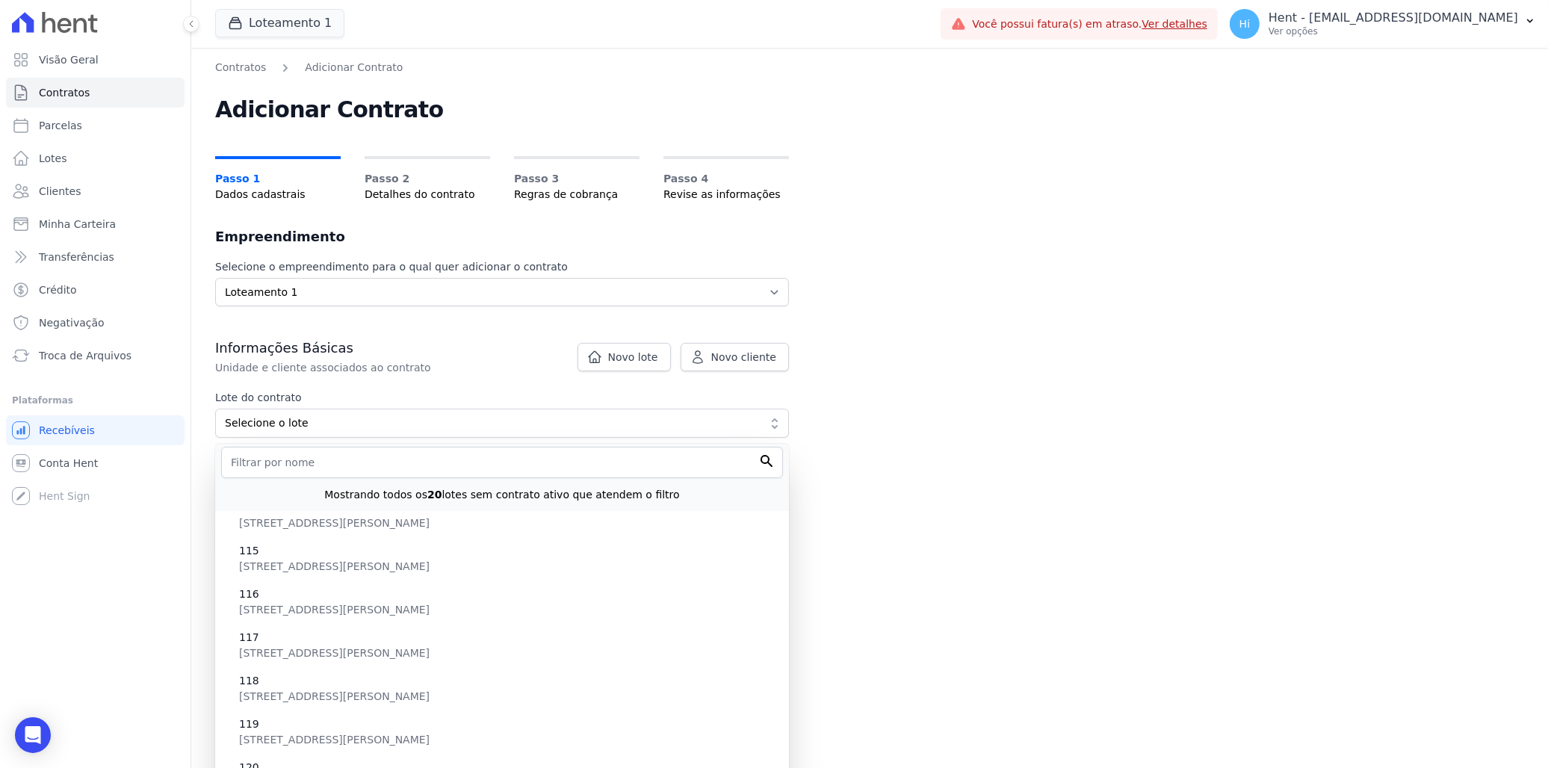
click at [926, 386] on div "Contratos Adicionar Contrato Adicionar Contrato Passo 1 Dados cadastrais Passo …" at bounding box center [869, 408] width 1357 height 720
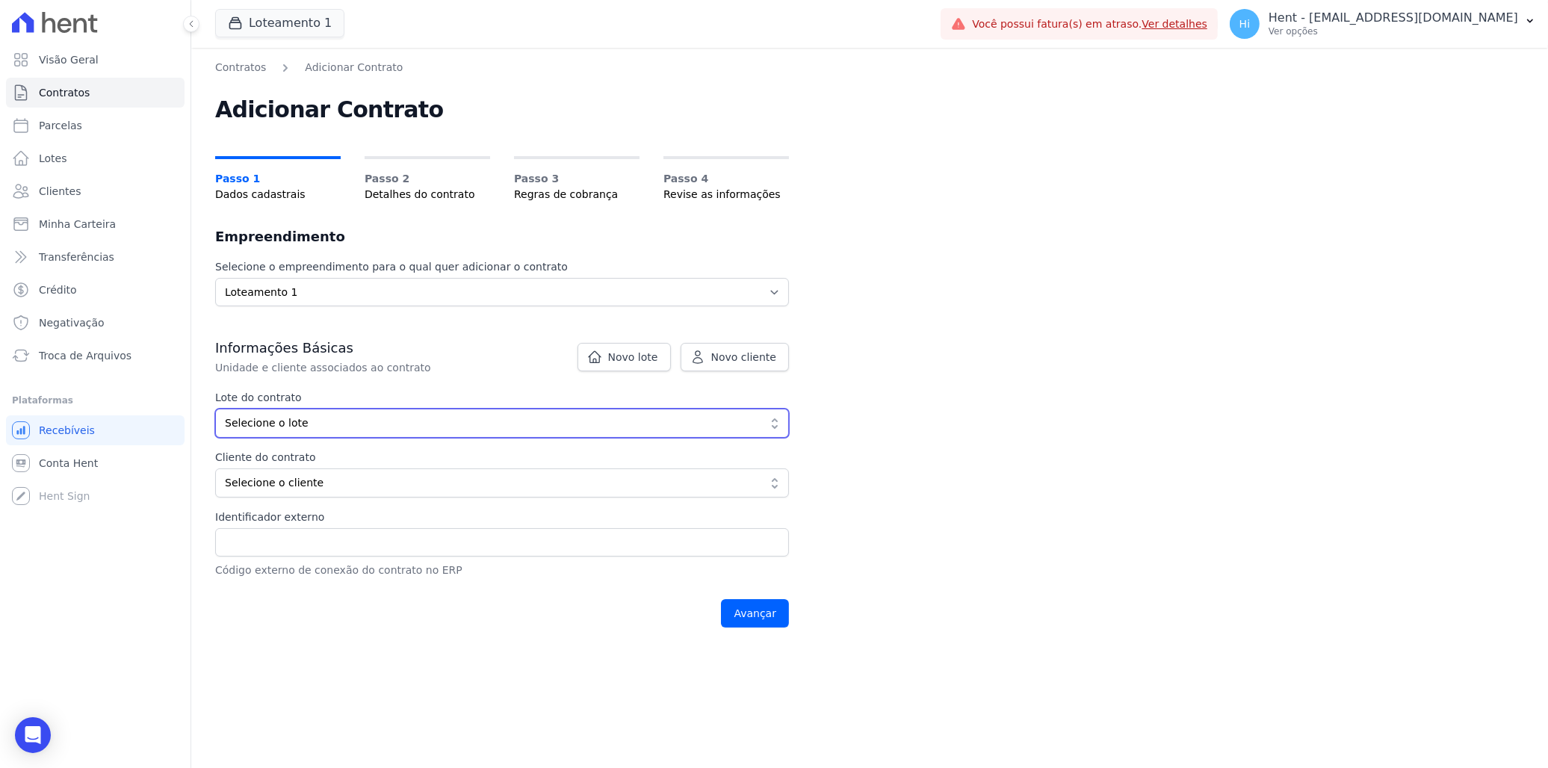
click at [400, 424] on span "Selecione o lote" at bounding box center [491, 423] width 533 height 16
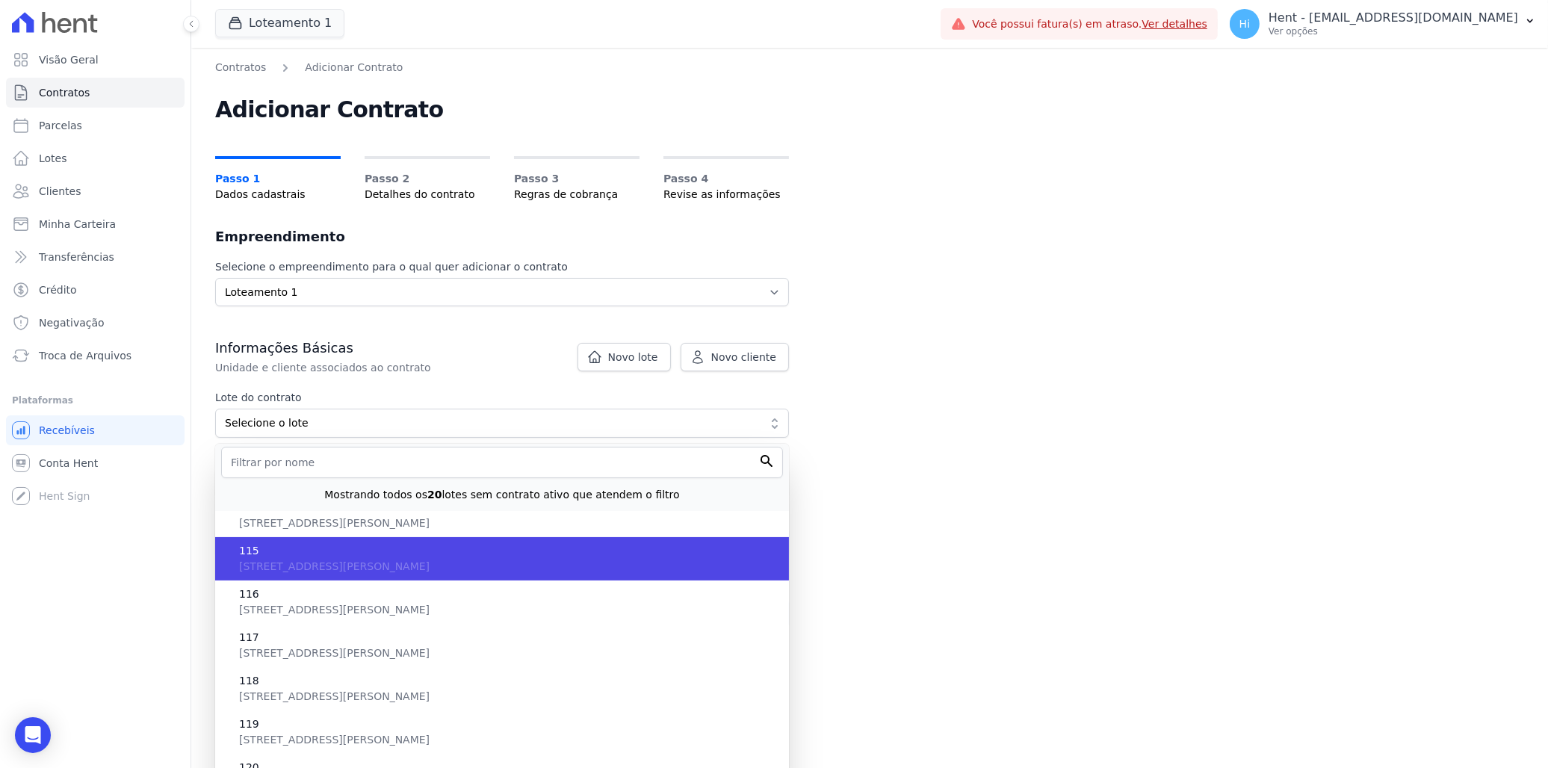
click at [430, 566] on span "Av Brigadeiro Faria Lima, 1306 - 4º andar, Pinheiros, SP, São Paulo, 01451-001" at bounding box center [334, 566] width 191 height 12
type input "9b58eb58-7f2a-4b0c-ae9b-dcd6567fcabc"
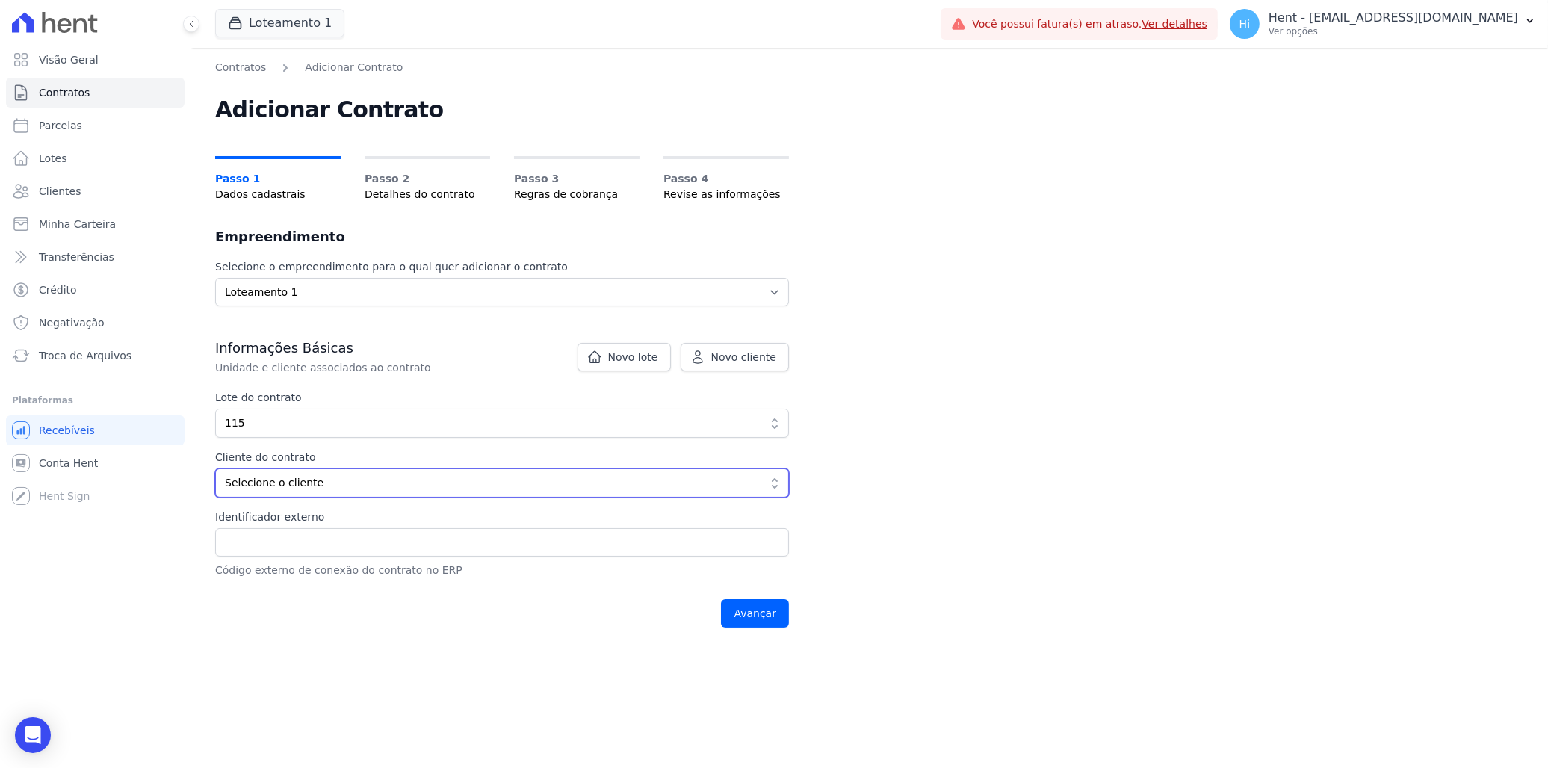
click at [312, 478] on span "Selecione o cliente" at bounding box center [491, 483] width 533 height 16
click at [749, 356] on span "Novo cliente" at bounding box center [743, 357] width 65 height 15
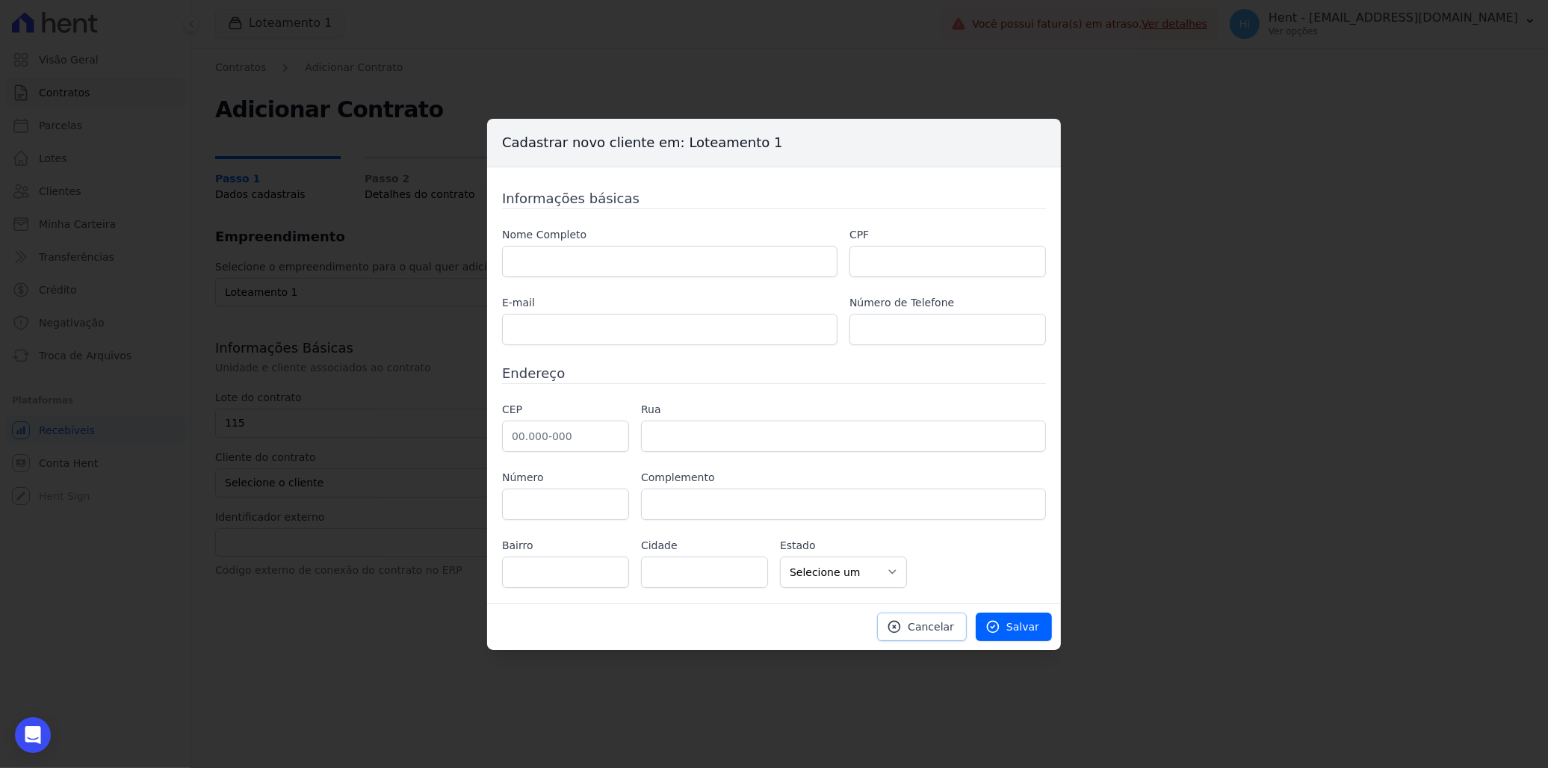
click at [917, 632] on span "Cancelar" at bounding box center [931, 626] width 46 height 15
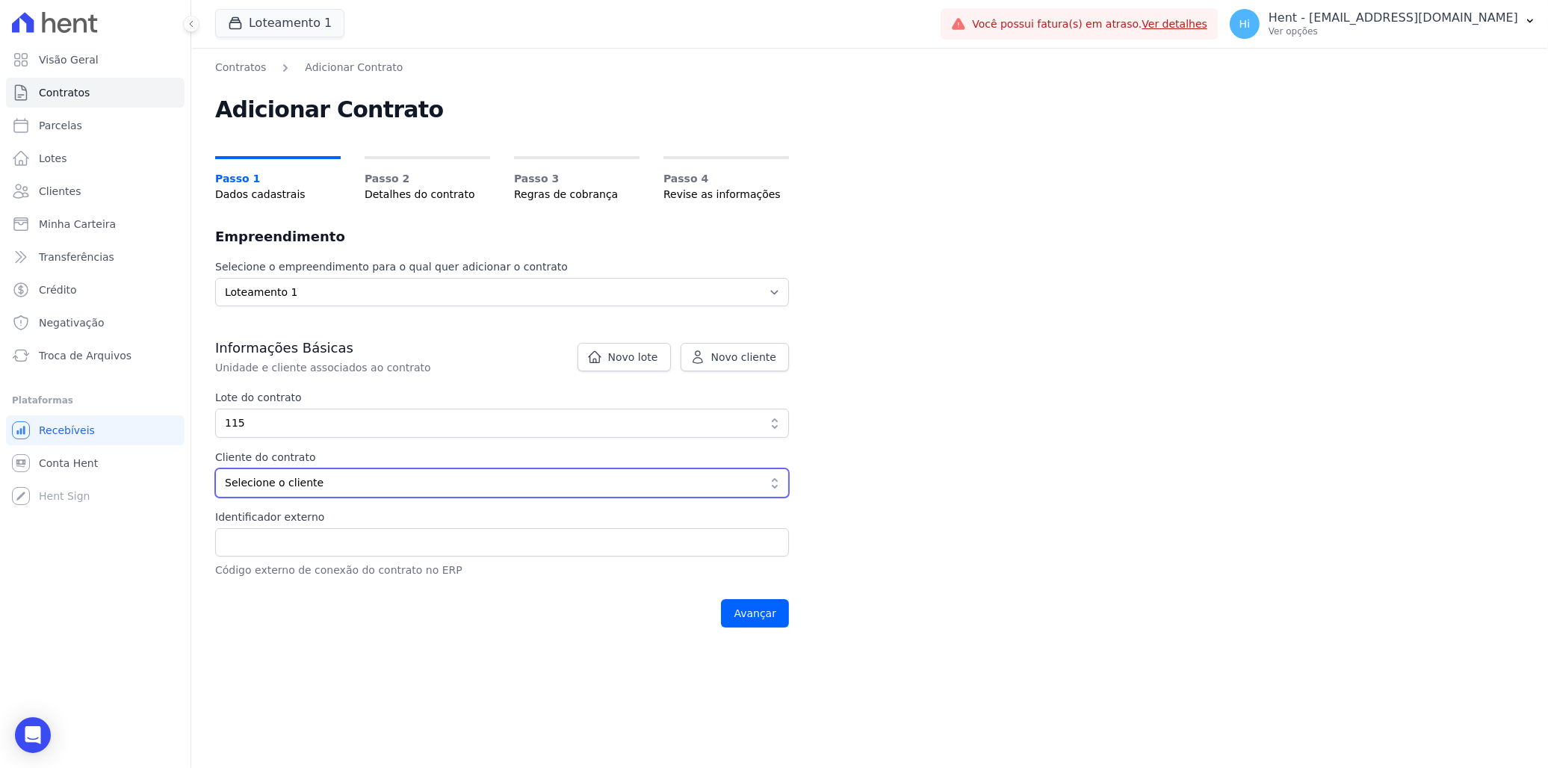
click at [329, 489] on span "Selecione o cliente" at bounding box center [491, 483] width 533 height 16
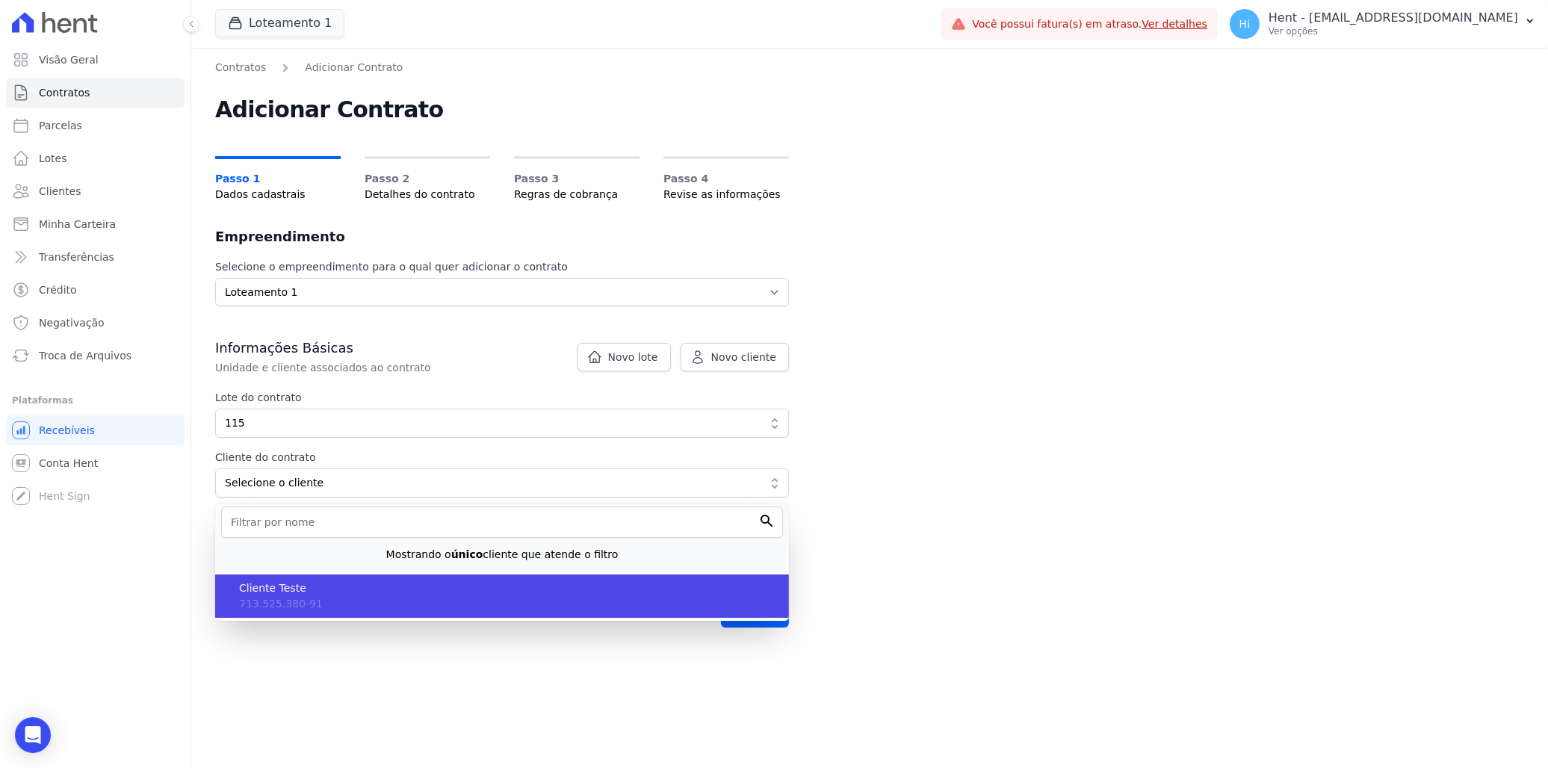
click at [294, 607] on span "713.525.380-91" at bounding box center [281, 604] width 84 height 12
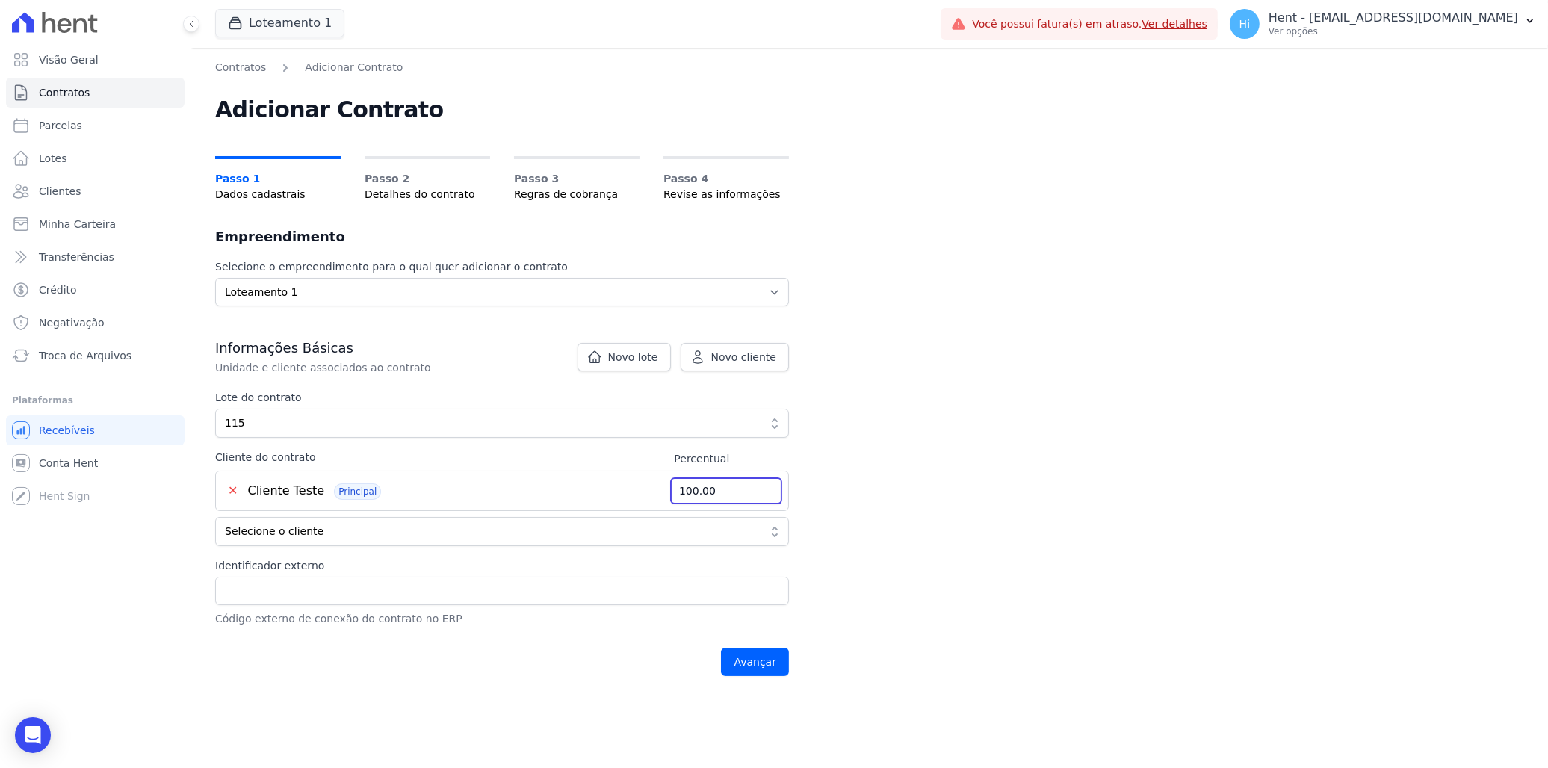
drag, startPoint x: 722, startPoint y: 501, endPoint x: 607, endPoint y: 533, distance: 119.7
click at [580, 521] on div "✕ Cliente Teste Principal 100.00 Selecione o cliente Nenhum cliente atende o fi…" at bounding box center [502, 508] width 574 height 75
click at [734, 487] on input "100.00" at bounding box center [726, 490] width 112 height 27
drag, startPoint x: 728, startPoint y: 487, endPoint x: 603, endPoint y: 498, distance: 125.3
click at [603, 498] on div "✕ Cliente Teste Principal 100.00" at bounding box center [502, 491] width 574 height 40
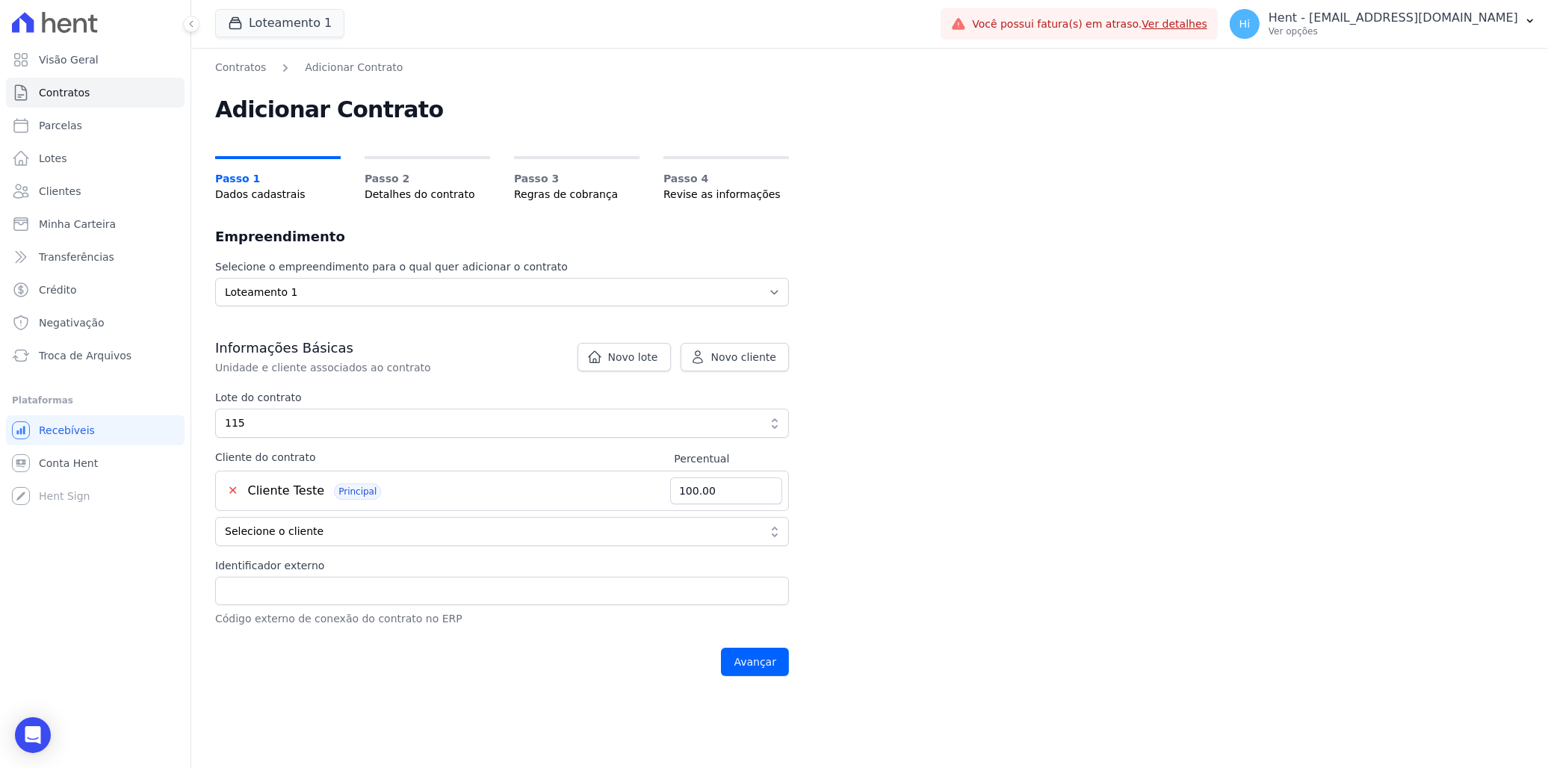
click at [590, 450] on label "Cliente do contrato" at bounding box center [444, 458] width 459 height 16
click at [764, 662] on input "Avançar" at bounding box center [755, 662] width 68 height 28
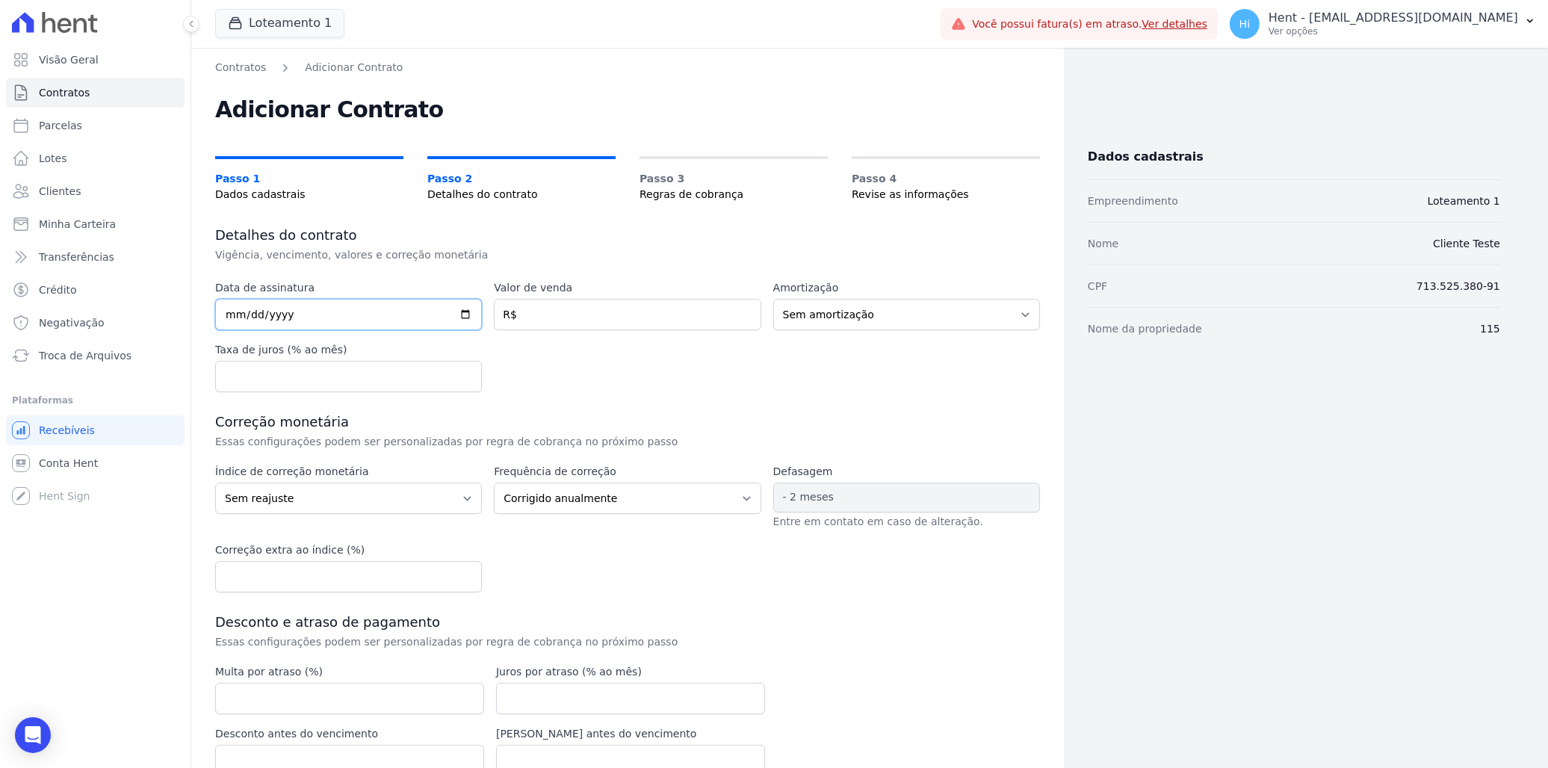
click at [312, 314] on input "date" at bounding box center [348, 314] width 267 height 31
click at [463, 310] on input "date" at bounding box center [348, 314] width 267 height 31
type input "2025-08-11"
click at [609, 312] on input "number" at bounding box center [627, 314] width 267 height 31
type input "200000"
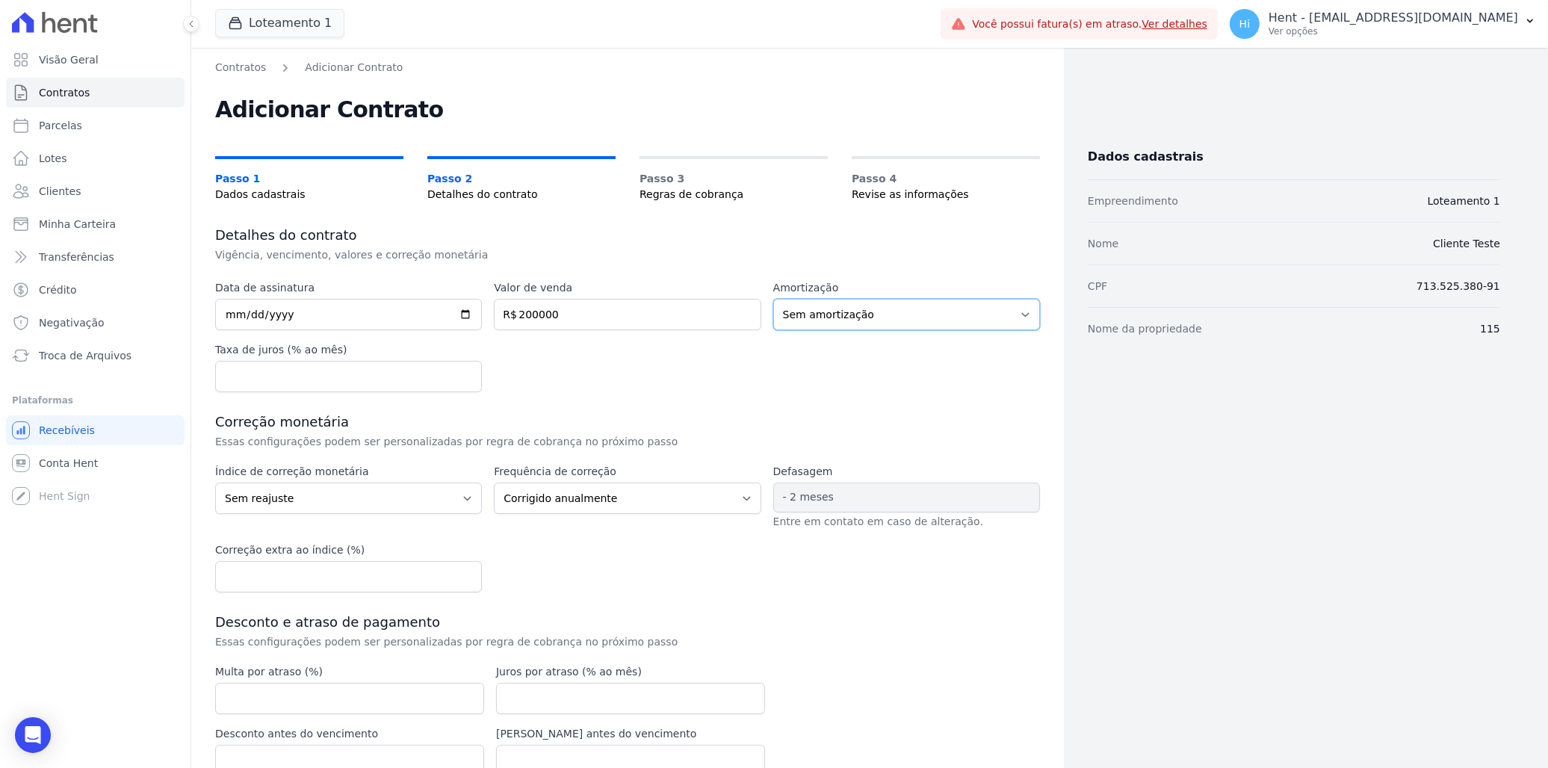
click at [923, 309] on select "Sem amortização Price Sac" at bounding box center [906, 314] width 267 height 31
click at [381, 371] on input "number" at bounding box center [348, 376] width 267 height 31
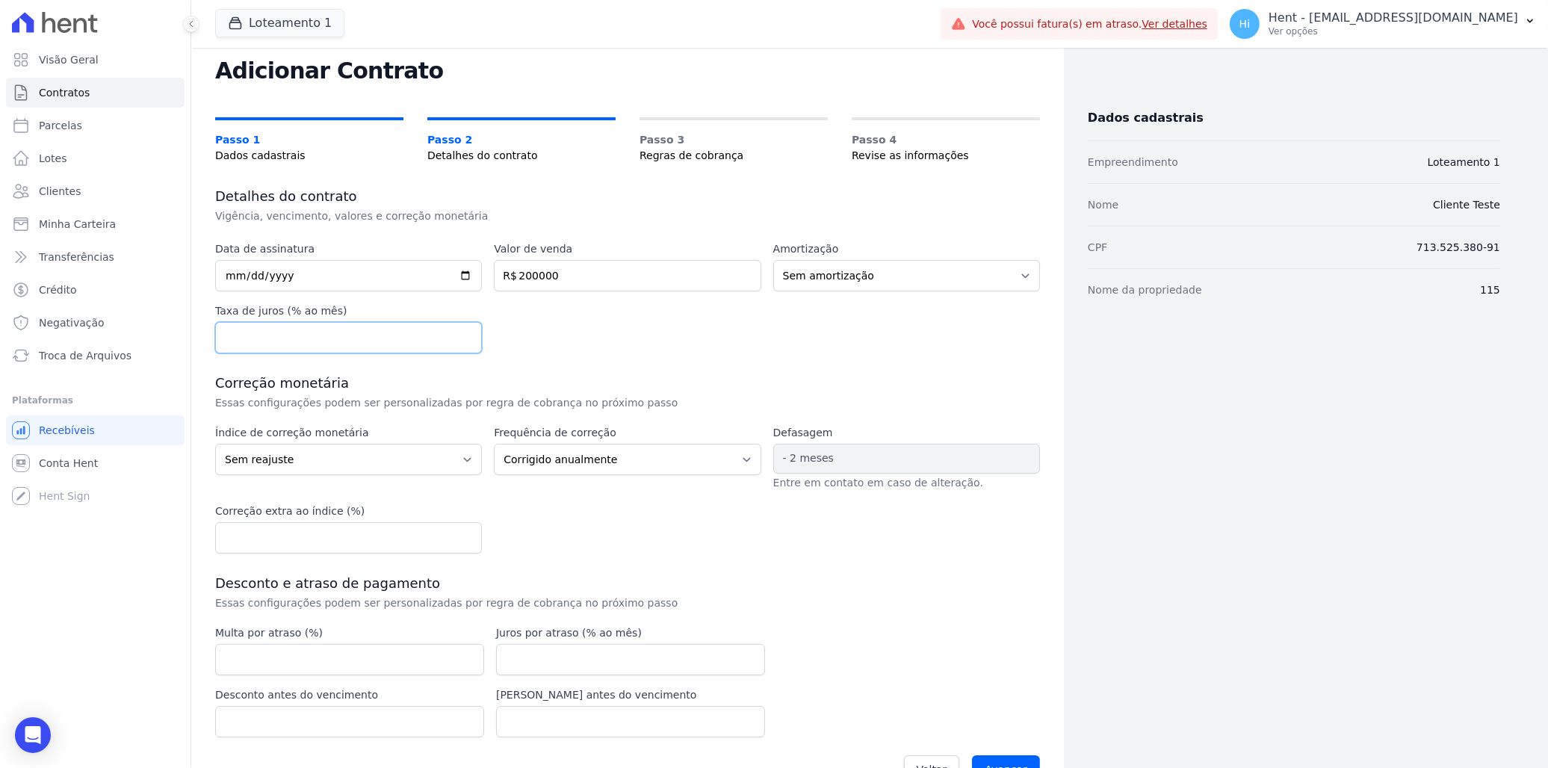
scroll to position [78, 0]
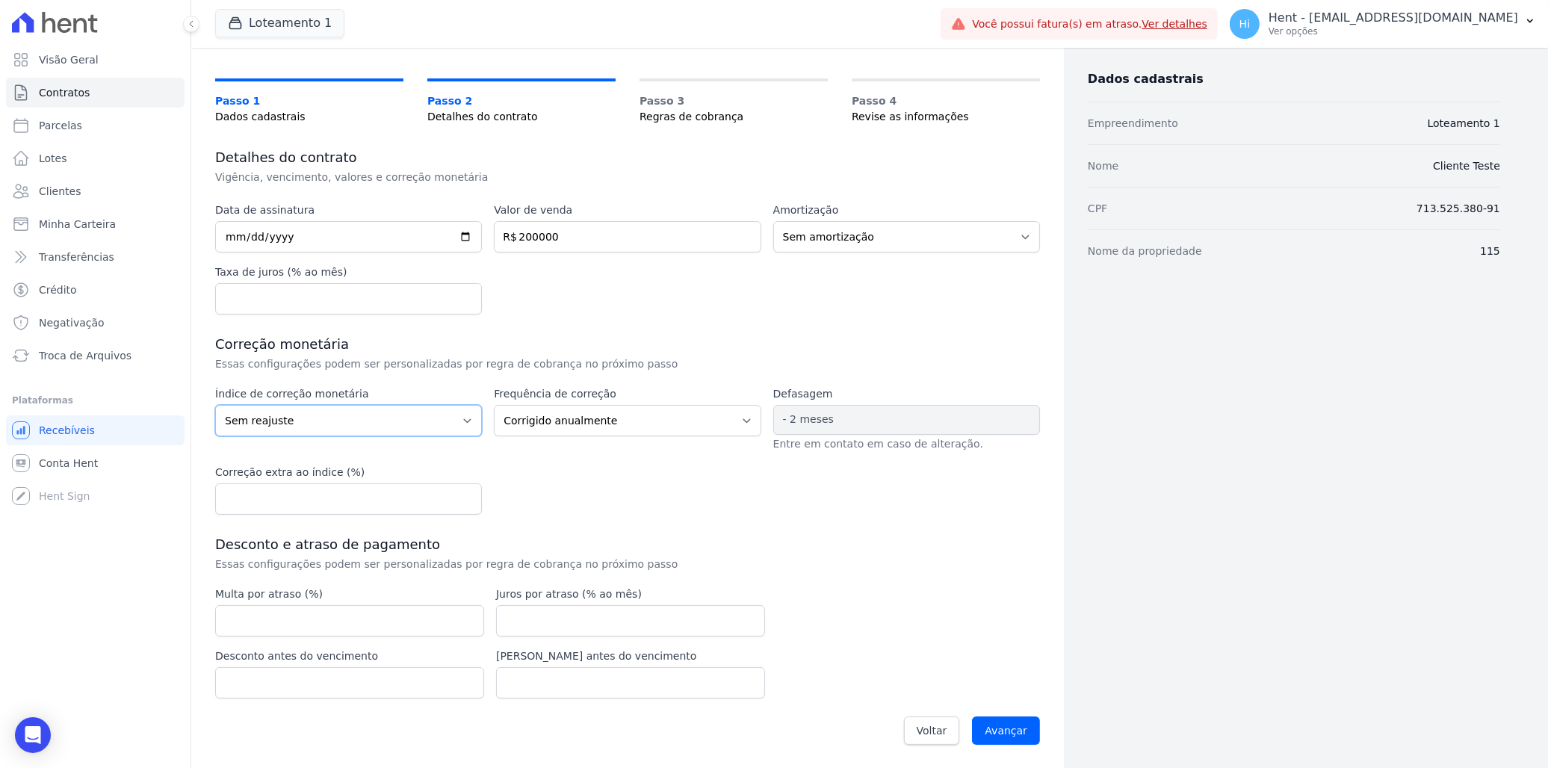
click at [426, 414] on select "Sem reajuste Média dos últimos 12 meses acumulado de INCCM Média dos últimos 12…" at bounding box center [348, 420] width 267 height 31
select select "inccdi"
click at [215, 405] on select "Sem reajuste Média dos últimos 12 meses acumulado de INCCM Média dos últimos 12…" at bounding box center [348, 420] width 267 height 31
click at [705, 427] on select "Corrigido semestralmente Corrigido mensalmente Corrigido anualmente" at bounding box center [627, 420] width 267 height 31
select select "monthly"
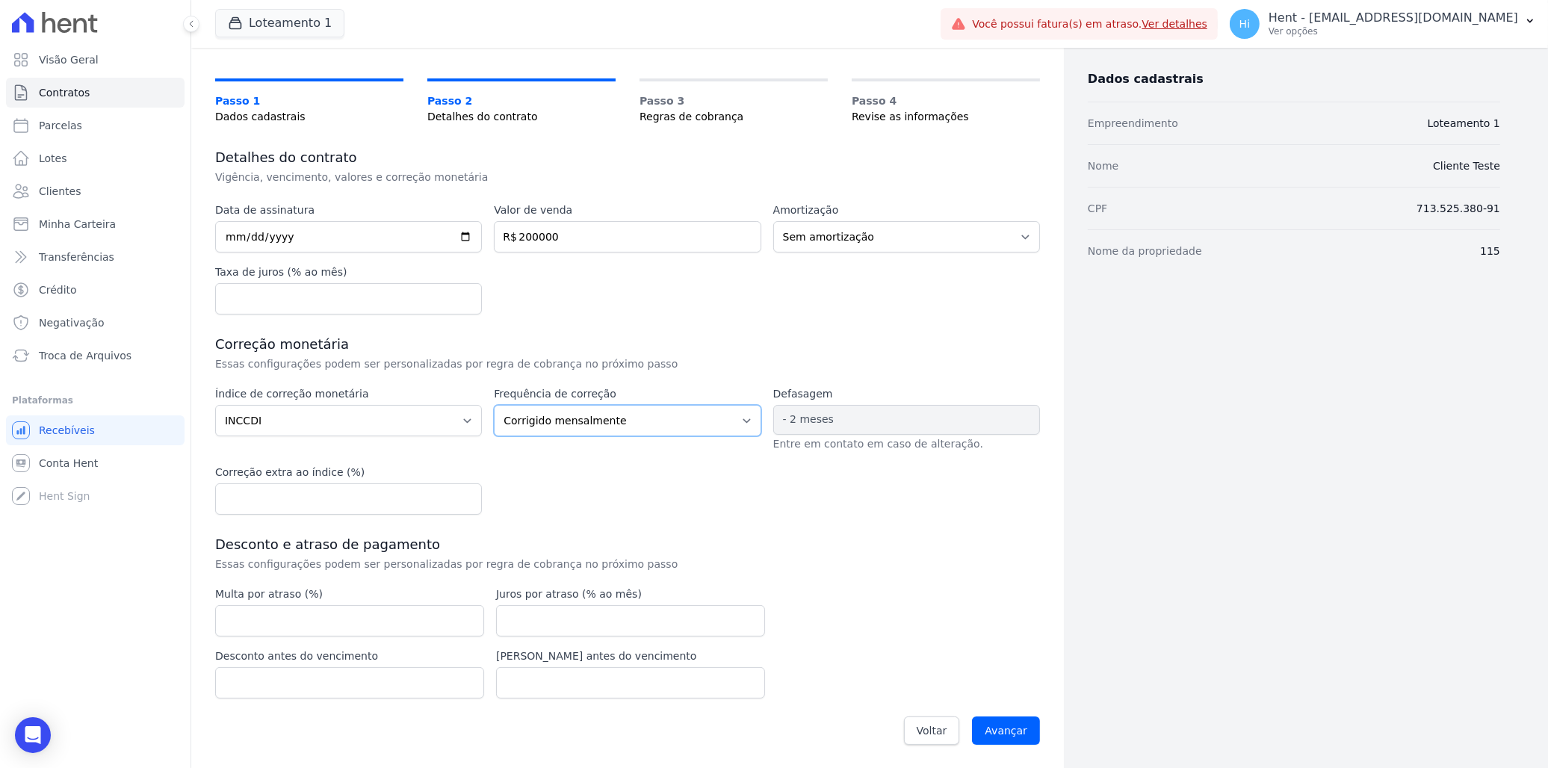
click at [494, 405] on select "Corrigido semestralmente Corrigido mensalmente Corrigido anualmente" at bounding box center [627, 420] width 267 height 31
drag, startPoint x: 775, startPoint y: 423, endPoint x: 823, endPoint y: 423, distance: 47.1
click at [823, 423] on span "- 2 meses" at bounding box center [906, 420] width 267 height 30
click at [626, 483] on div "Índice de correção monetária Sem reajuste Média dos últimos 12 meses acumulado …" at bounding box center [627, 450] width 825 height 128
drag, startPoint x: 768, startPoint y: 444, endPoint x: 955, endPoint y: 450, distance: 186.9
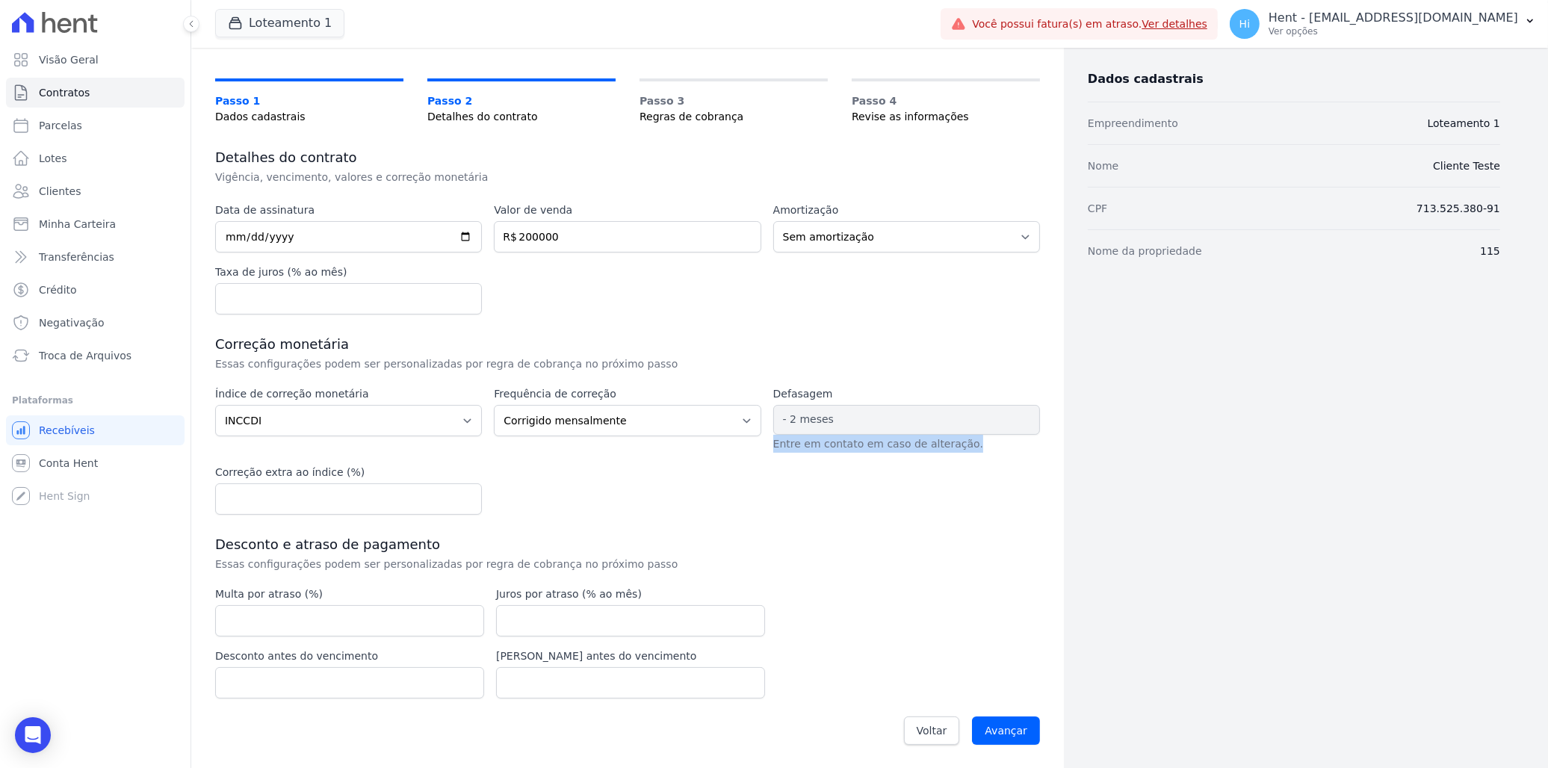
click at [955, 450] on div "- 2 meses Entre em contato em caso de alteração." at bounding box center [906, 429] width 267 height 48
click at [456, 420] on select "Sem reajuste Média dos últimos 12 meses acumulado de INCCM Média dos últimos 12…" at bounding box center [348, 420] width 267 height 31
click at [720, 464] on div "Índice de correção monetária Sem reajuste Média dos últimos 12 meses acumulado …" at bounding box center [627, 450] width 825 height 128
click at [288, 512] on input "number" at bounding box center [348, 498] width 267 height 31
click at [394, 495] on input "number" at bounding box center [348, 498] width 267 height 31
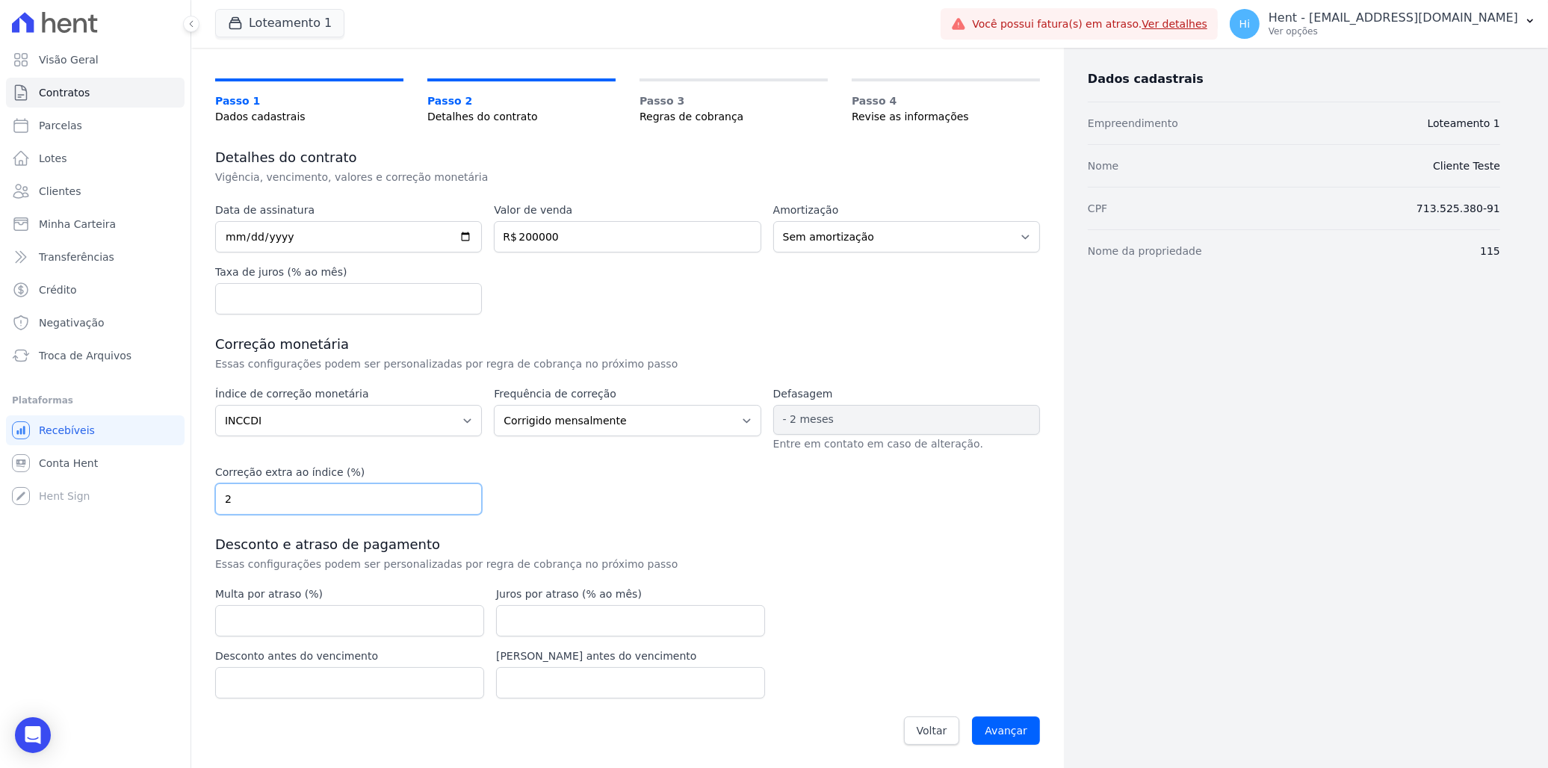
type input "2"
click at [601, 489] on div "Índice de correção monetária Sem reajuste Média dos últimos 12 meses acumulado …" at bounding box center [627, 450] width 825 height 128
click at [409, 618] on input "number" at bounding box center [349, 620] width 269 height 31
type input "2"
type input "1"
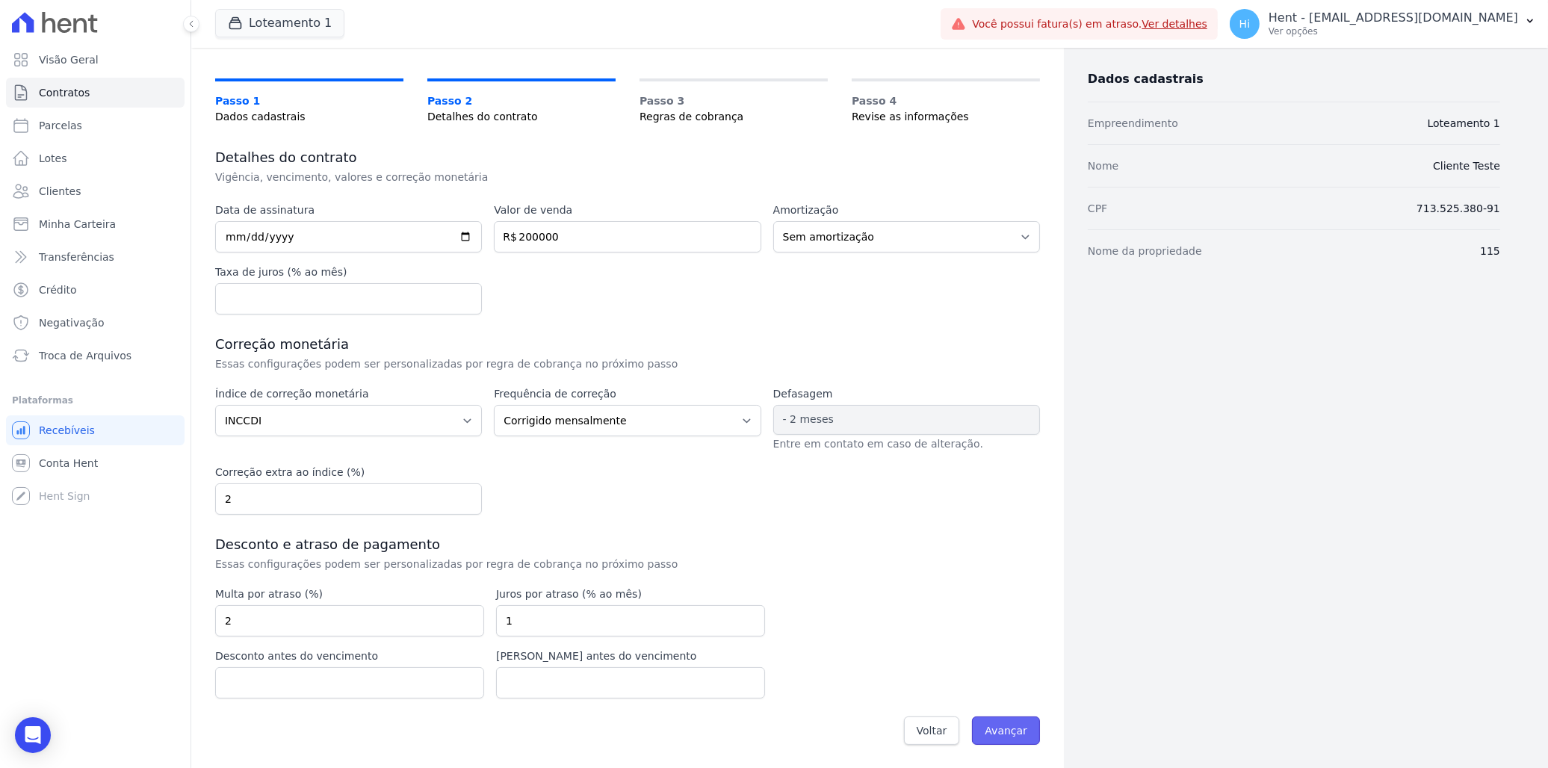
click at [995, 731] on input "Avançar" at bounding box center [1006, 730] width 68 height 28
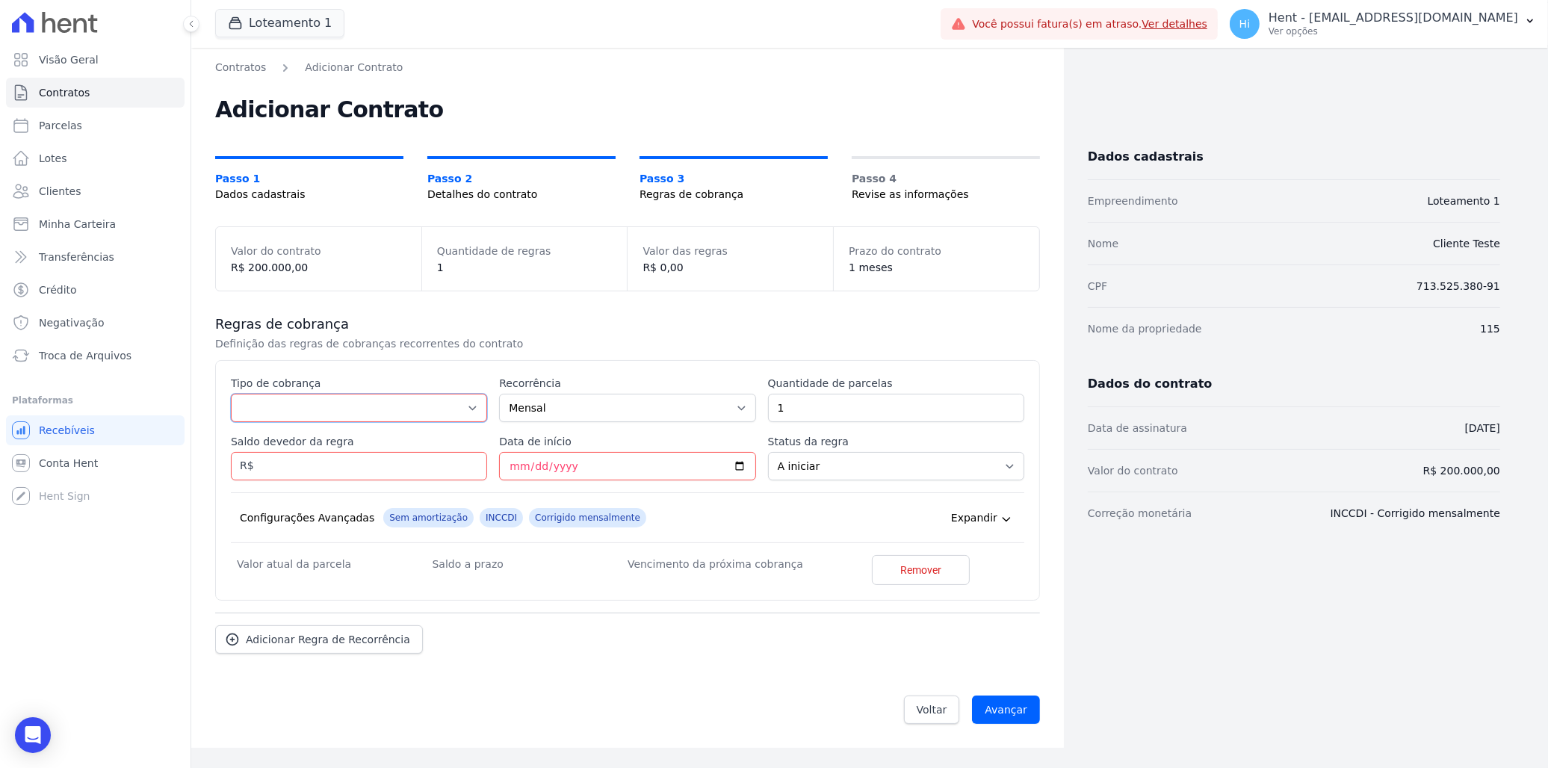
click at [439, 398] on select "Parcela Normal Entrada Sinal Intercalada Chaves Pré-chaves Pós-chaves Impostos …" at bounding box center [359, 408] width 256 height 28
select select "down_payment"
click at [231, 394] on select "Parcela Normal Entrada Sinal Intercalada Chaves Pré-chaves Pós-chaves Impostos …" at bounding box center [359, 408] width 256 height 28
click at [947, 716] on span "Voltar" at bounding box center [932, 709] width 31 height 15
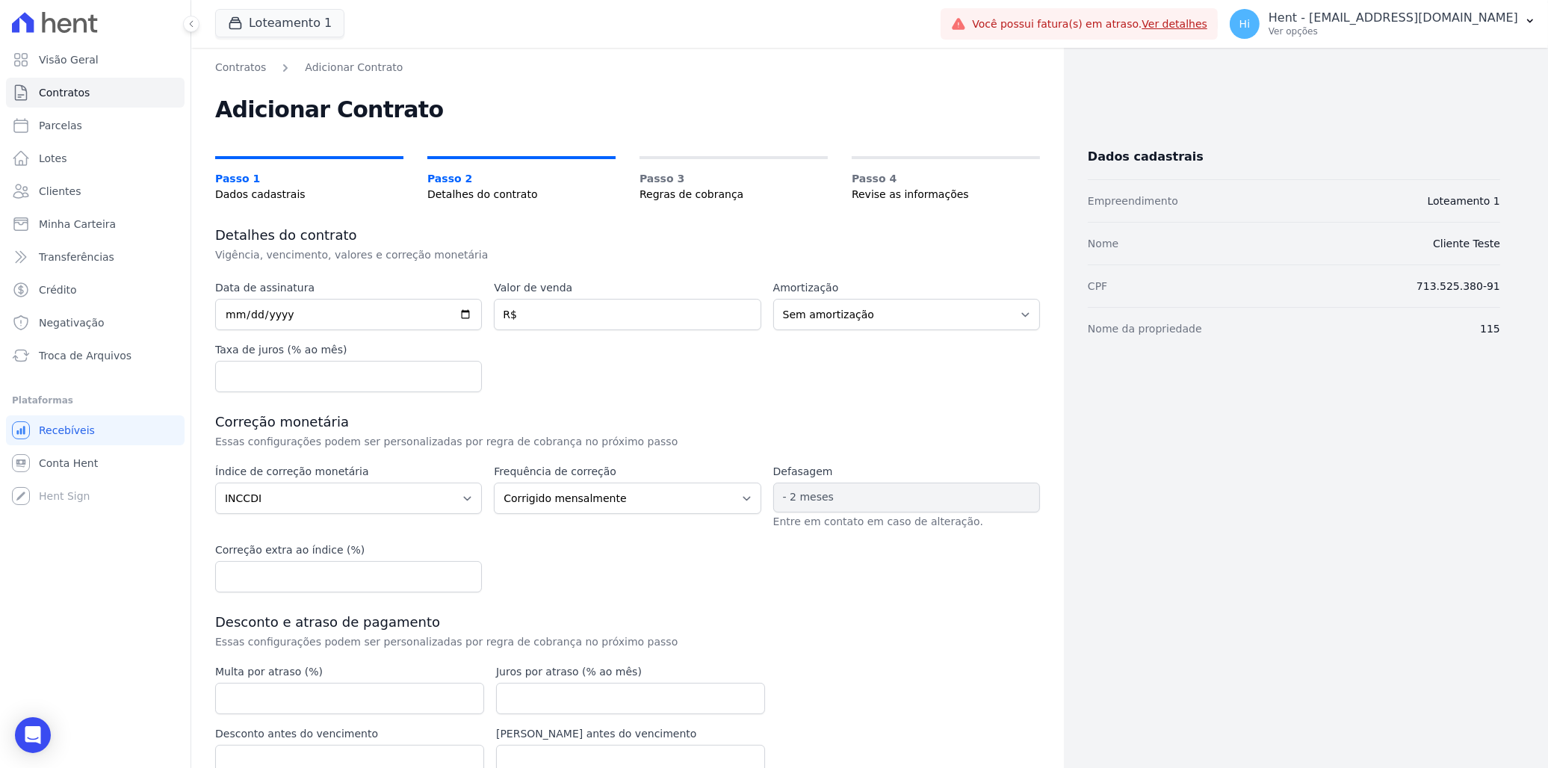
scroll to position [78, 0]
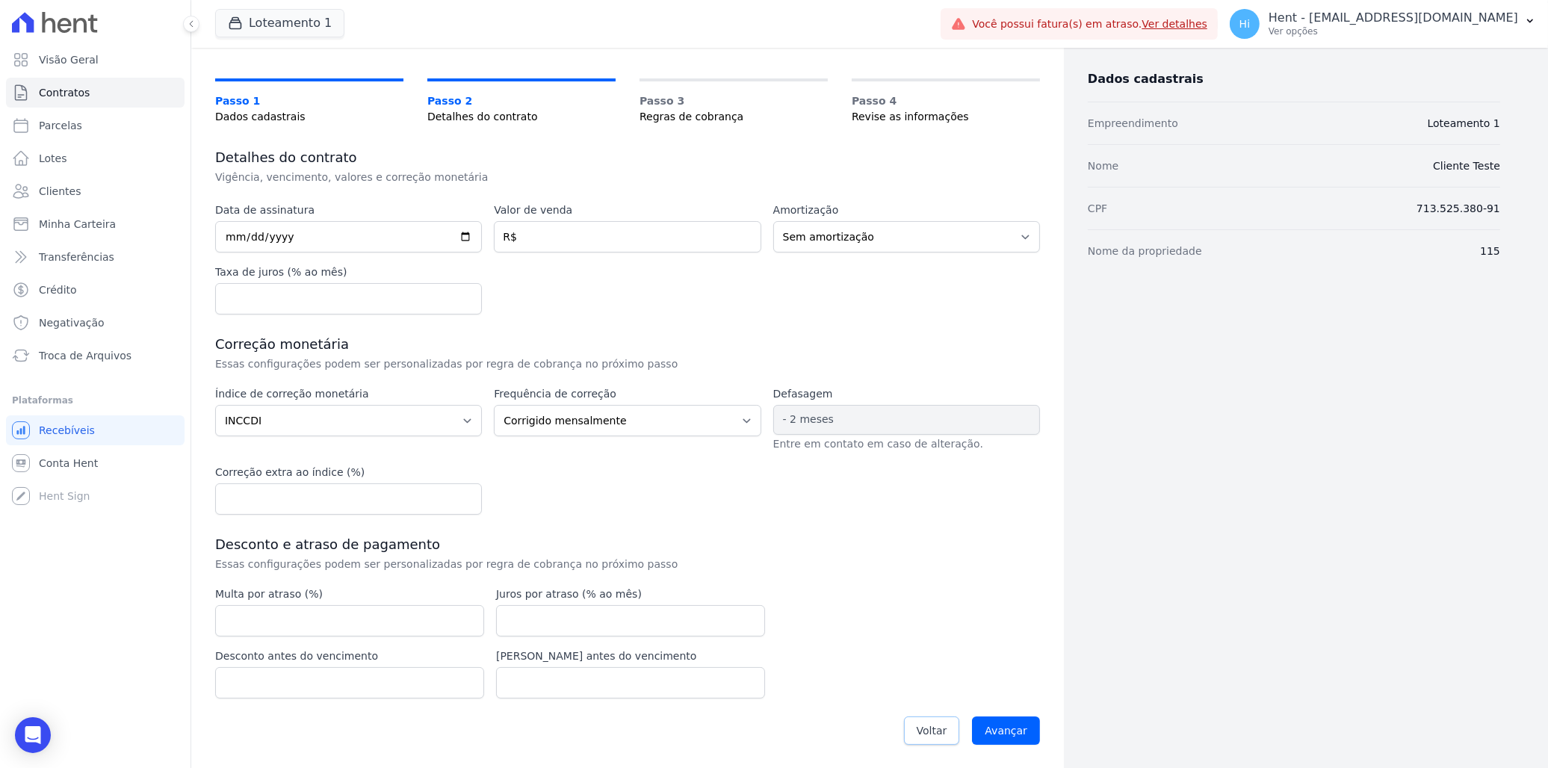
click at [937, 735] on span "Voltar" at bounding box center [932, 730] width 31 height 15
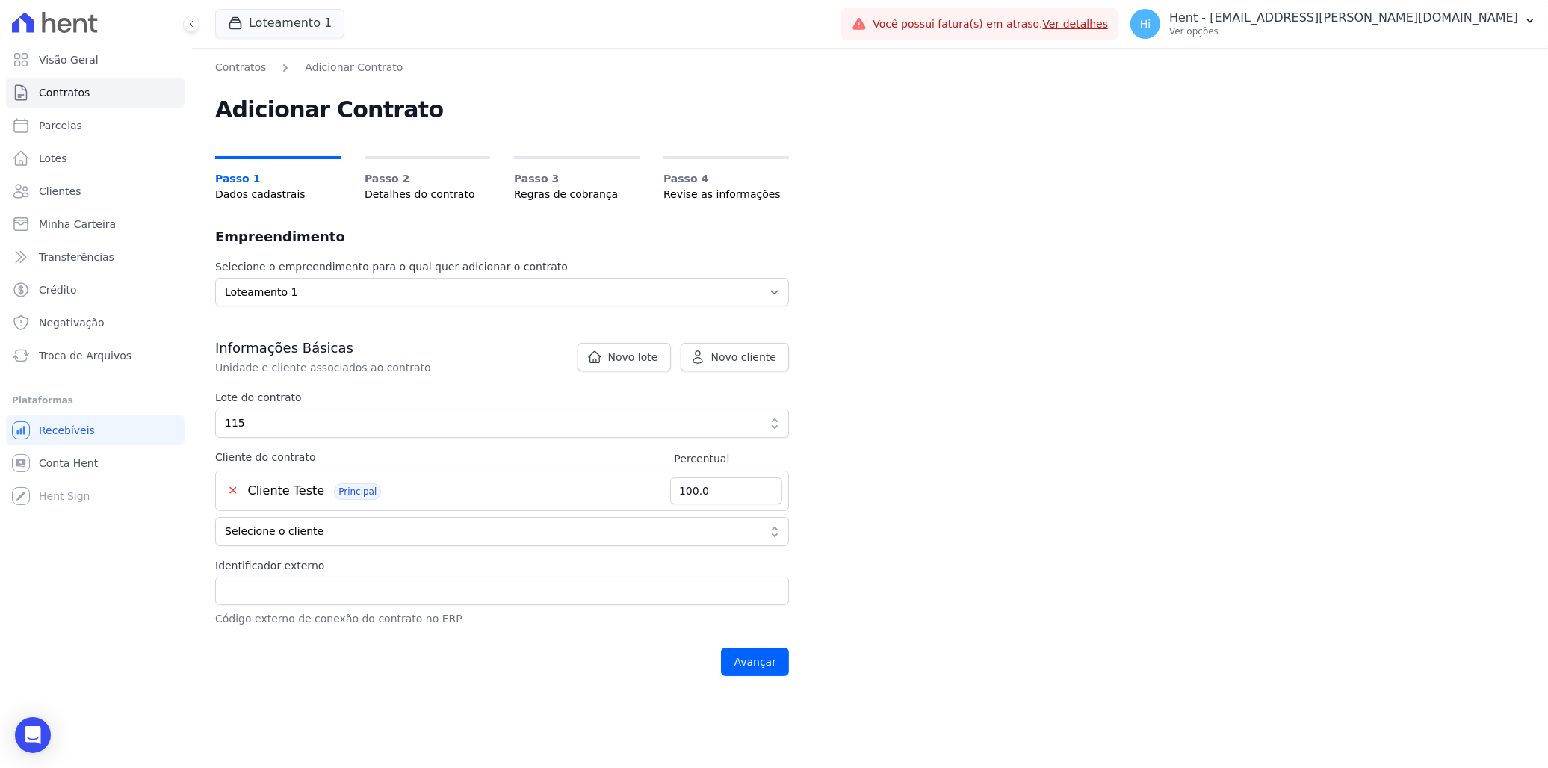
click at [240, 495] on button "✕" at bounding box center [233, 491] width 22 height 18
click at [230, 487] on button "✕" at bounding box center [233, 491] width 22 height 18
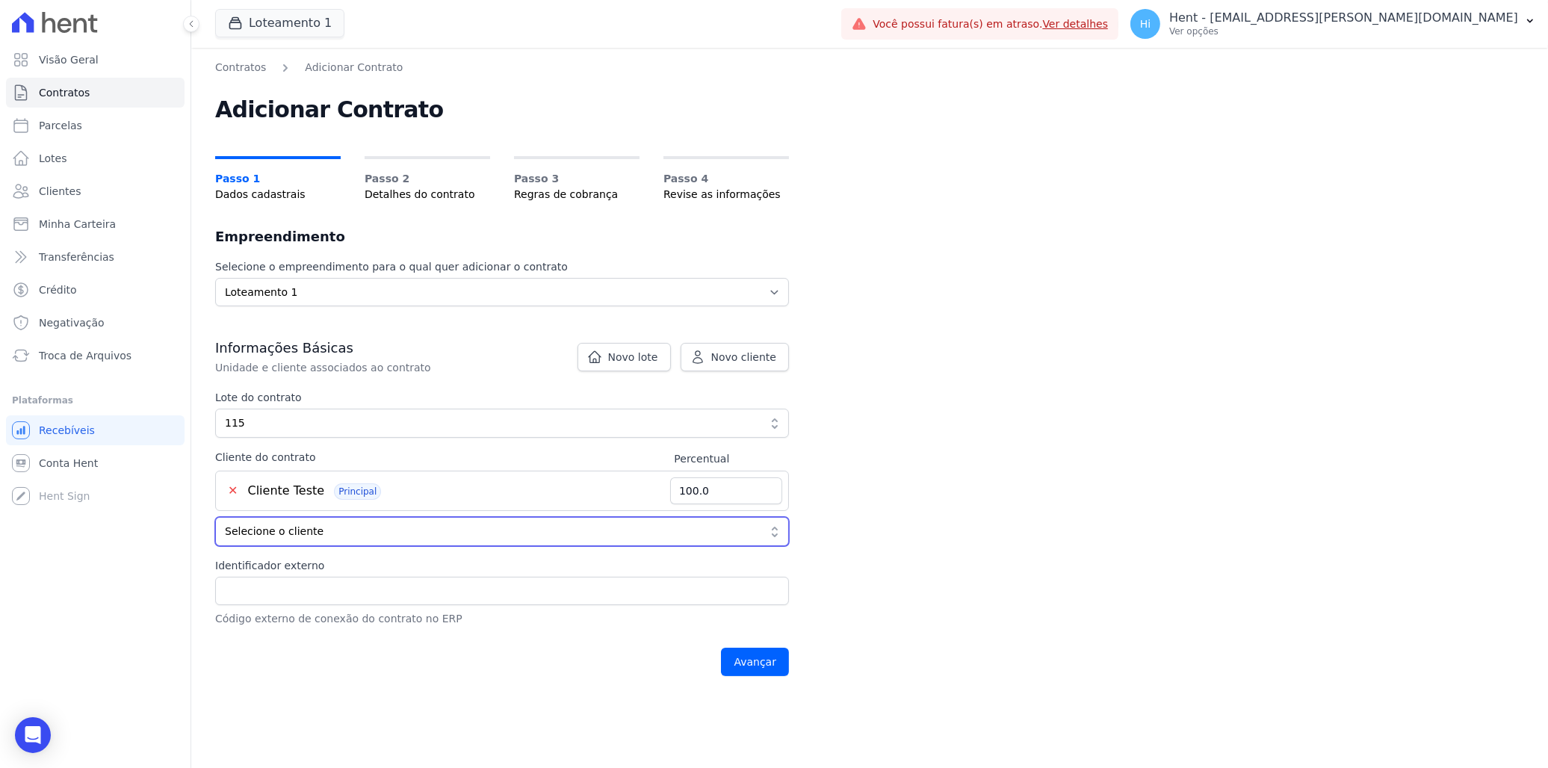
click at [363, 527] on span "Selecione o cliente" at bounding box center [491, 532] width 533 height 16
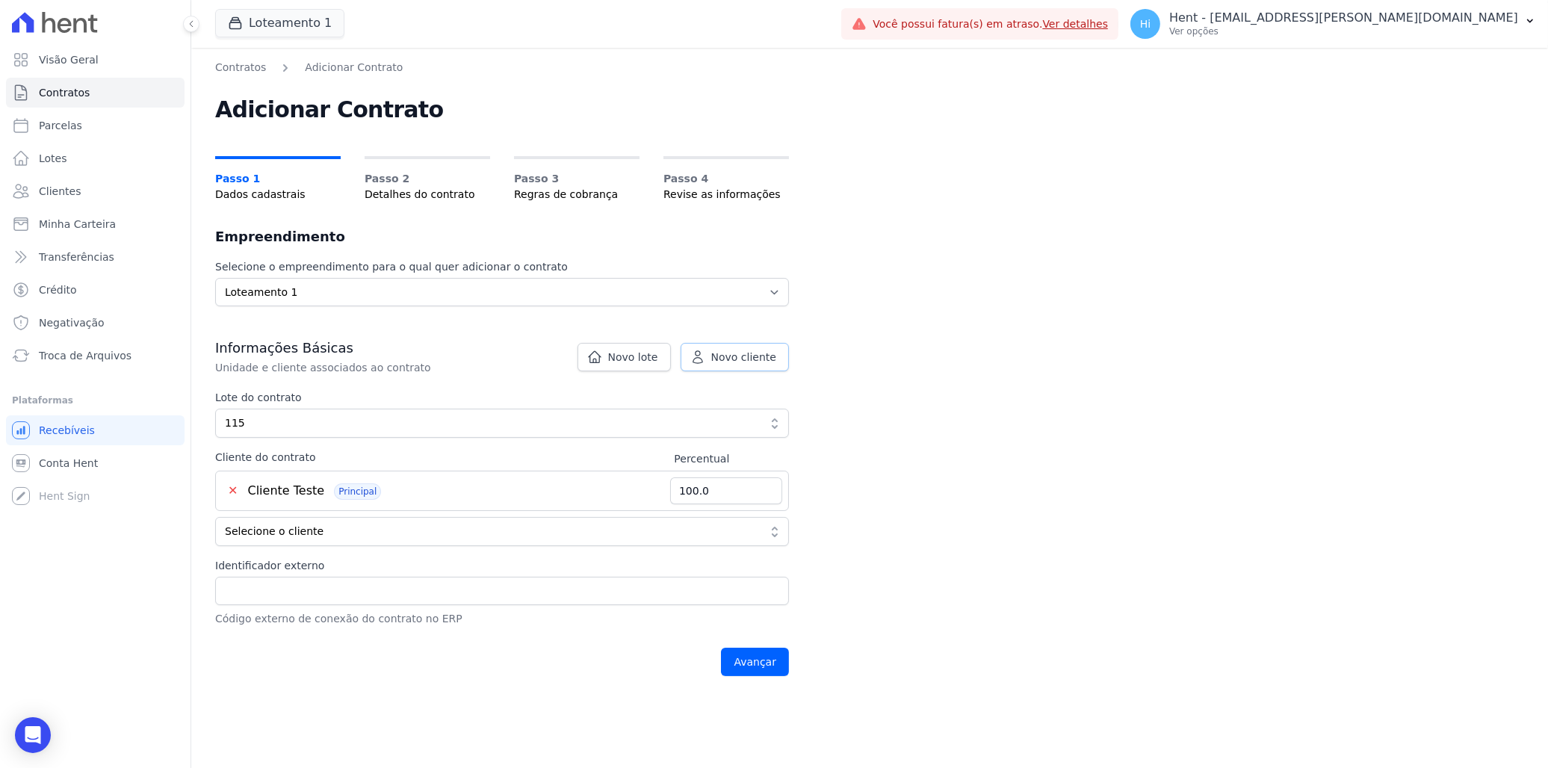
click at [731, 352] on span "Novo cliente" at bounding box center [743, 357] width 65 height 15
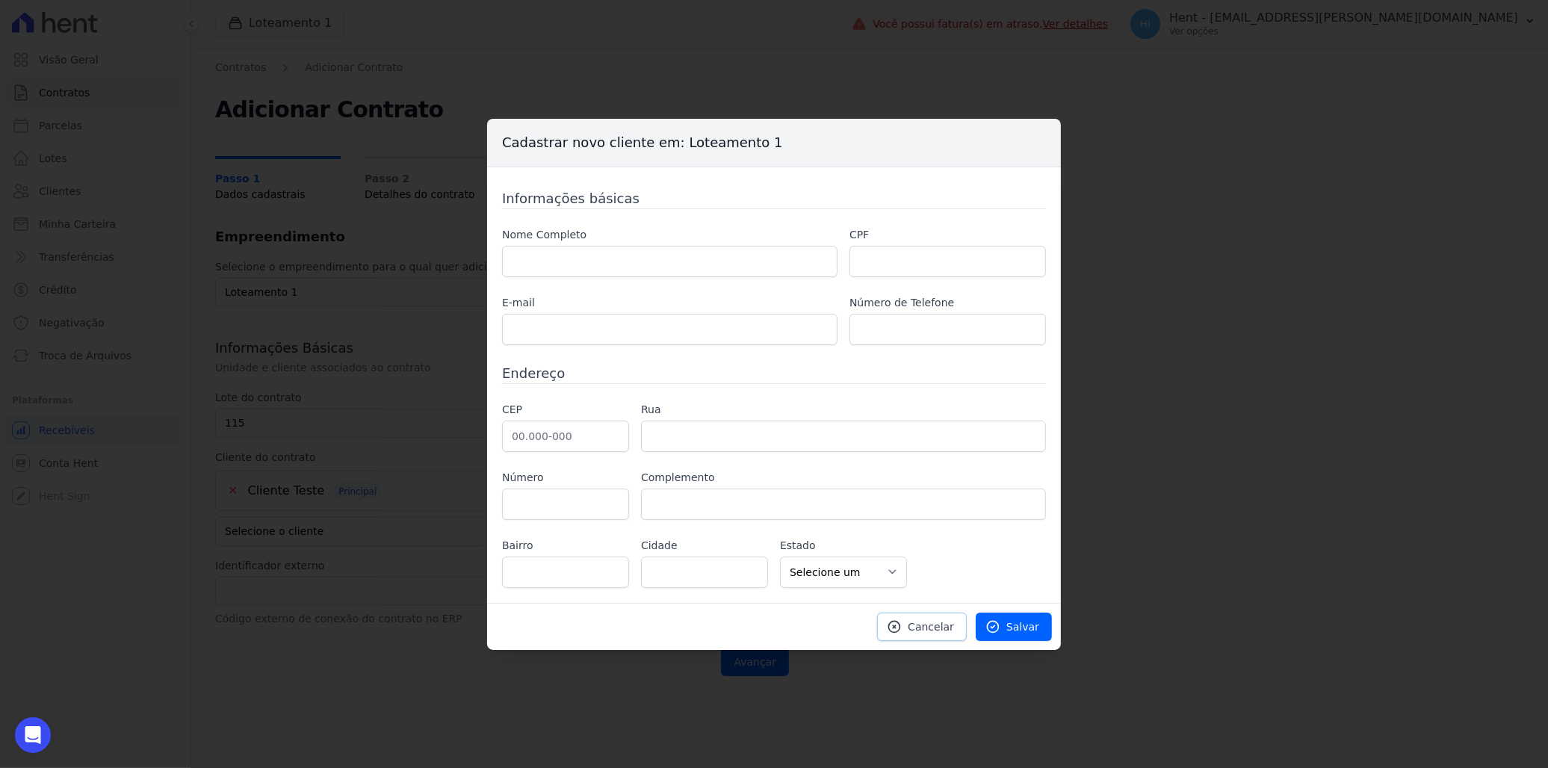
click at [923, 628] on span "Cancelar" at bounding box center [931, 626] width 46 height 15
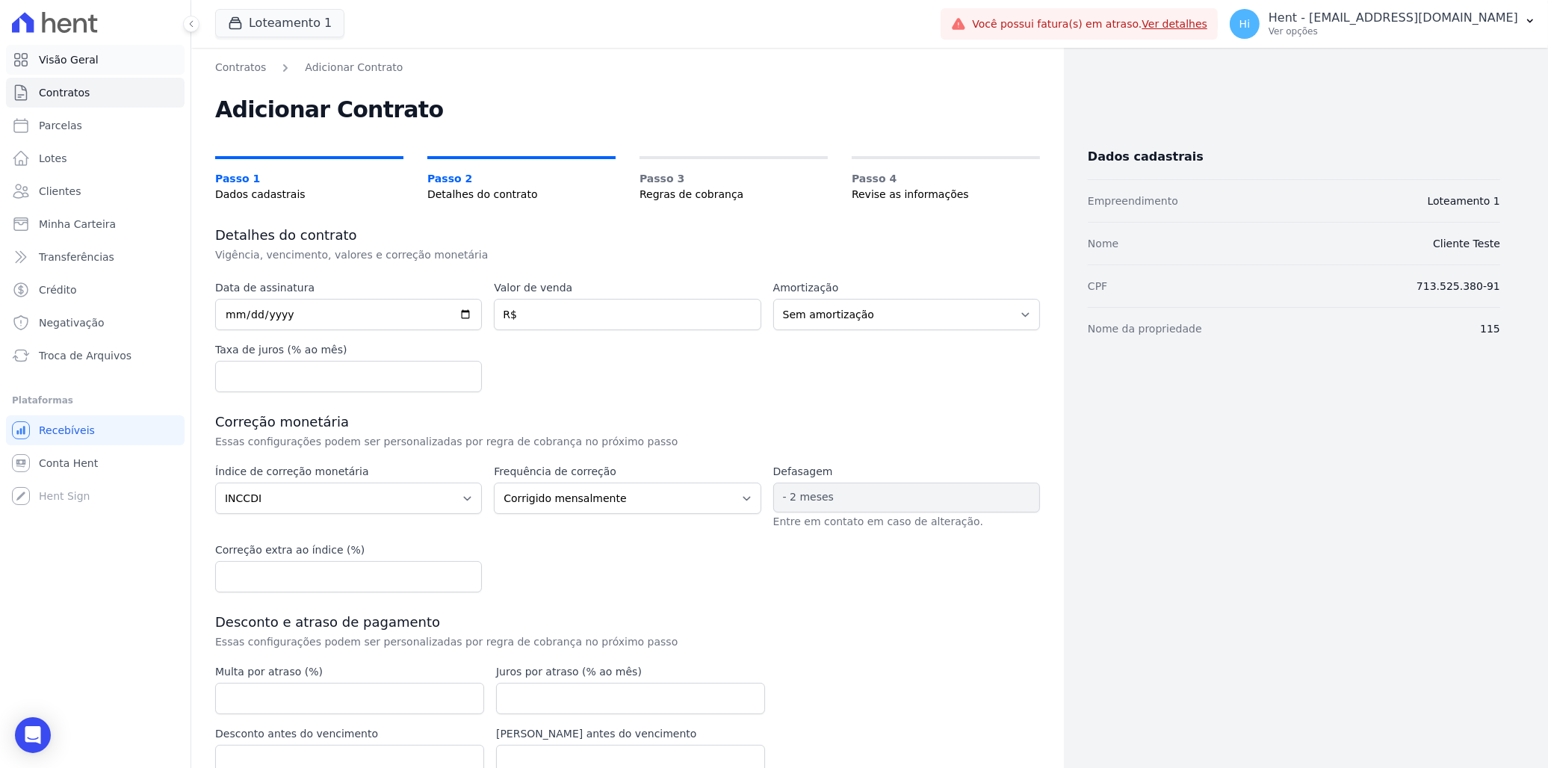
click at [78, 61] on span "Visão Geral" at bounding box center [69, 59] width 60 height 15
